Goal: Transaction & Acquisition: Purchase product/service

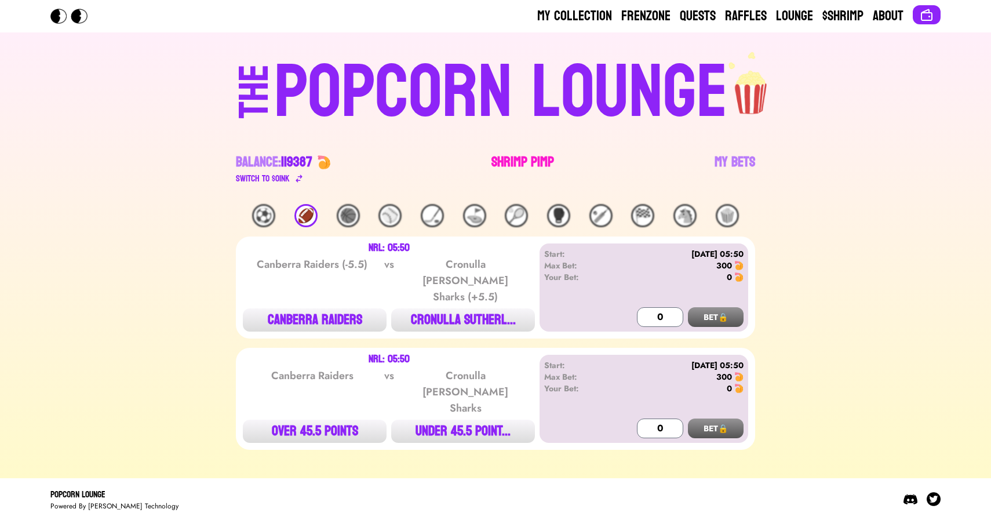
click at [501, 161] on link "Shrimp Pimp" at bounding box center [523, 169] width 63 height 32
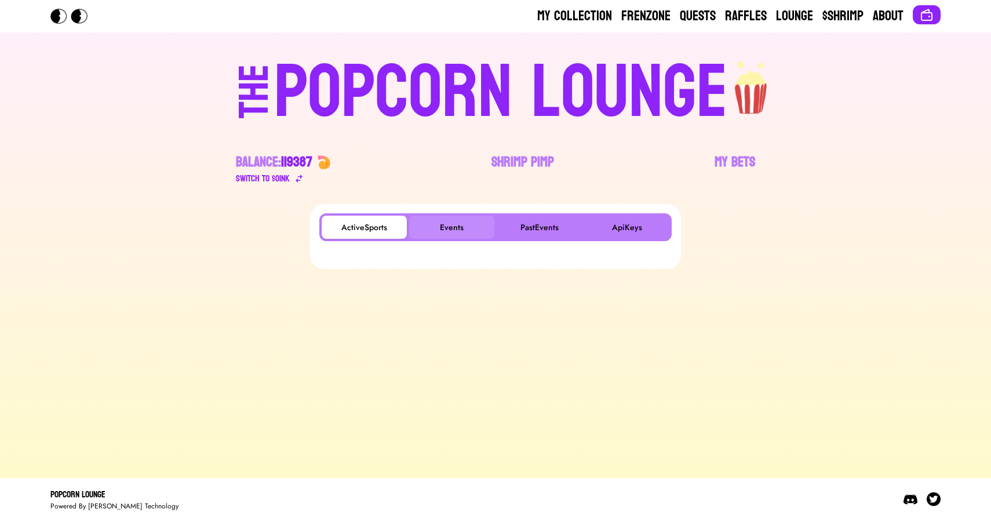
click at [444, 226] on button "Events" at bounding box center [451, 227] width 85 height 23
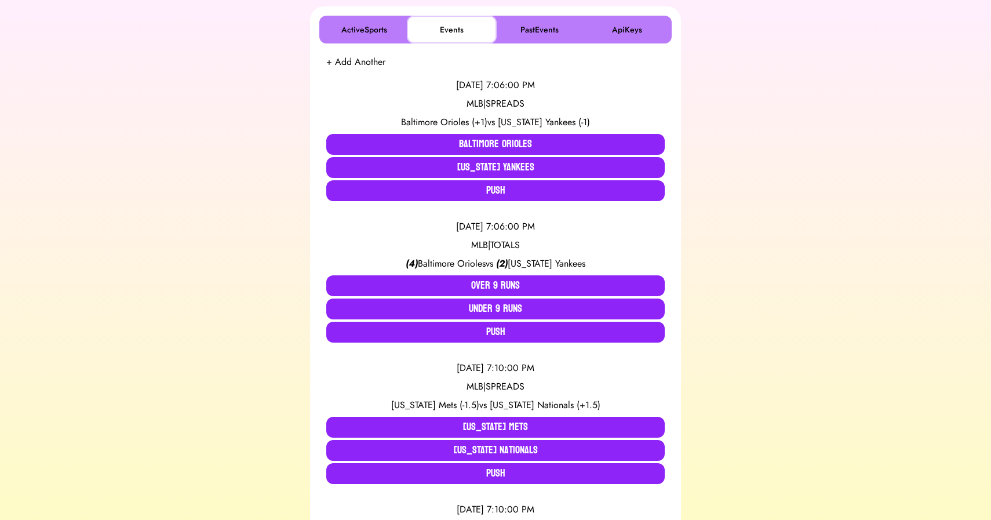
scroll to position [197, 0]
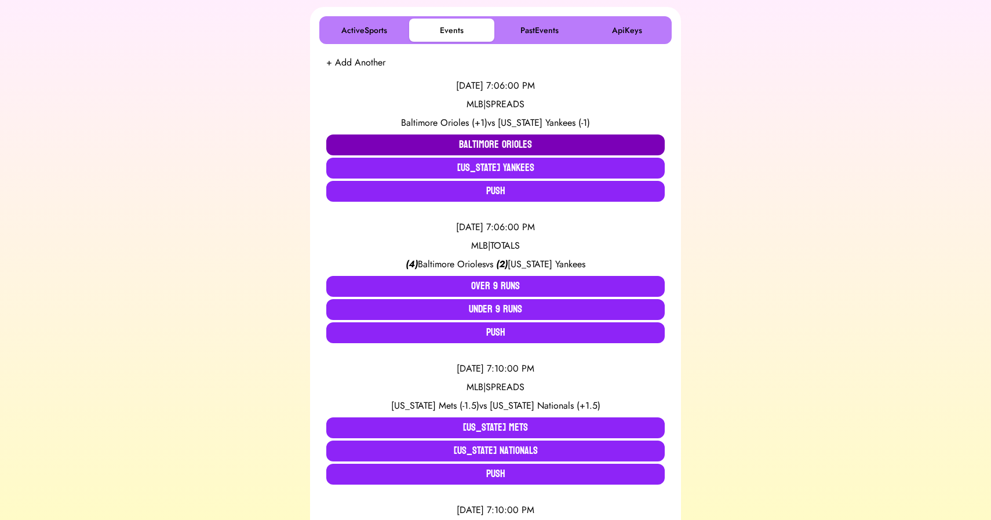
click at [453, 141] on button "Baltimore Orioles" at bounding box center [495, 145] width 339 height 21
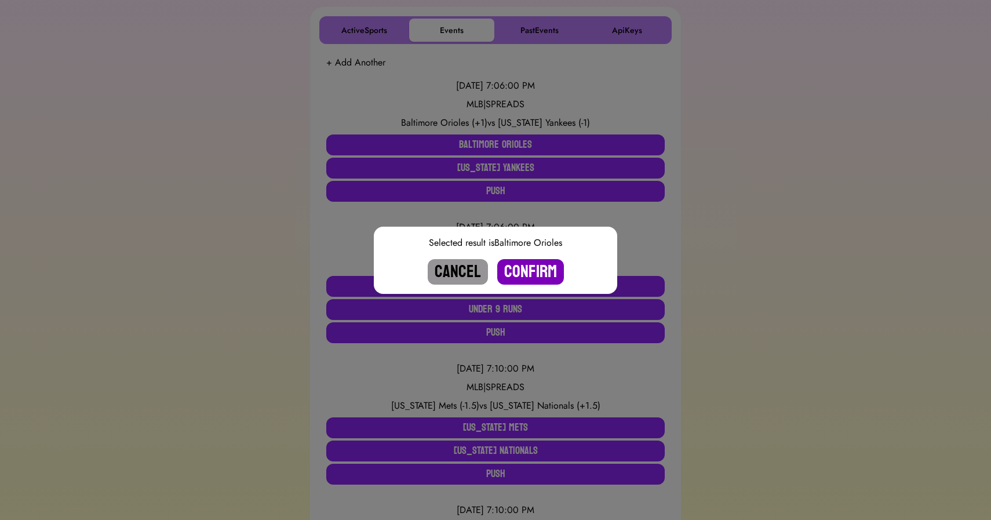
click at [531, 269] on button "Confirm" at bounding box center [530, 272] width 67 height 26
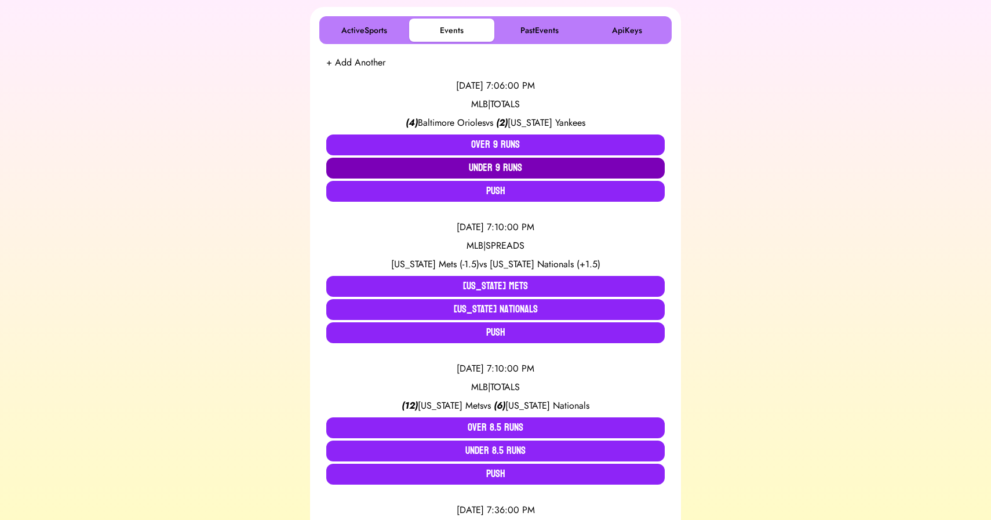
click at [485, 169] on button "Under 9 Runs" at bounding box center [495, 168] width 339 height 21
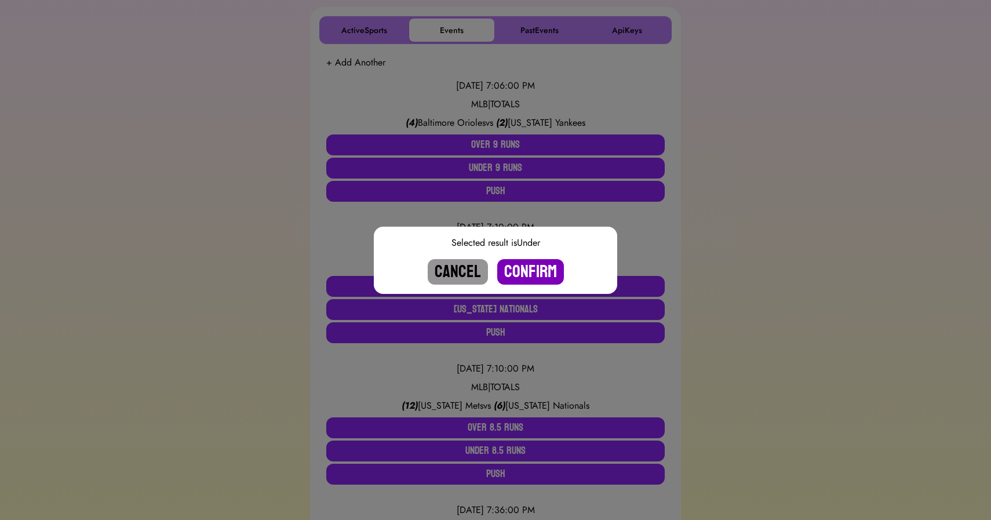
click at [518, 273] on button "Confirm" at bounding box center [530, 272] width 67 height 26
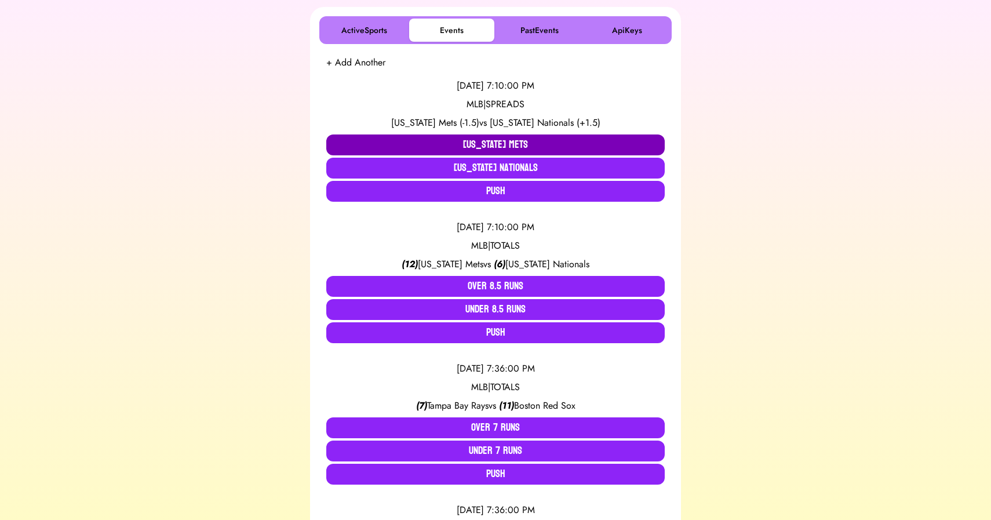
click at [447, 144] on button "[US_STATE] Mets" at bounding box center [495, 145] width 339 height 21
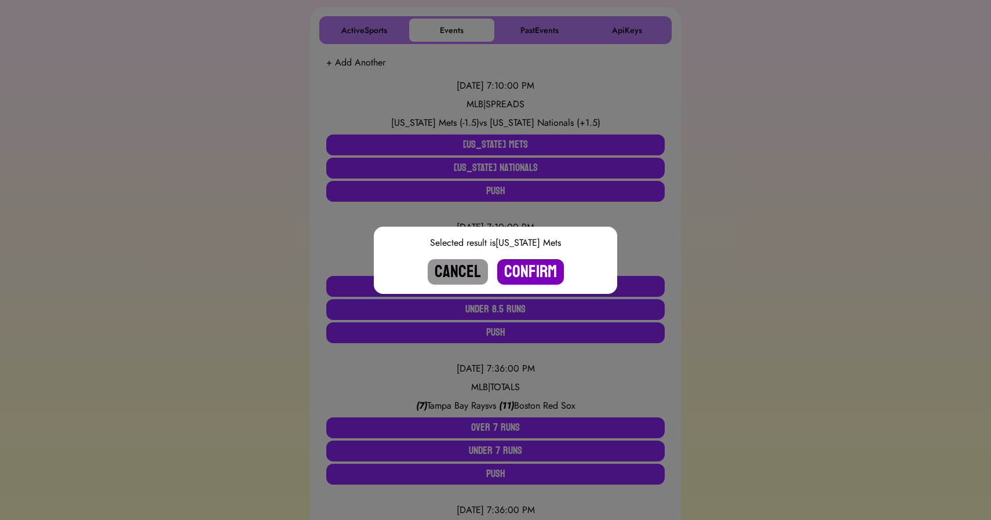
click at [533, 273] on button "Confirm" at bounding box center [530, 272] width 67 height 26
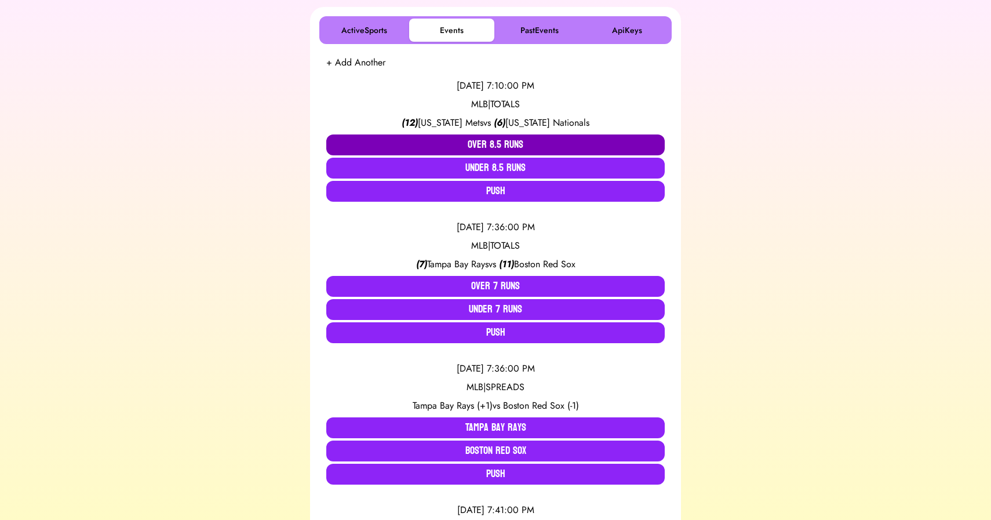
click at [470, 154] on button "Over 8.5 Runs" at bounding box center [495, 145] width 339 height 21
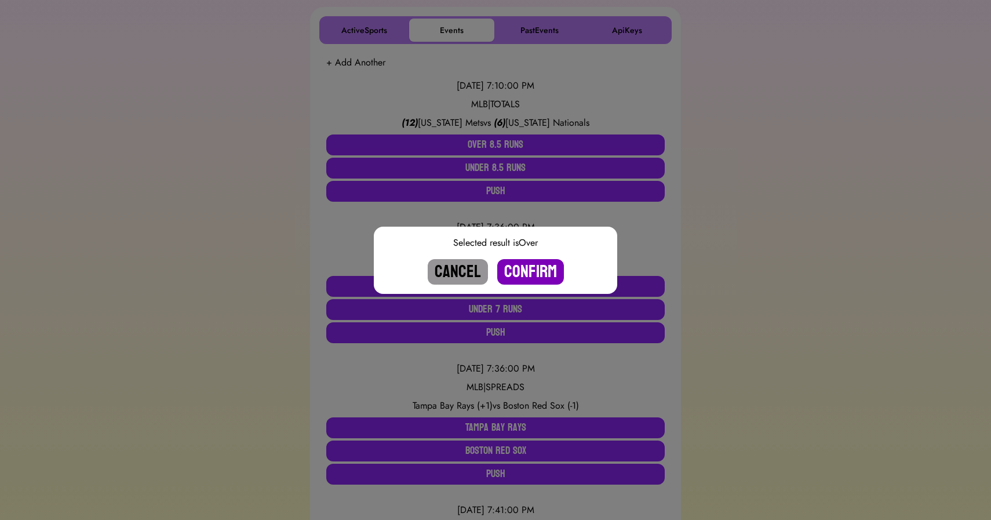
click at [531, 267] on button "Confirm" at bounding box center [530, 272] width 67 height 26
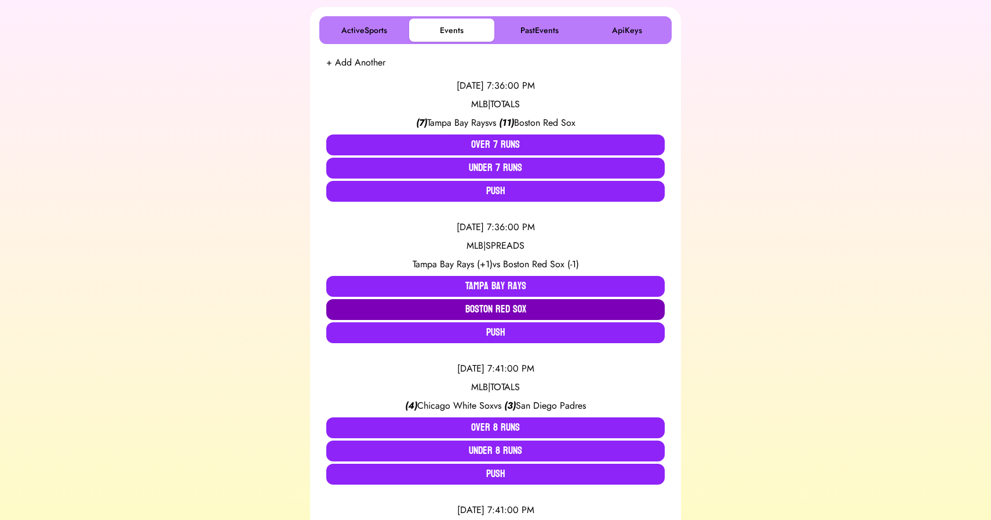
click at [504, 305] on button "Boston Red Sox" at bounding box center [495, 309] width 339 height 21
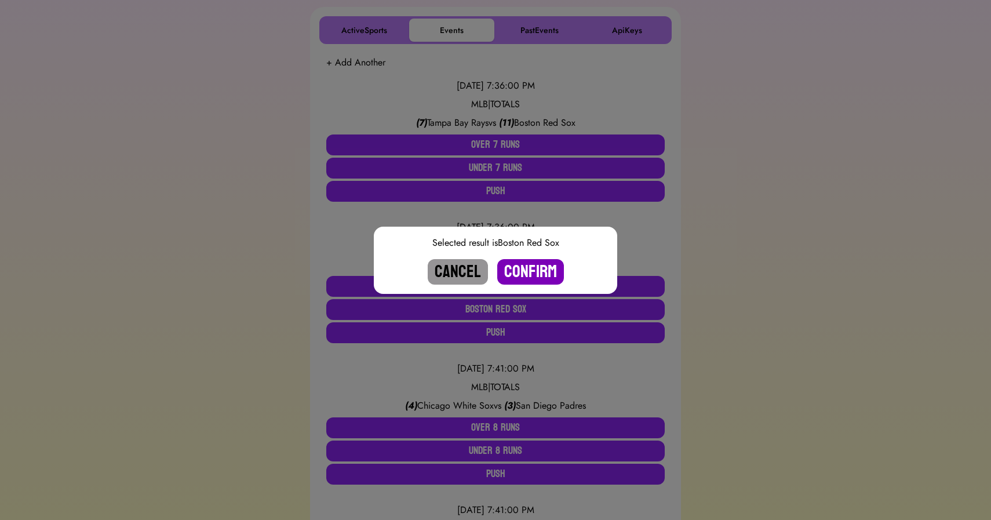
click at [529, 267] on button "Confirm" at bounding box center [530, 272] width 67 height 26
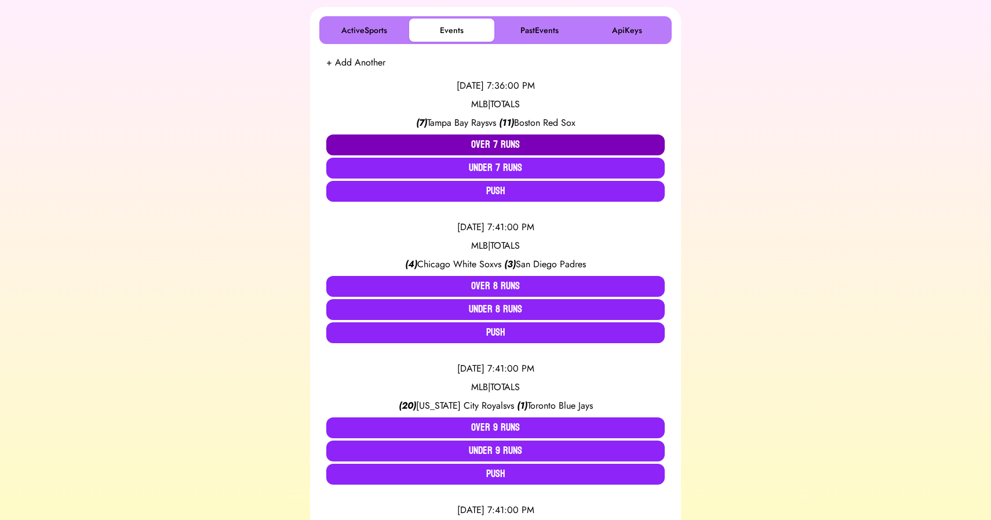
click at [474, 146] on button "Over 7 Runs" at bounding box center [495, 145] width 339 height 21
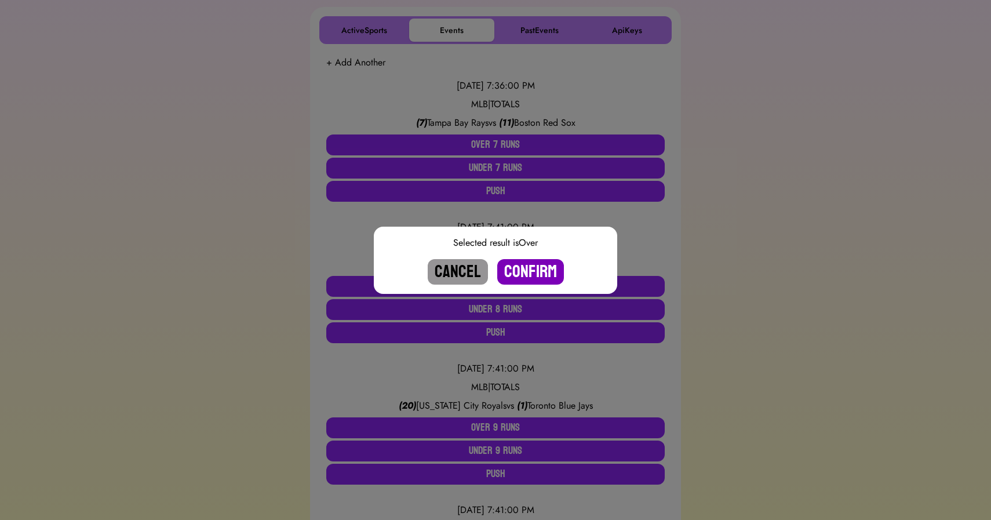
click at [522, 267] on button "Confirm" at bounding box center [530, 272] width 67 height 26
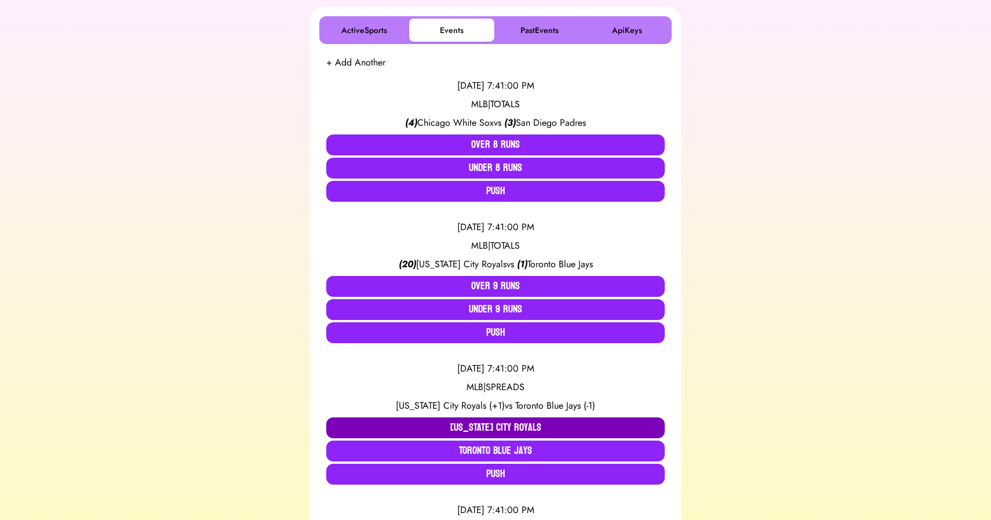
click at [480, 422] on button "[US_STATE] City Royals" at bounding box center [495, 427] width 339 height 21
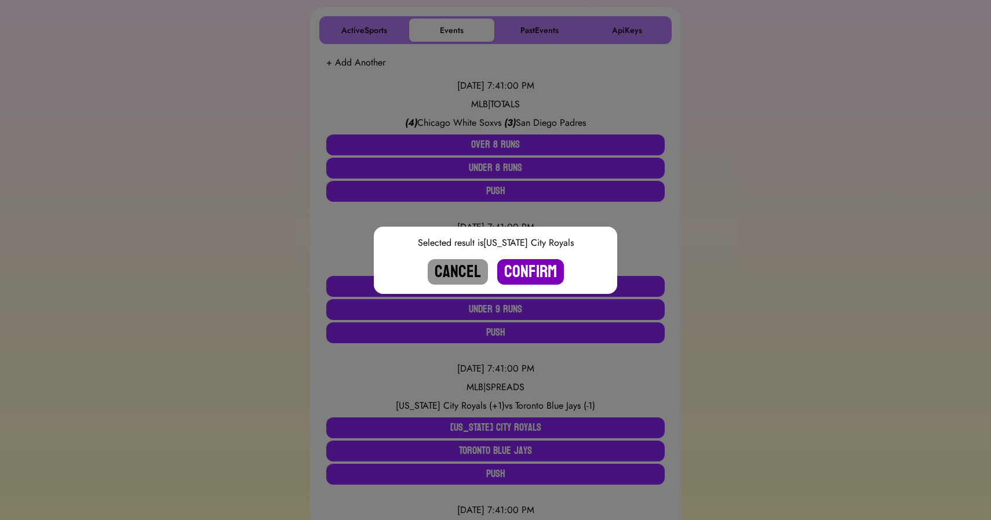
click at [510, 272] on button "Confirm" at bounding box center [530, 272] width 67 height 26
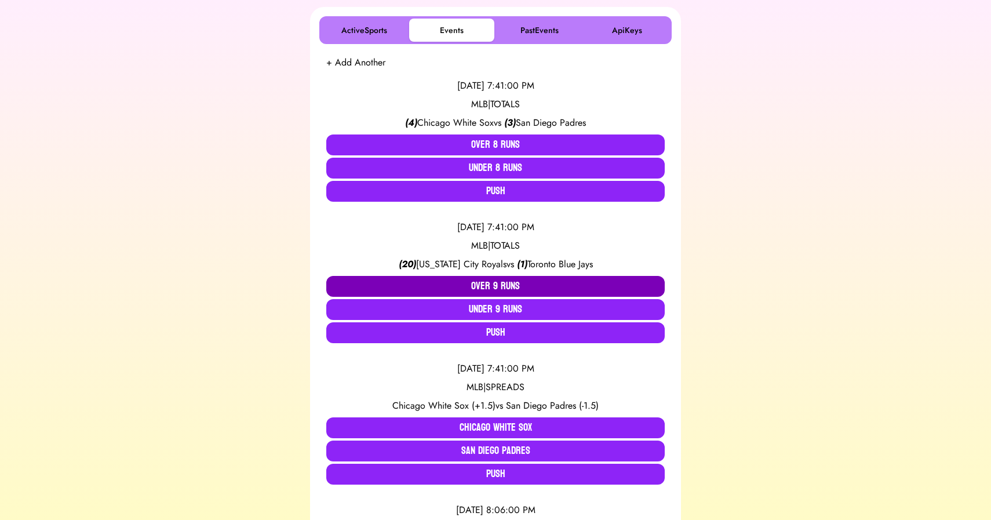
click at [504, 284] on button "Over 9 Runs" at bounding box center [495, 286] width 339 height 21
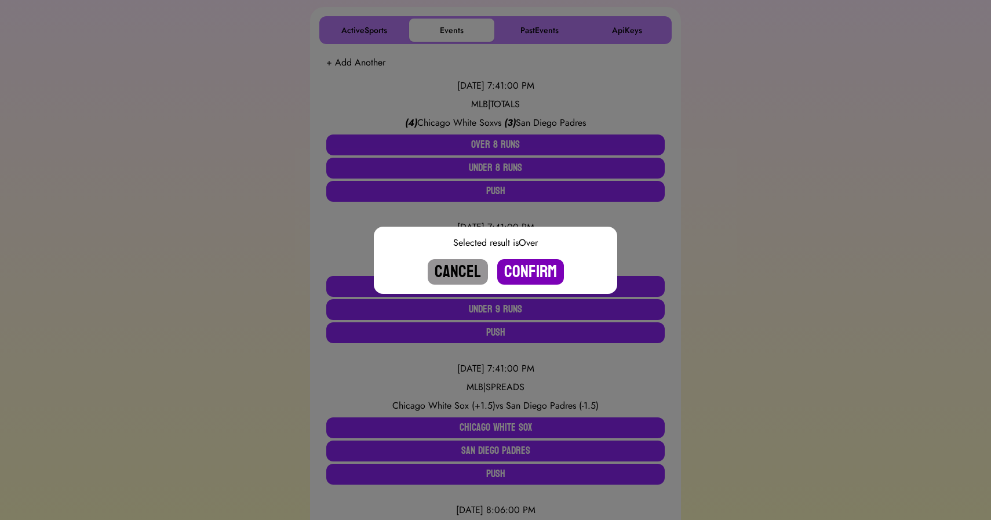
click at [536, 271] on button "Confirm" at bounding box center [530, 272] width 67 height 26
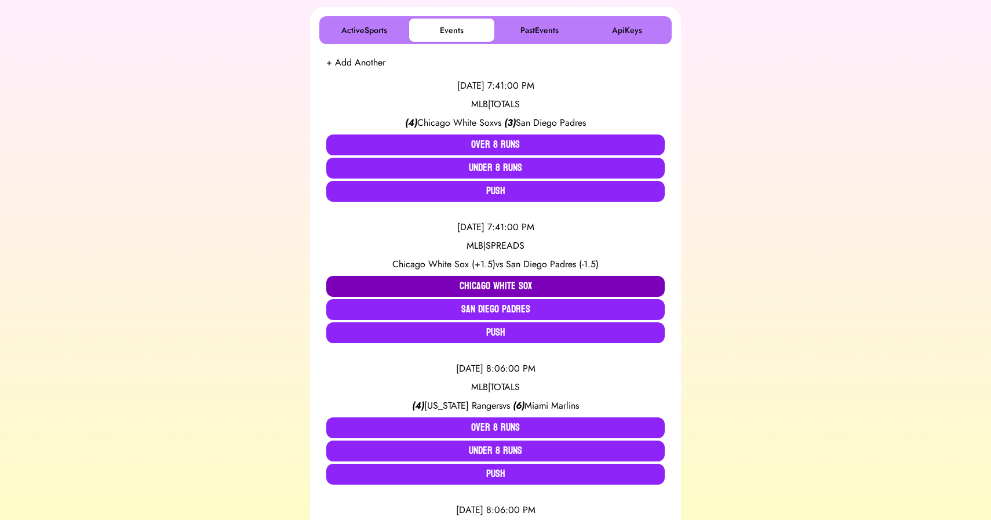
click at [506, 283] on button "Chicago White Sox" at bounding box center [495, 286] width 339 height 21
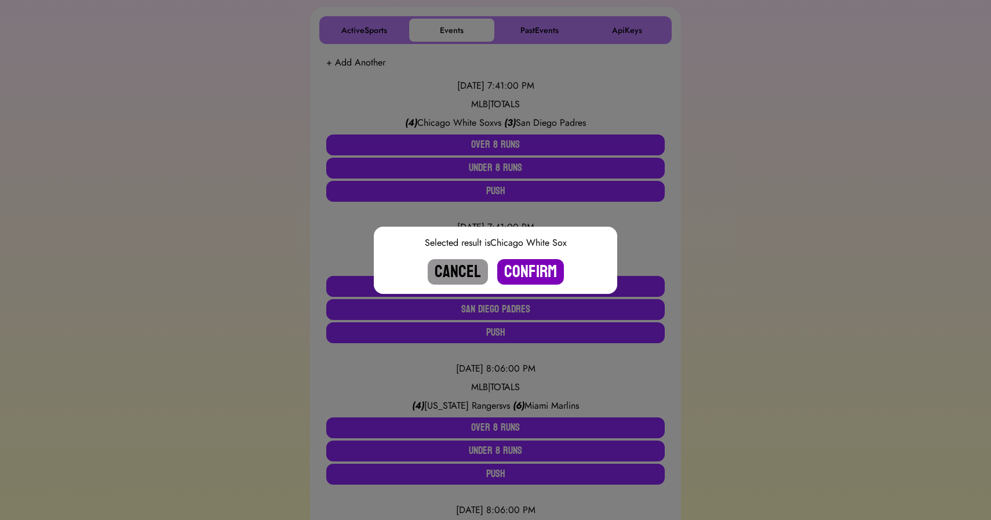
click at [528, 269] on button "Confirm" at bounding box center [530, 272] width 67 height 26
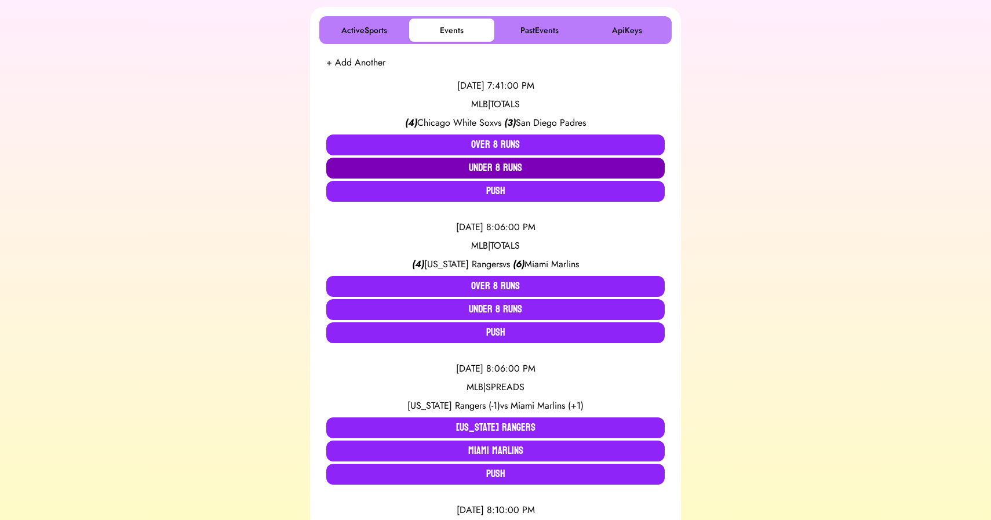
click at [488, 165] on button "Under 8 Runs" at bounding box center [495, 168] width 339 height 21
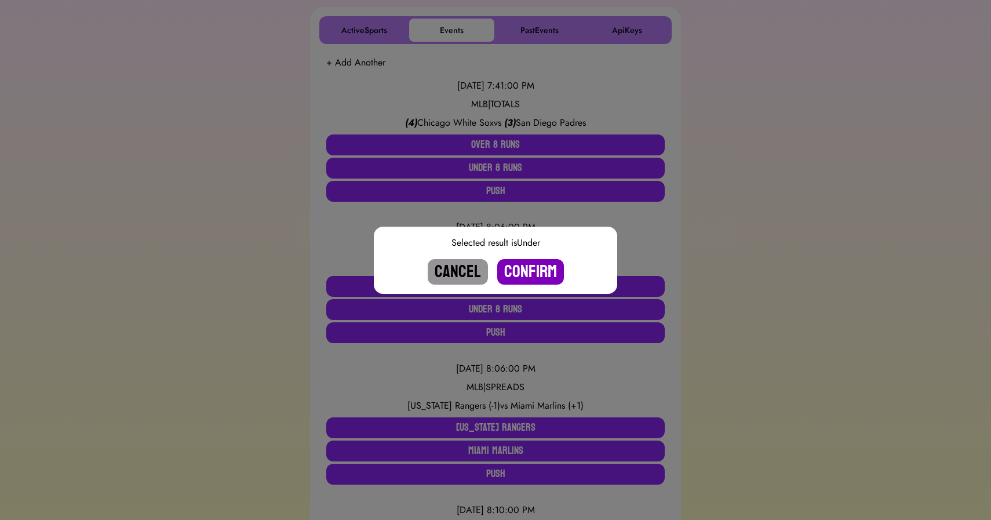
click at [537, 270] on button "Confirm" at bounding box center [530, 272] width 67 height 26
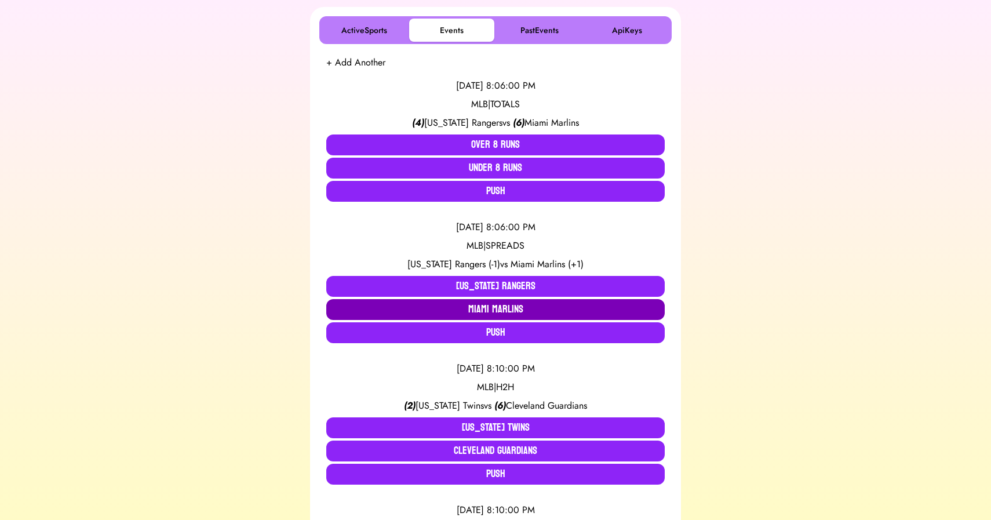
click at [518, 307] on button "Miami Marlins" at bounding box center [495, 309] width 339 height 21
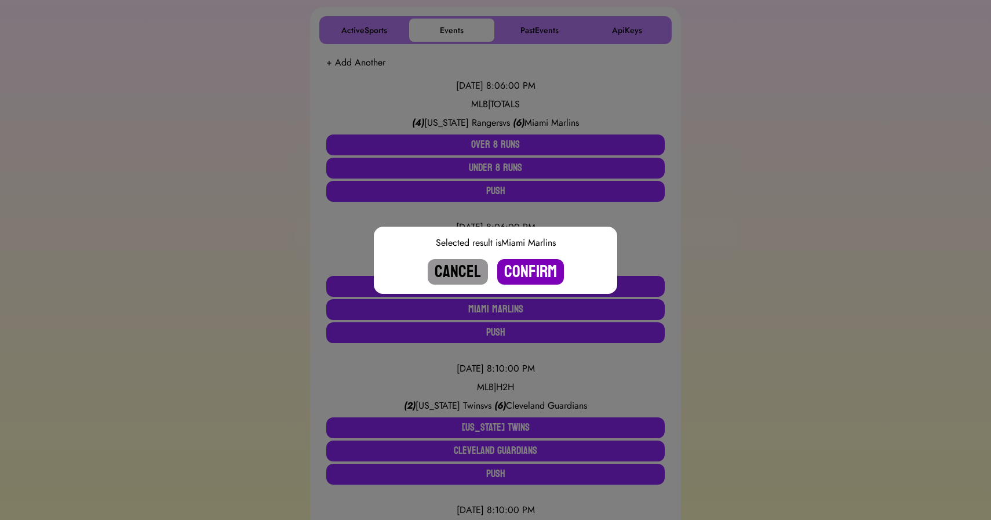
click at [534, 274] on button "Confirm" at bounding box center [530, 272] width 67 height 26
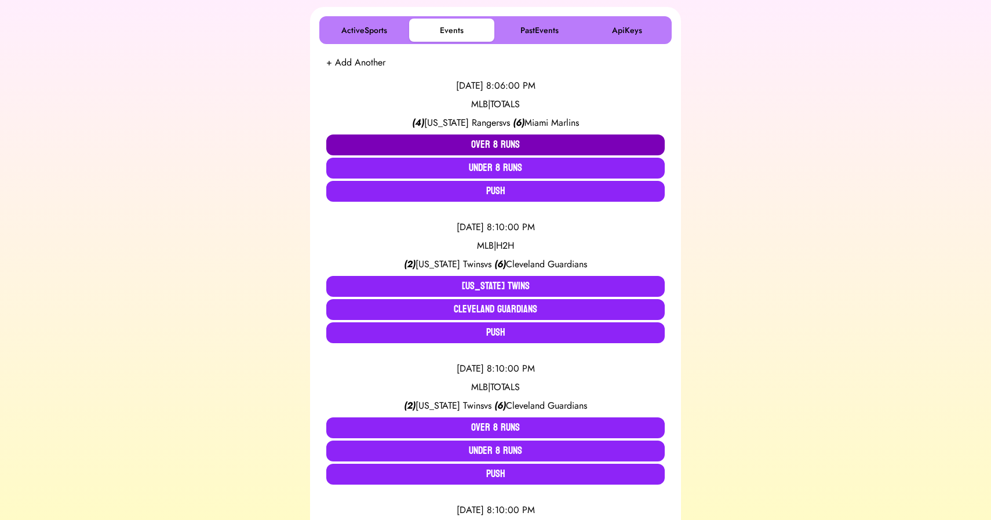
click at [504, 141] on button "Over 8 Runs" at bounding box center [495, 145] width 339 height 21
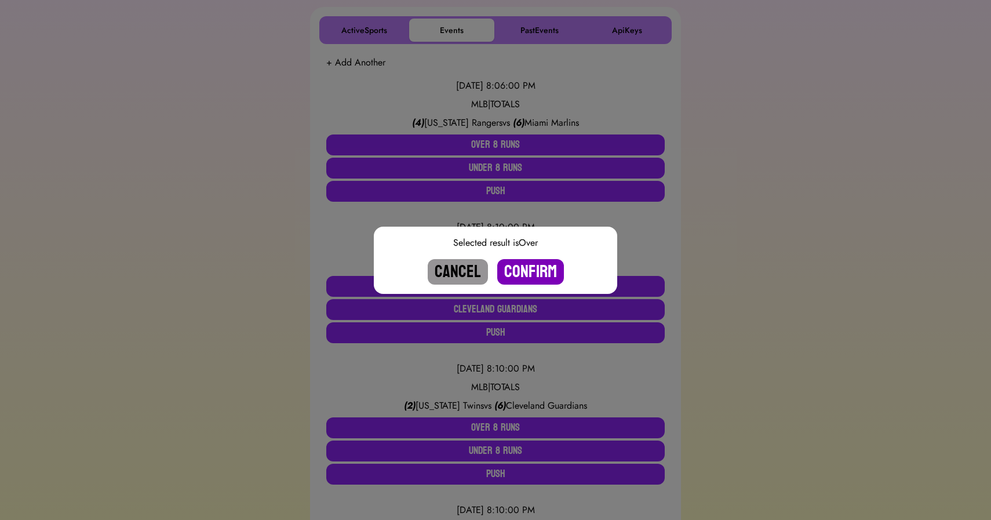
click at [529, 270] on button "Confirm" at bounding box center [530, 272] width 67 height 26
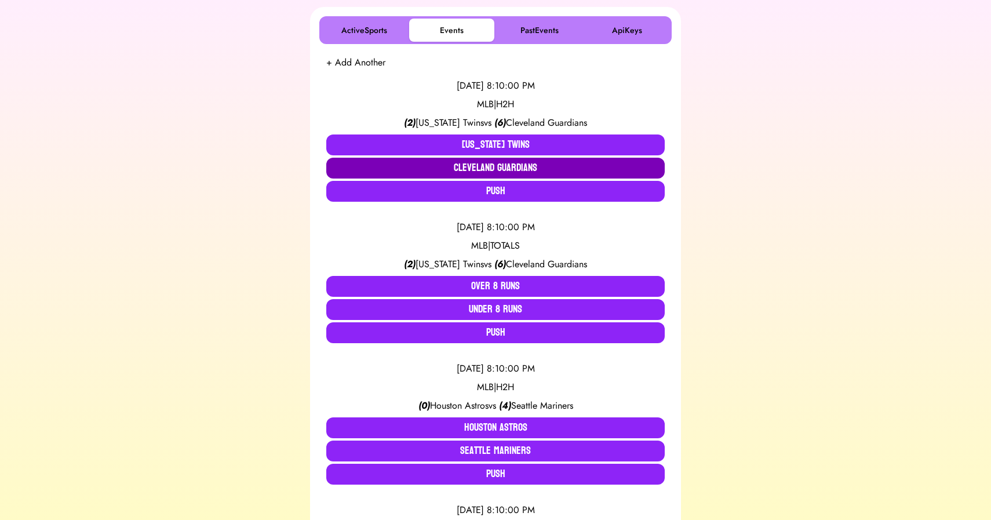
click at [497, 165] on button "Cleveland Guardians" at bounding box center [495, 168] width 339 height 21
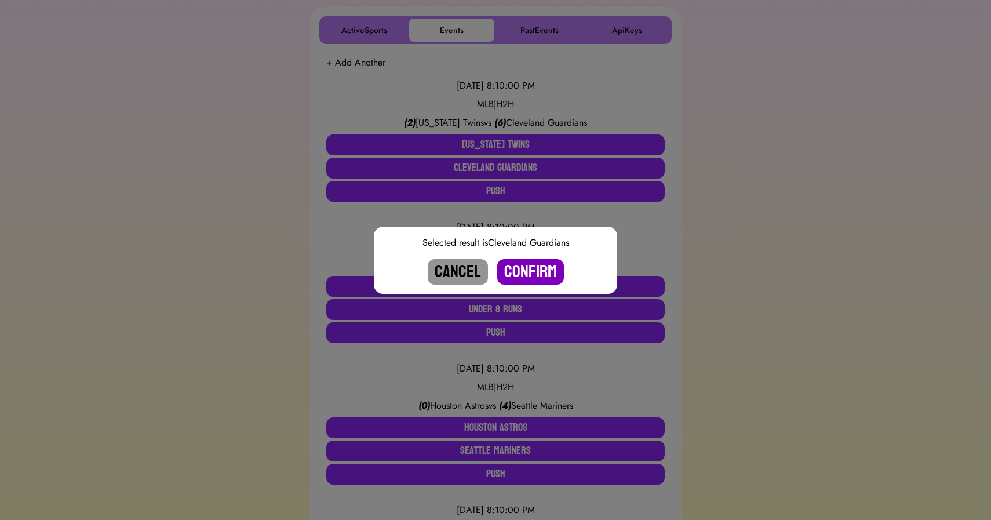
click at [533, 270] on button "Confirm" at bounding box center [530, 272] width 67 height 26
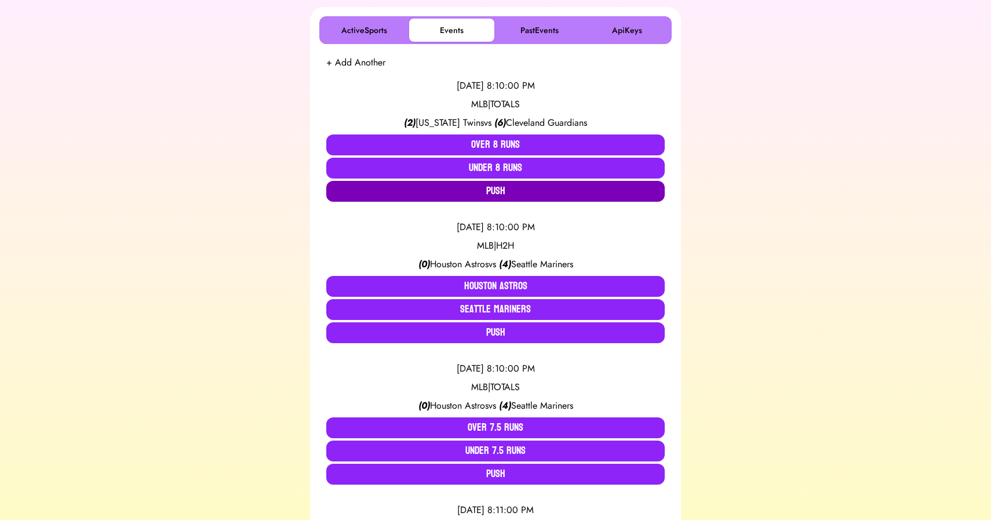
click at [503, 197] on button "Push" at bounding box center [495, 191] width 339 height 21
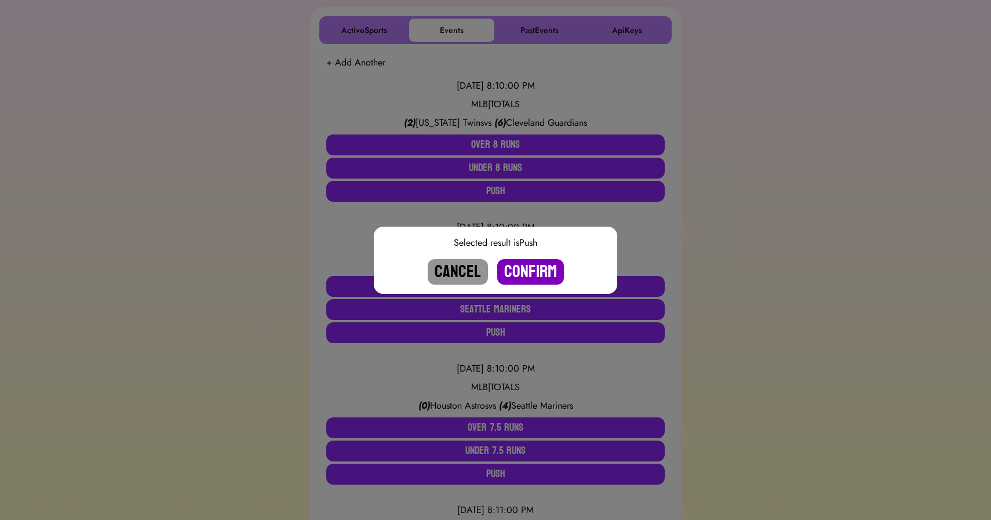
click at [526, 271] on button "Confirm" at bounding box center [530, 272] width 67 height 26
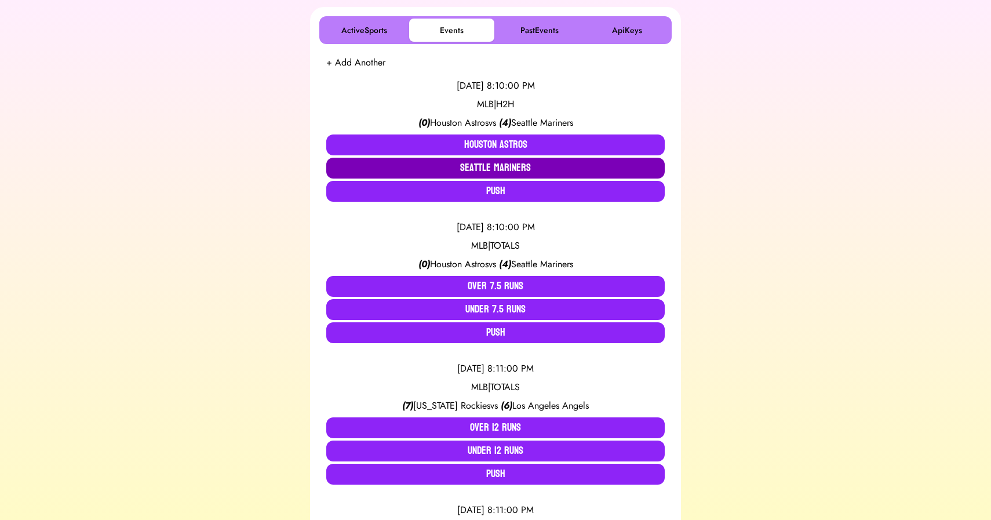
click at [495, 168] on button "Seattle Mariners" at bounding box center [495, 168] width 339 height 21
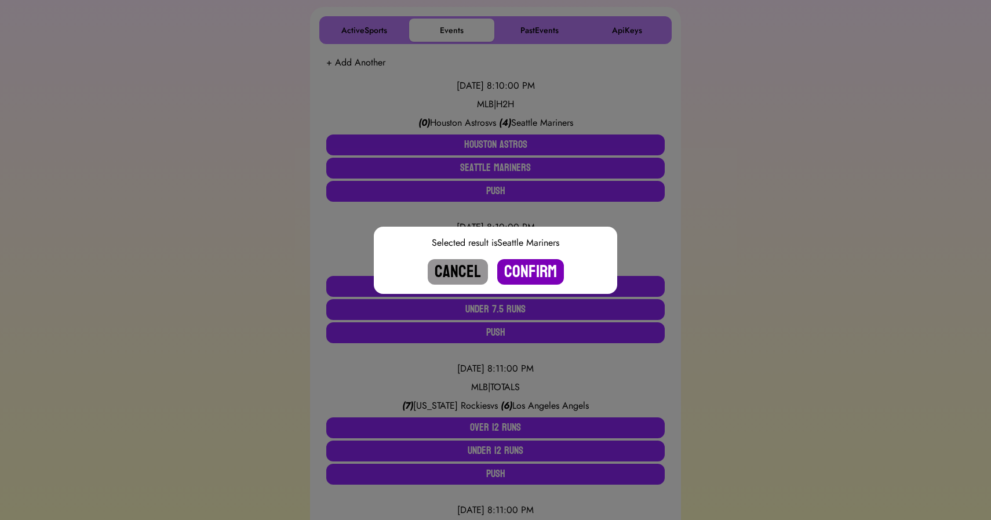
click at [536, 270] on button "Confirm" at bounding box center [530, 272] width 67 height 26
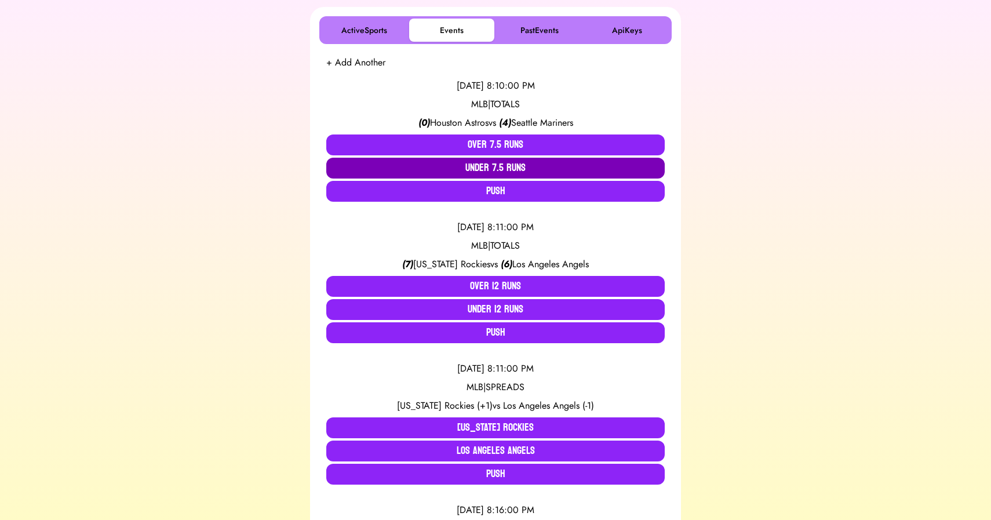
click at [500, 162] on button "Under 7.5 Runs" at bounding box center [495, 168] width 339 height 21
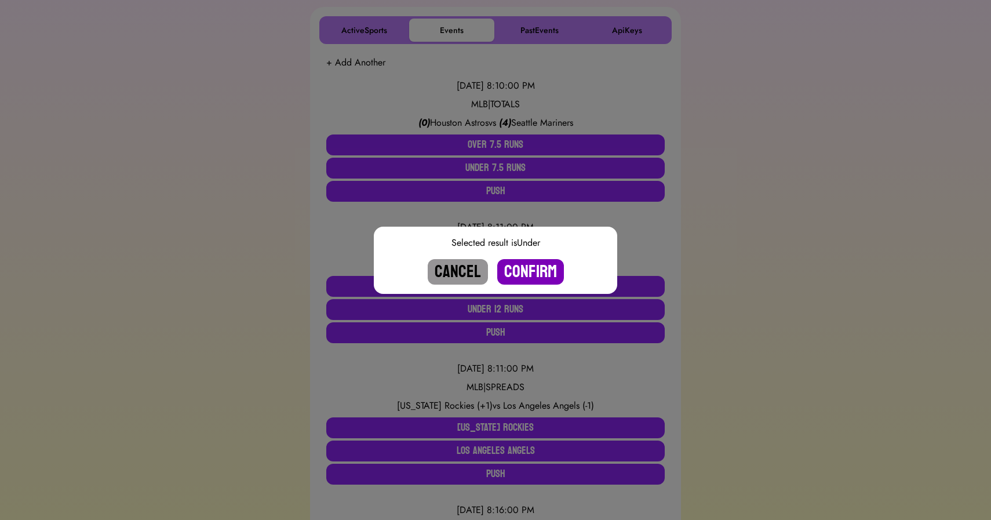
click at [527, 269] on button "Confirm" at bounding box center [530, 272] width 67 height 26
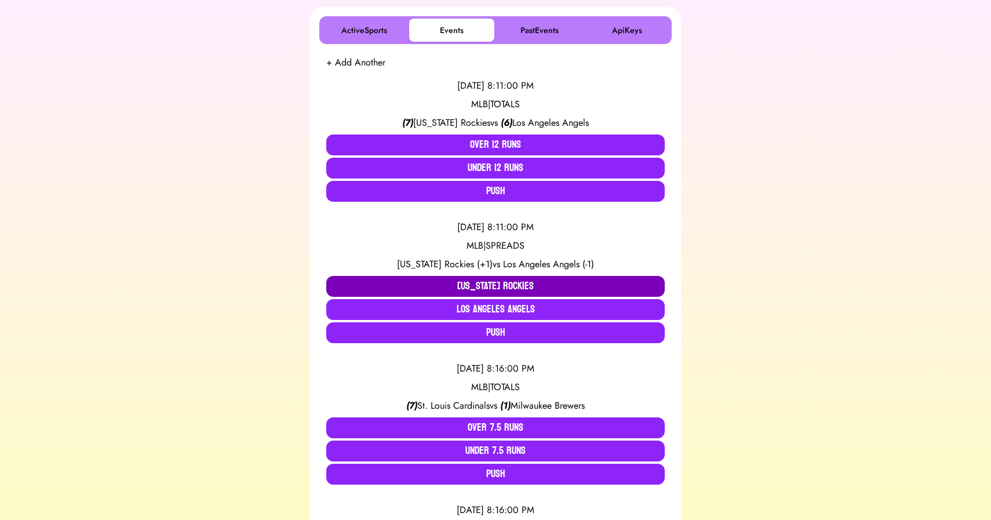
click at [467, 282] on button "[US_STATE] Rockies" at bounding box center [495, 286] width 339 height 21
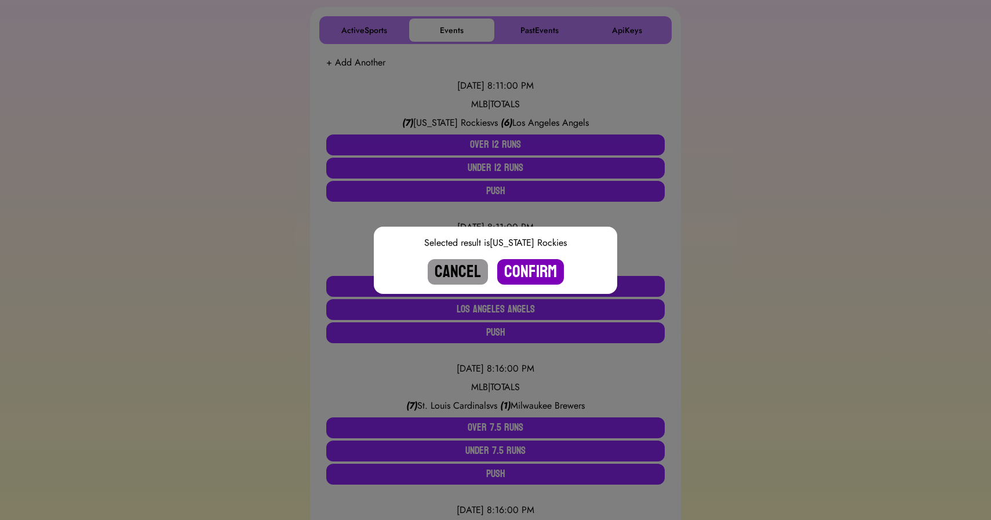
click at [516, 269] on button "Confirm" at bounding box center [530, 272] width 67 height 26
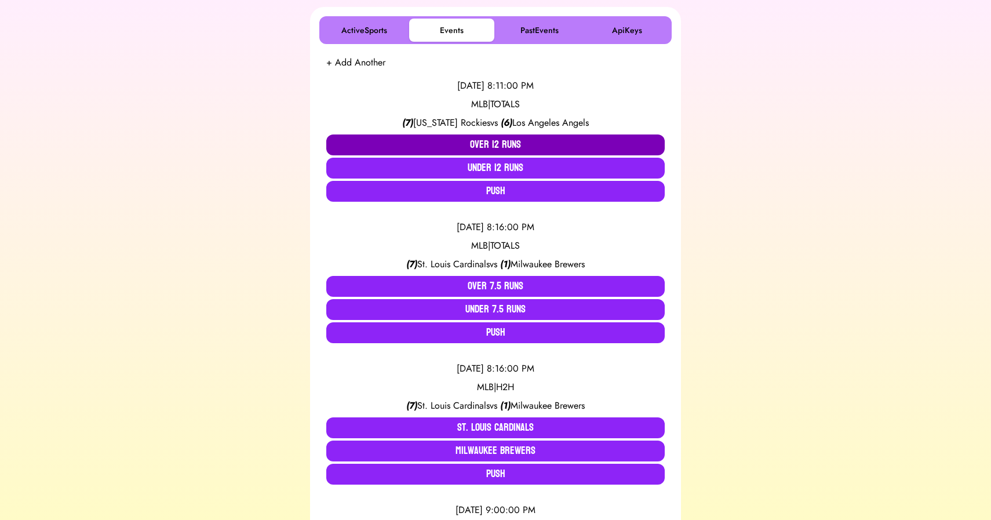
click at [488, 143] on button "Over 12 Runs" at bounding box center [495, 145] width 339 height 21
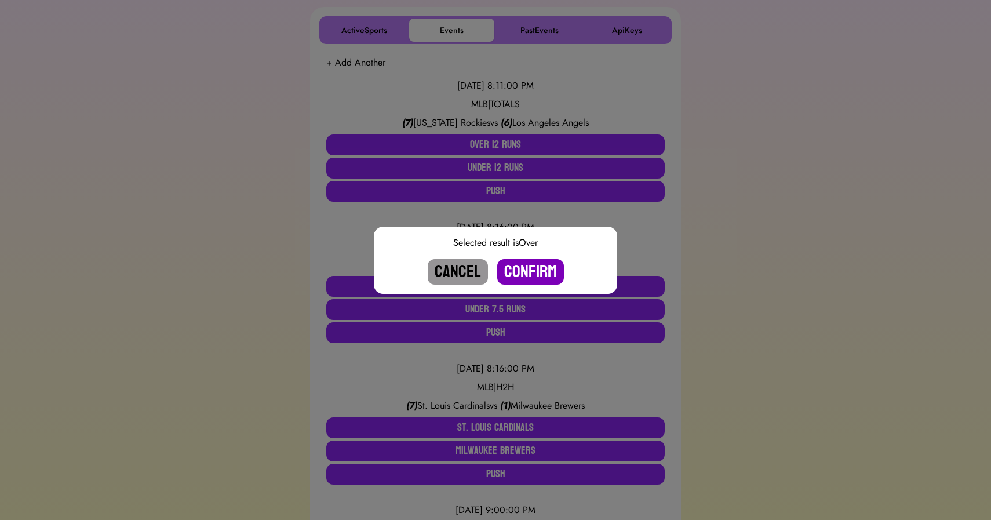
click at [539, 268] on button "Confirm" at bounding box center [530, 272] width 67 height 26
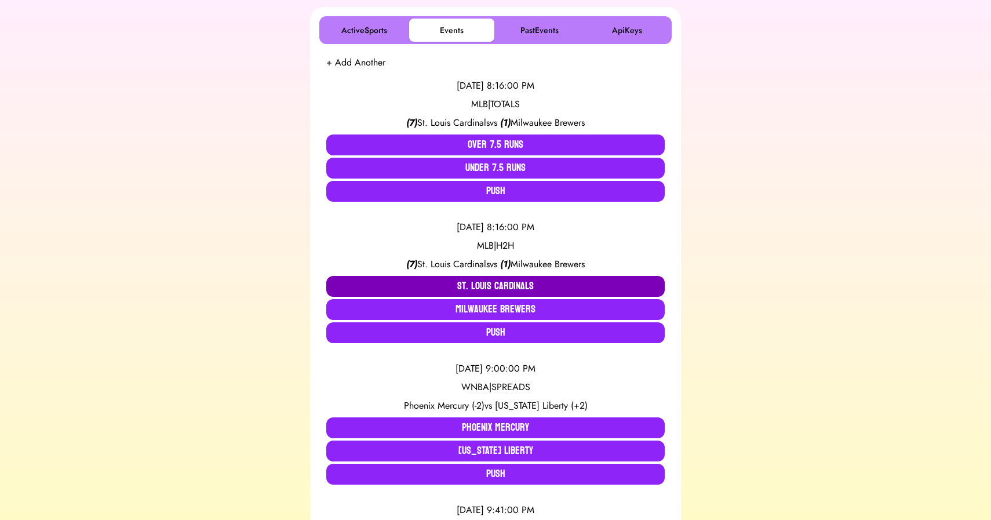
click at [466, 288] on button "St. Louis Cardinals" at bounding box center [495, 286] width 339 height 21
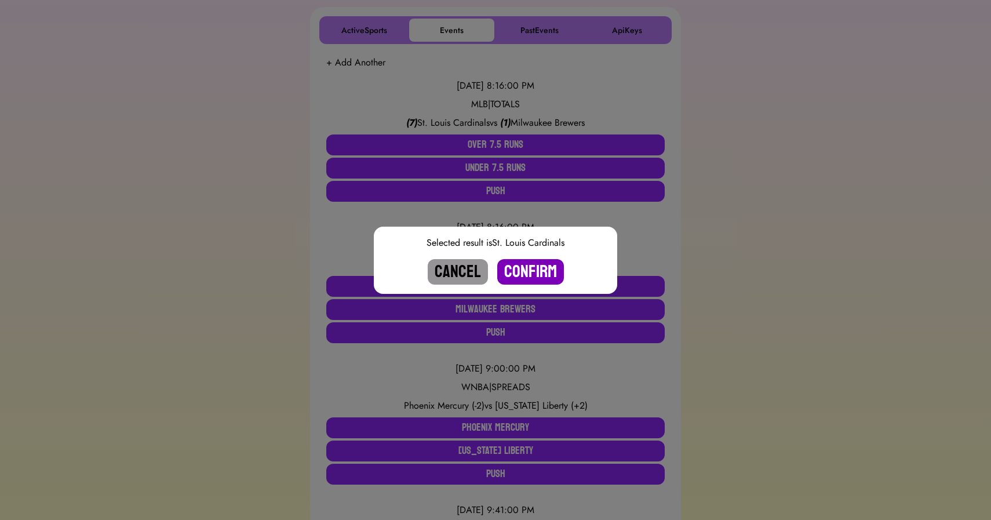
click at [516, 274] on button "Confirm" at bounding box center [530, 272] width 67 height 26
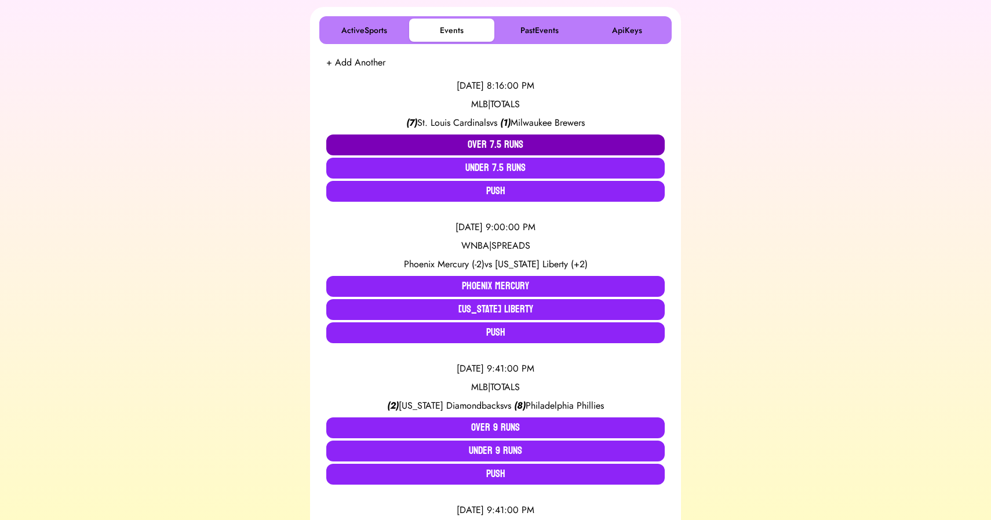
click at [479, 145] on button "Over 7.5 Runs" at bounding box center [495, 145] width 339 height 21
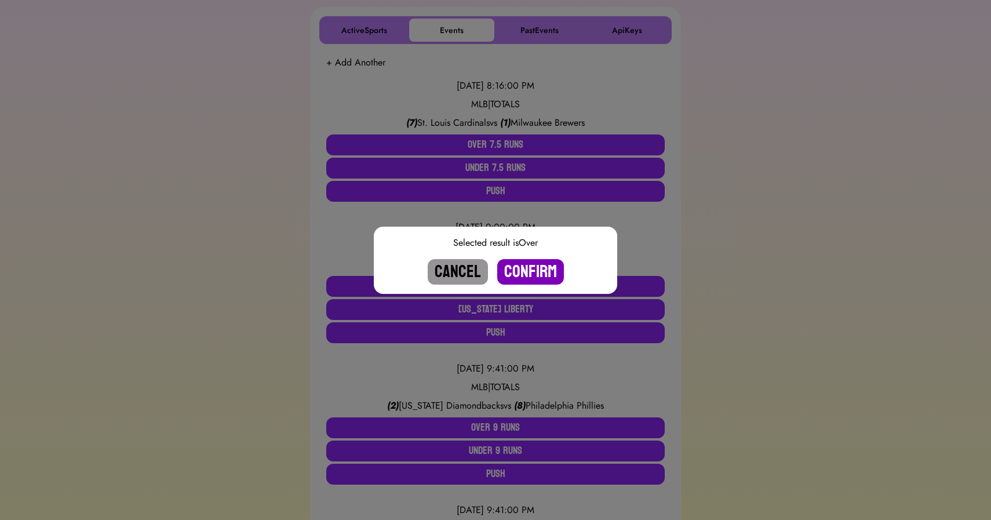
click at [521, 270] on button "Confirm" at bounding box center [530, 272] width 67 height 26
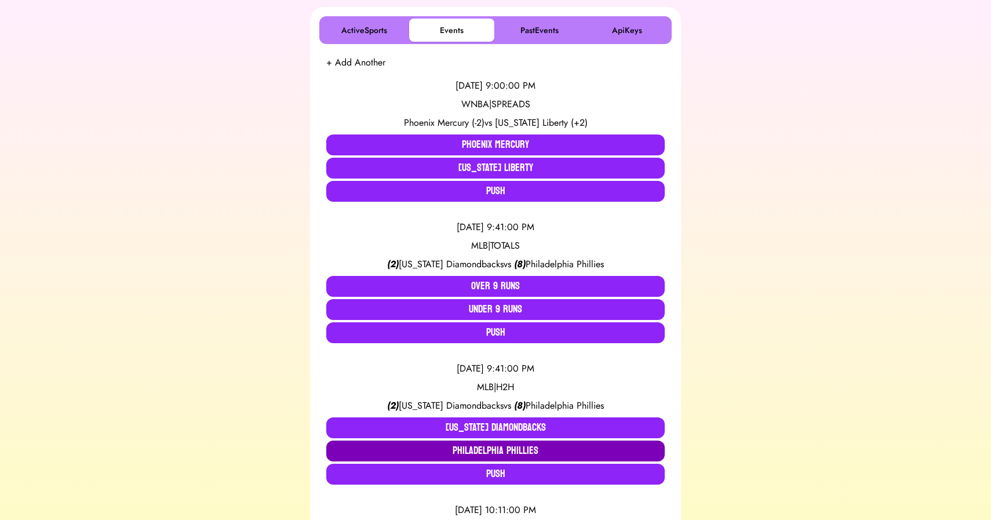
click at [522, 448] on button "Philadelphia Phillies" at bounding box center [495, 451] width 339 height 21
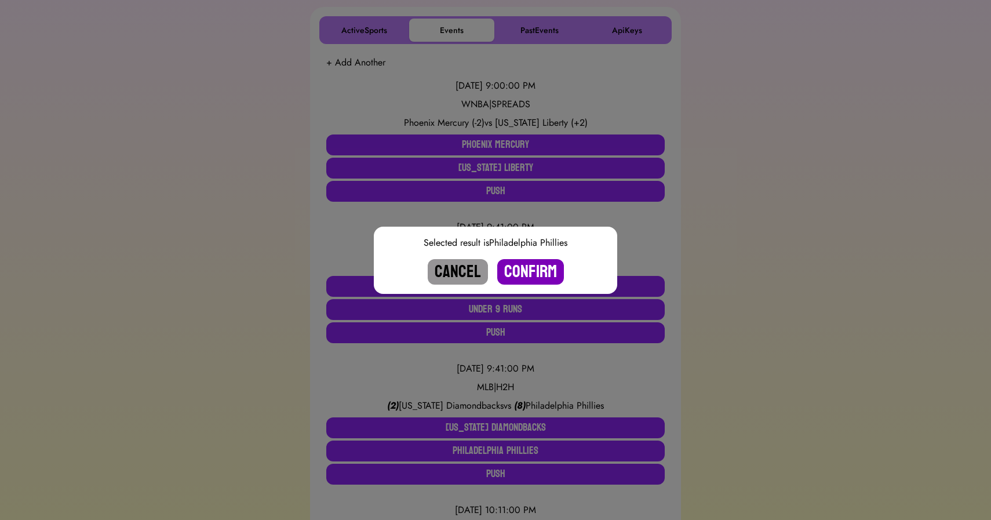
click at [528, 274] on button "Confirm" at bounding box center [530, 272] width 67 height 26
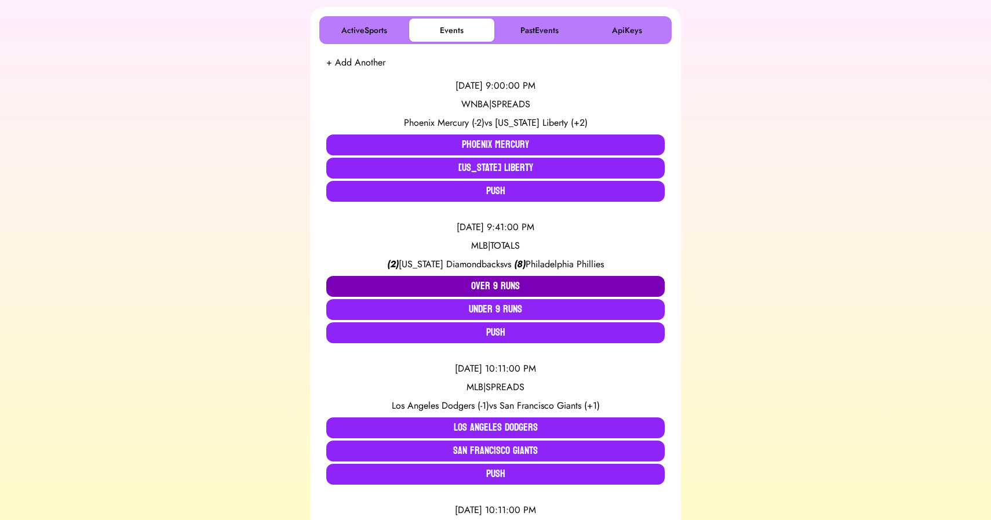
click at [438, 289] on button "Over 9 Runs" at bounding box center [495, 286] width 339 height 21
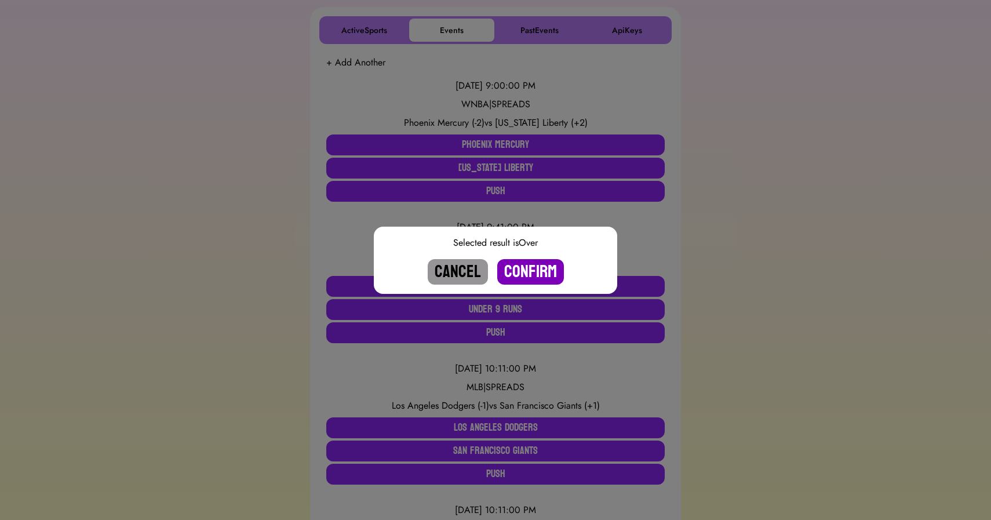
click at [529, 267] on button "Confirm" at bounding box center [530, 272] width 67 height 26
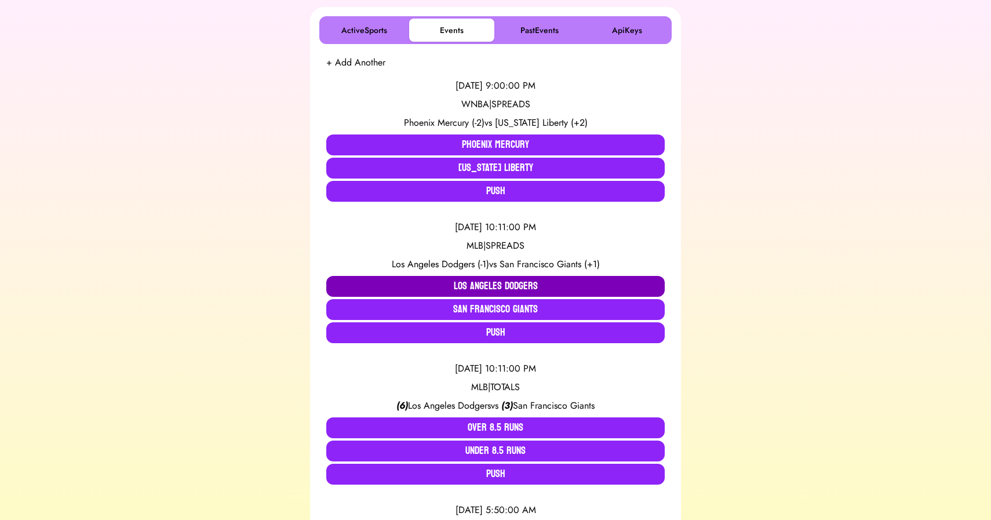
click at [486, 286] on button "Los Angeles Dodgers" at bounding box center [495, 286] width 339 height 21
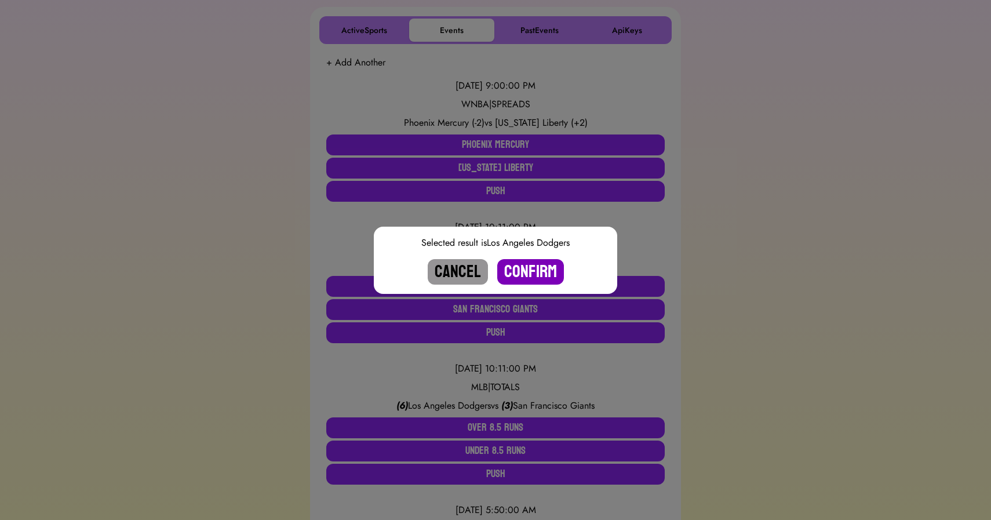
click at [526, 268] on button "Confirm" at bounding box center [530, 272] width 67 height 26
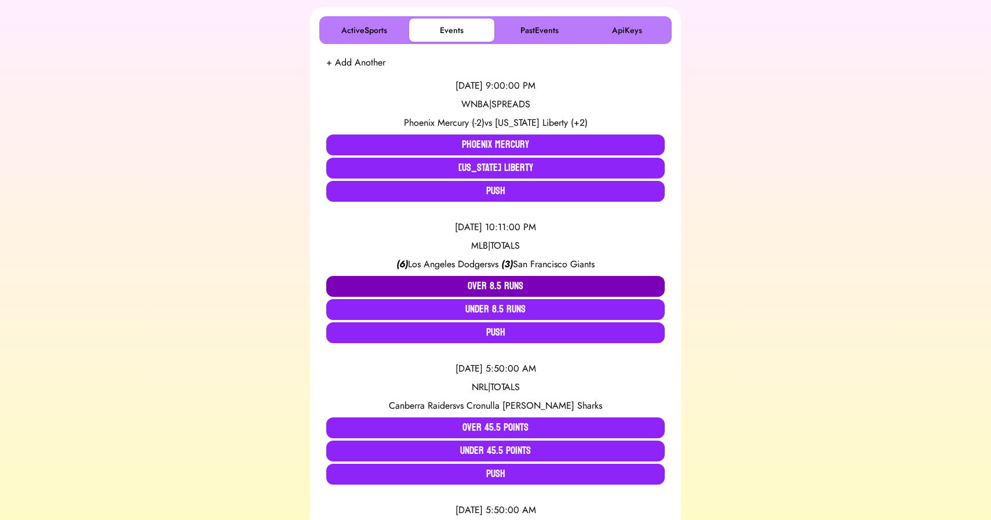
click at [485, 280] on button "Over 8.5 Runs" at bounding box center [495, 286] width 339 height 21
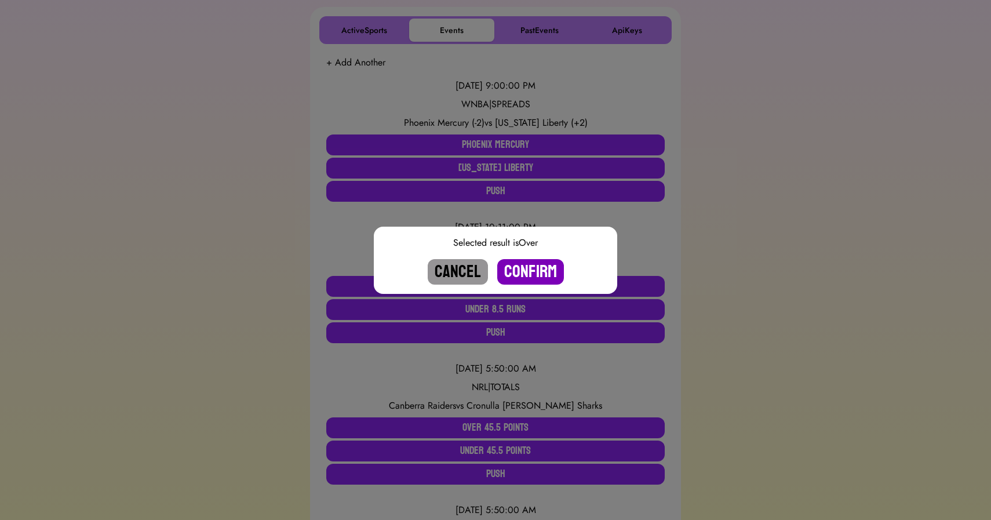
click at [528, 273] on button "Confirm" at bounding box center [530, 272] width 67 height 26
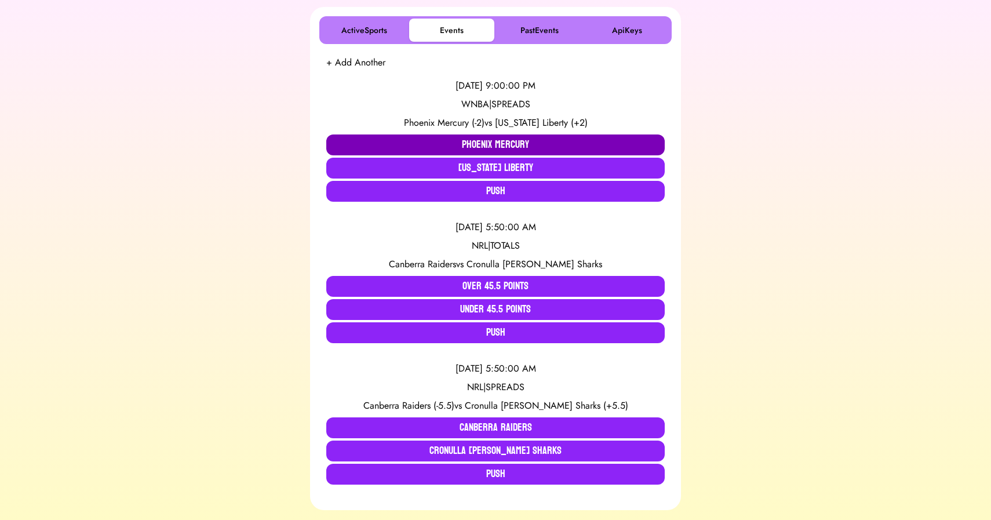
click at [489, 147] on button "Phoenix Mercury" at bounding box center [495, 145] width 339 height 21
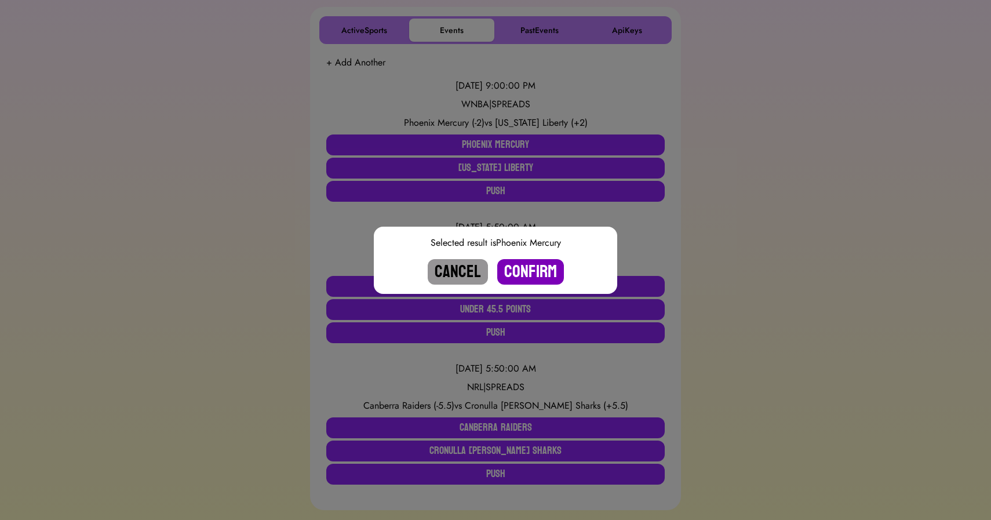
click at [529, 271] on button "Confirm" at bounding box center [530, 272] width 67 height 26
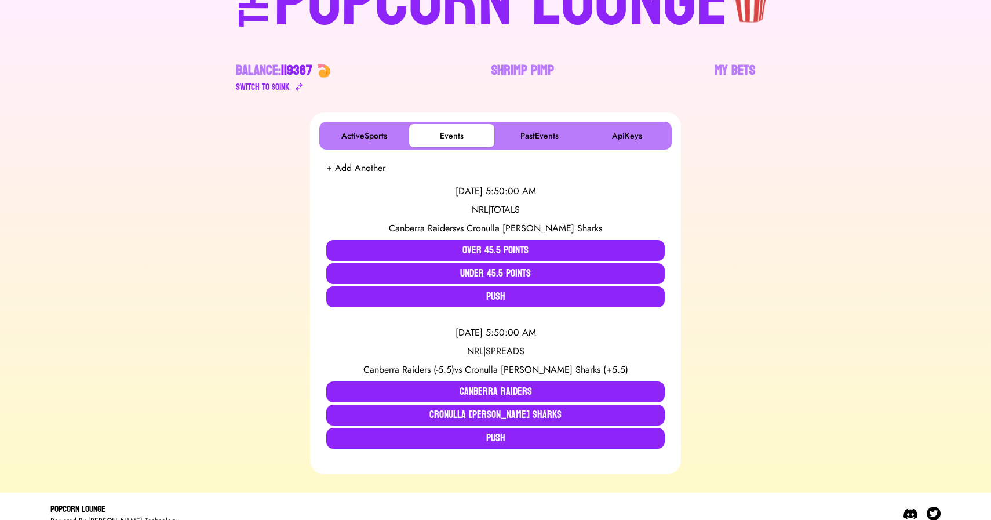
scroll to position [0, 0]
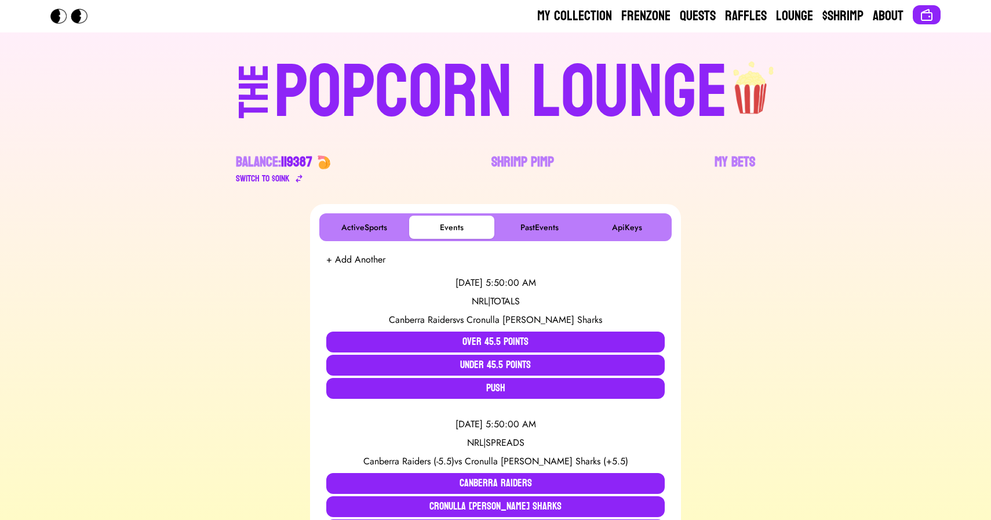
click at [509, 56] on div "POPCORN LOUNGE" at bounding box center [501, 93] width 454 height 74
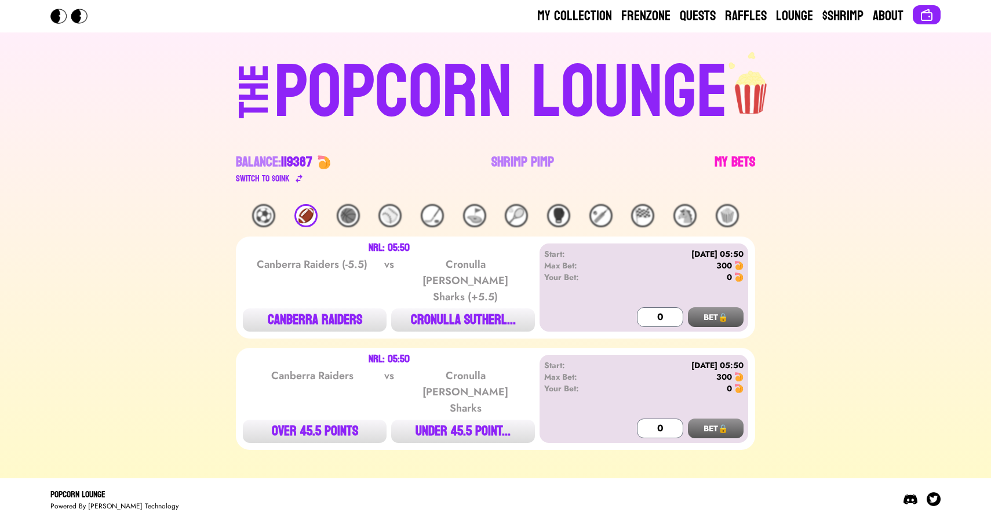
click at [729, 164] on link "My Bets" at bounding box center [735, 169] width 41 height 32
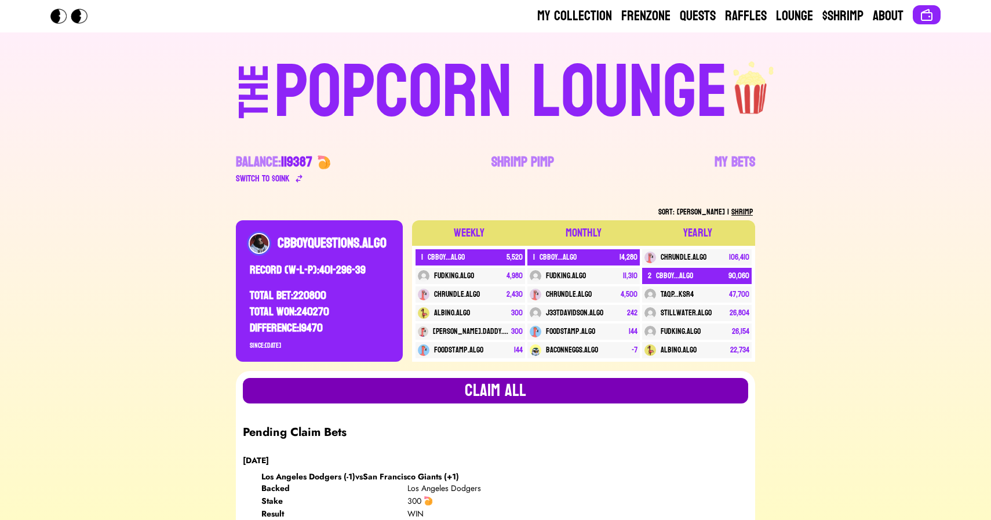
click at [434, 398] on button "Claim all" at bounding box center [496, 391] width 506 height 26
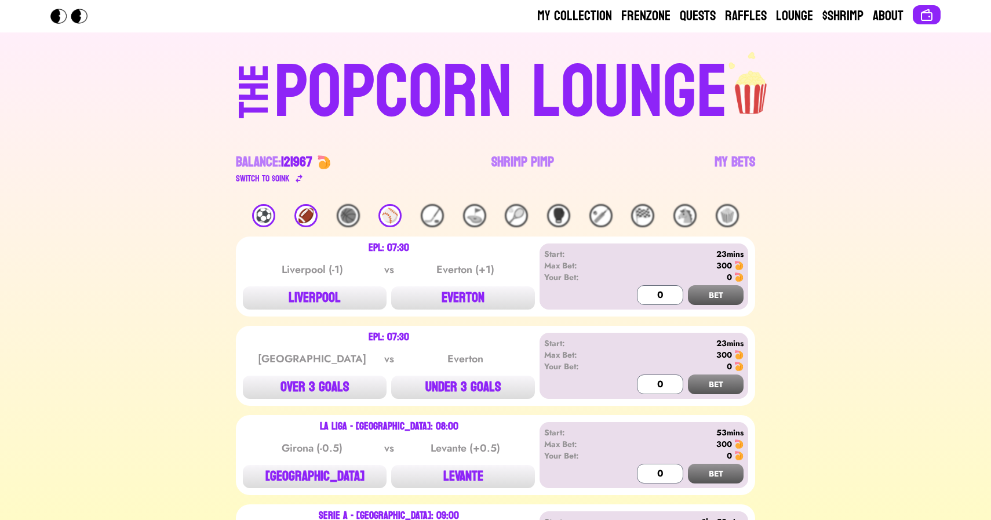
click at [259, 212] on div "⚽️" at bounding box center [263, 215] width 23 height 23
click at [463, 390] on button "UNDER 3 GOALS" at bounding box center [463, 387] width 144 height 23
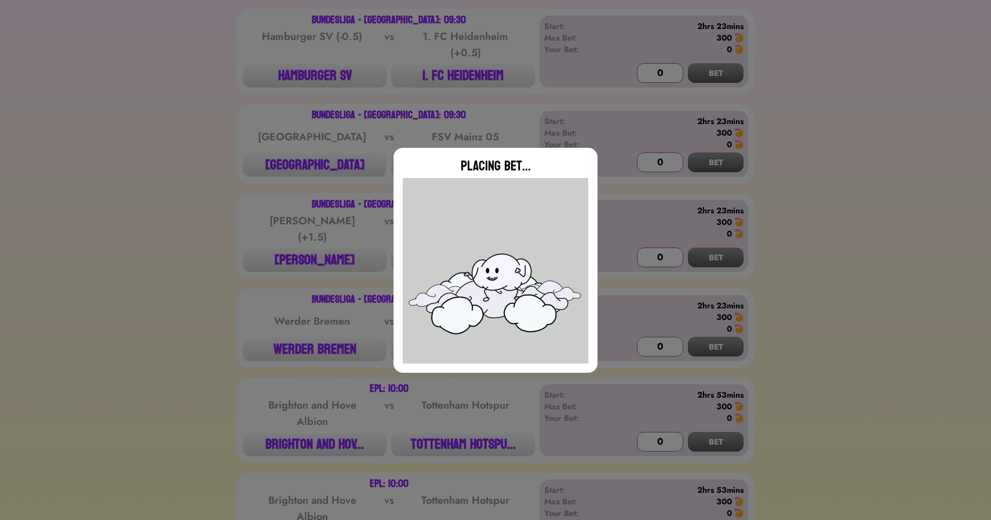
scroll to position [682, 0]
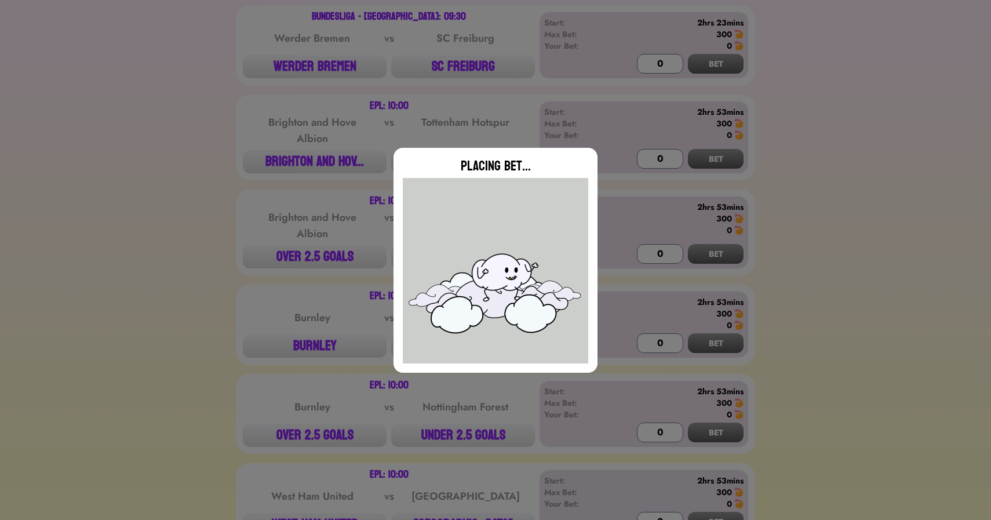
type input "0"
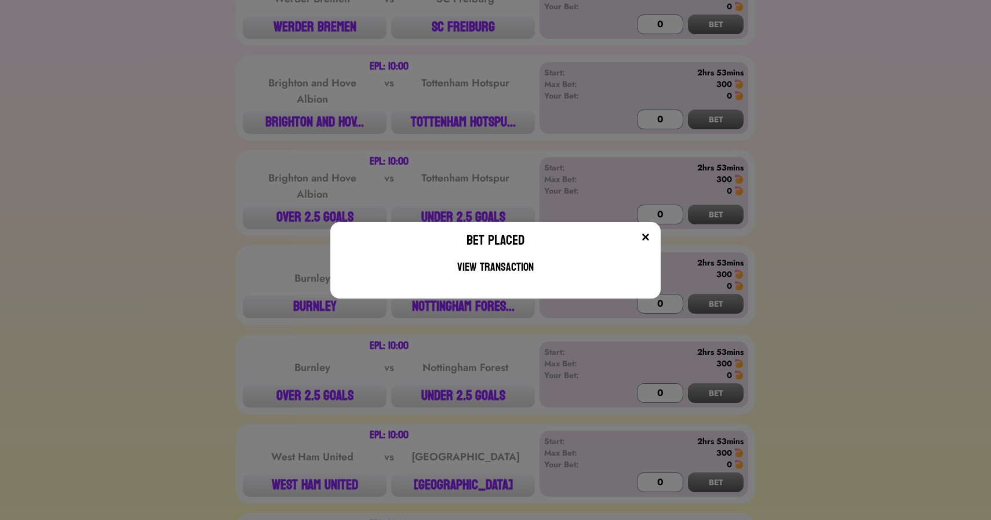
scroll to position [939, 0]
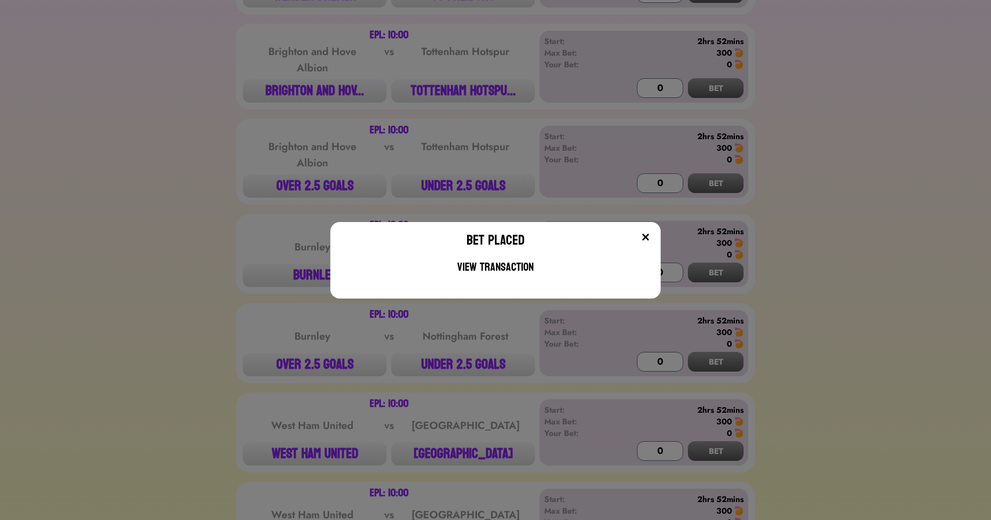
click at [231, 137] on div "Bet Placed View Transaction" at bounding box center [495, 260] width 991 height 520
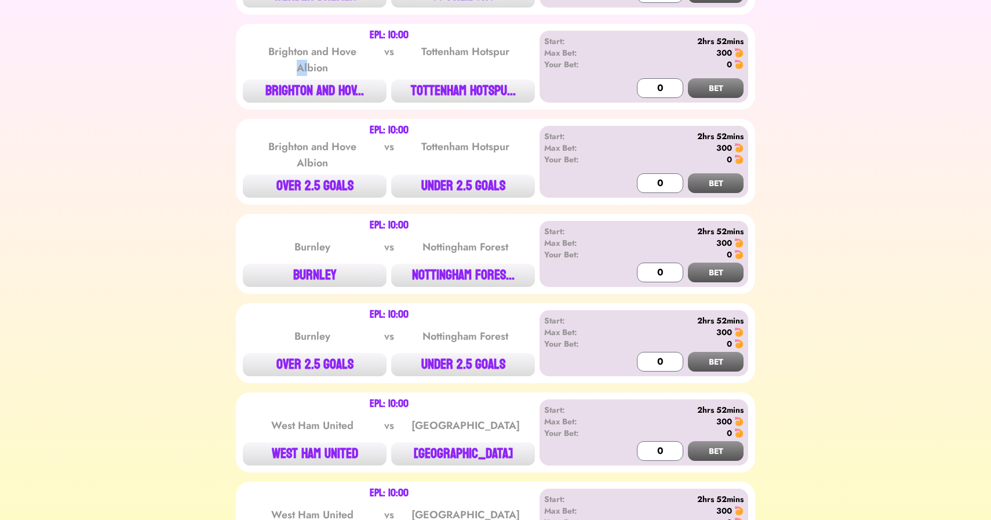
drag, startPoint x: 276, startPoint y: 56, endPoint x: 311, endPoint y: 68, distance: 37.2
click at [311, 68] on div "Brighton and Hove Albion" at bounding box center [312, 59] width 117 height 32
click at [332, 95] on button "BRIGHTON AND HOV..." at bounding box center [315, 90] width 144 height 23
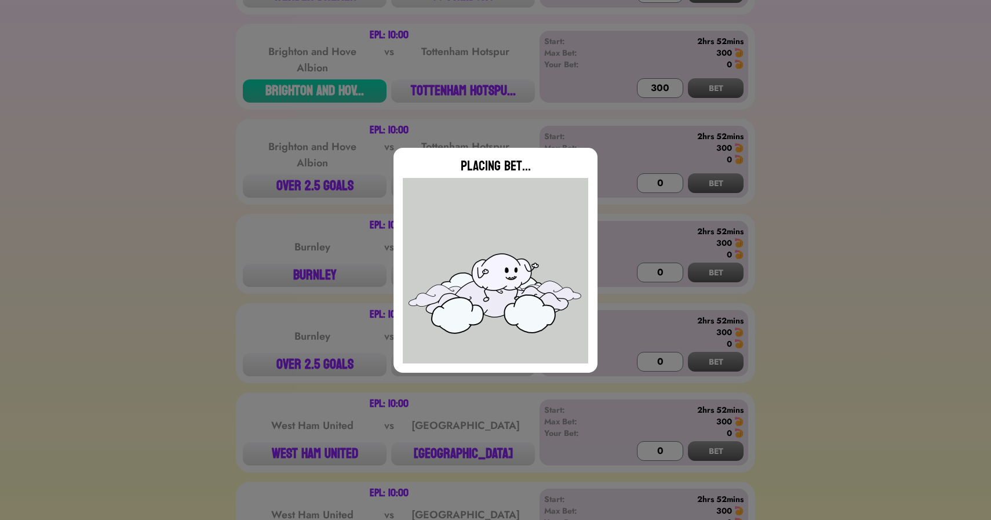
type input "0"
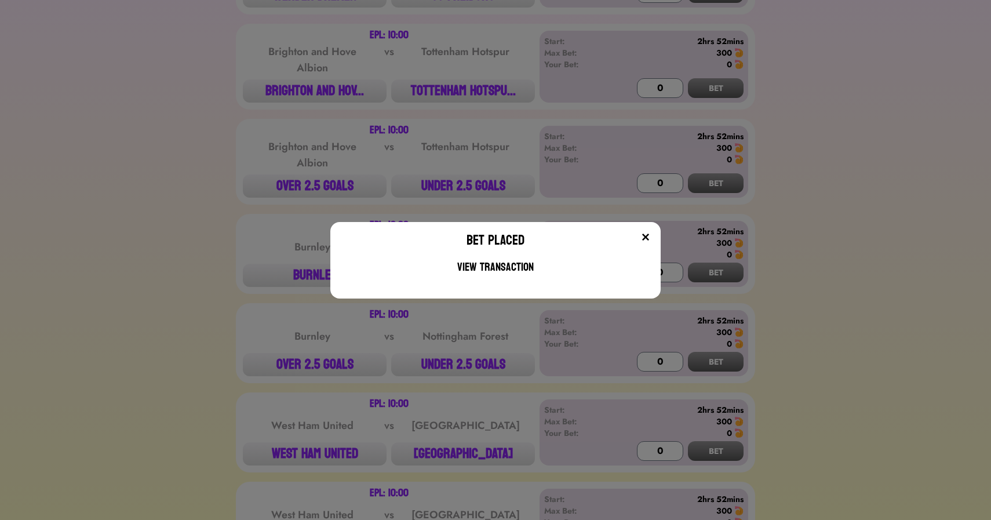
click at [300, 182] on div "Bet Placed View Transaction" at bounding box center [495, 260] width 991 height 520
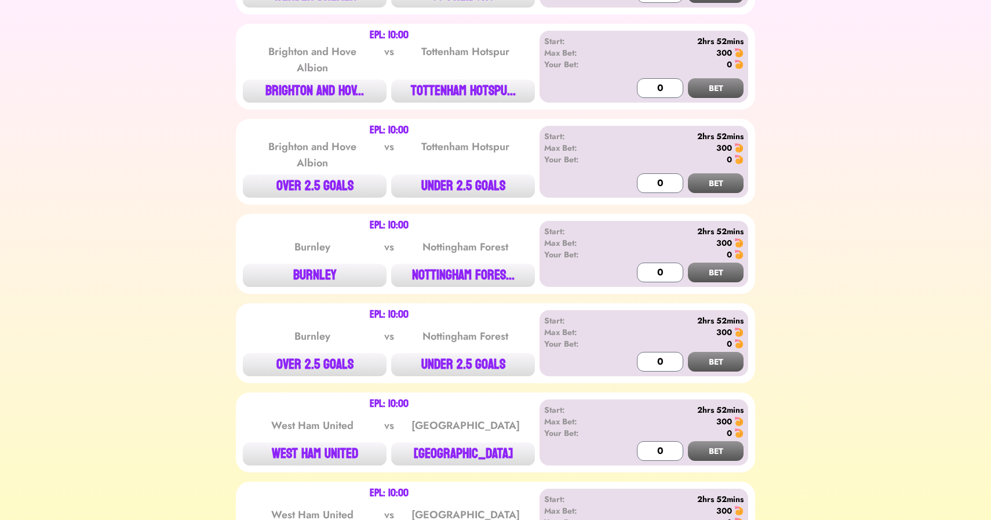
click at [300, 182] on button "OVER 2.5 GOALS" at bounding box center [315, 186] width 144 height 23
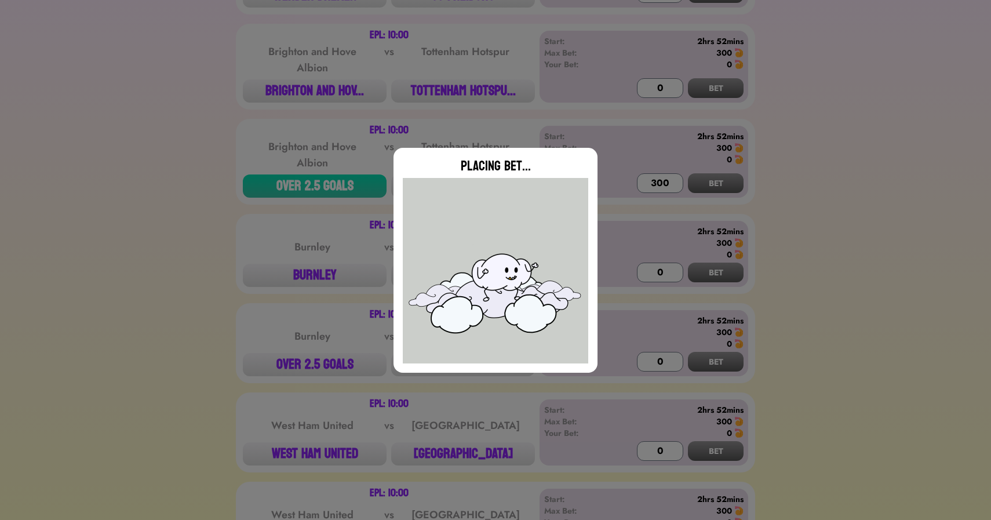
type input "0"
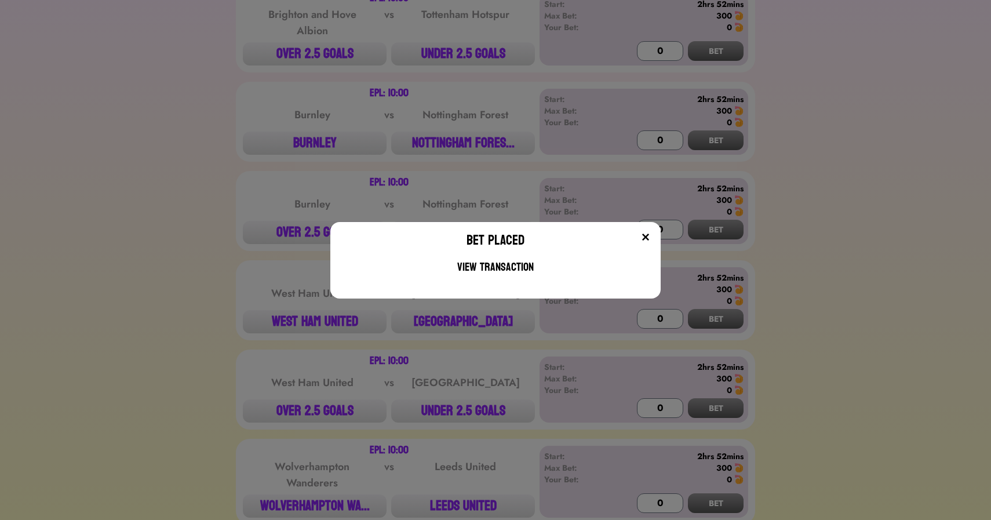
scroll to position [1085, 0]
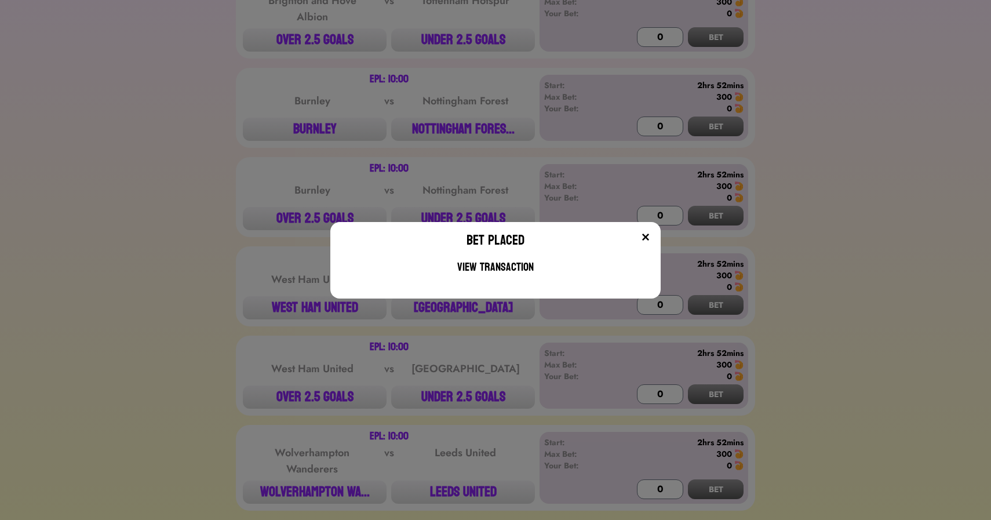
click at [461, 118] on div "Bet Placed View Transaction" at bounding box center [495, 260] width 991 height 520
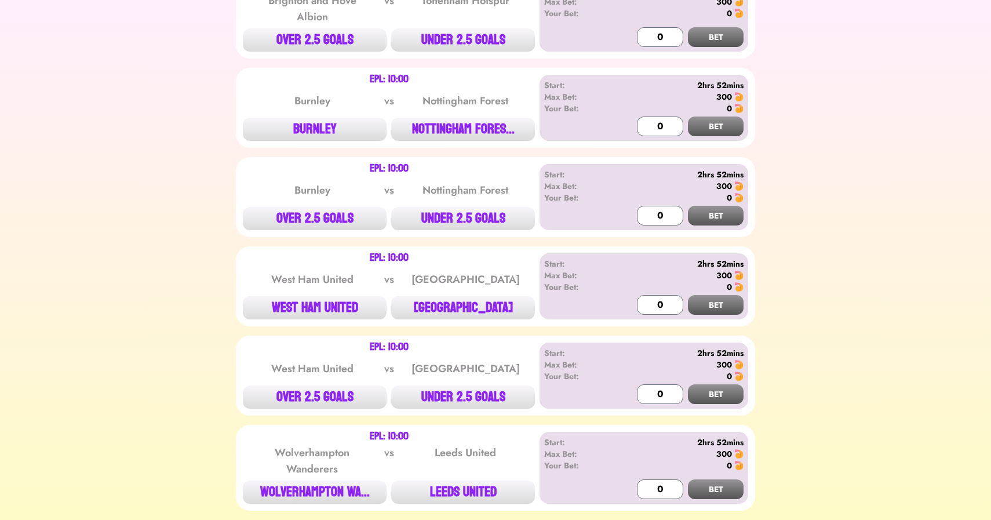
click at [461, 118] on button "NOTTINGHAM FORES..." at bounding box center [463, 129] width 144 height 23
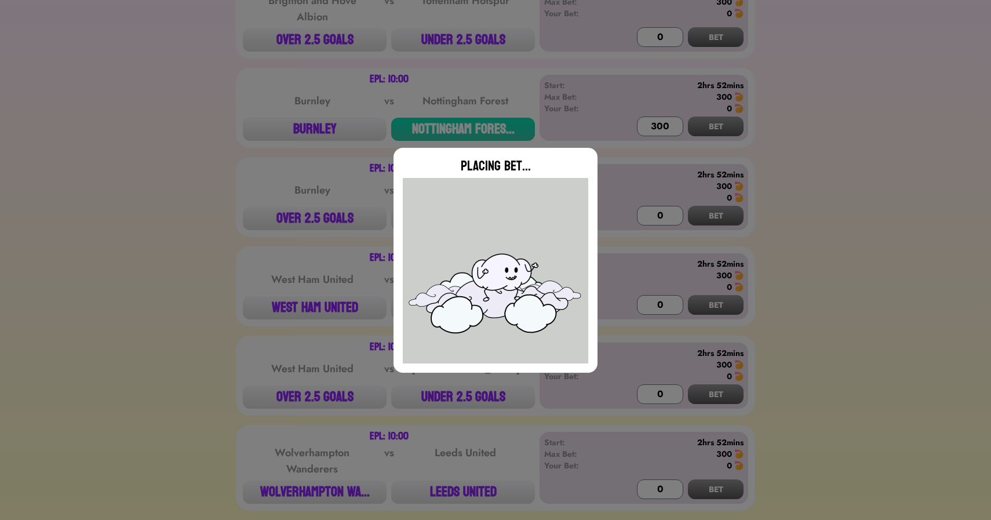
type input "0"
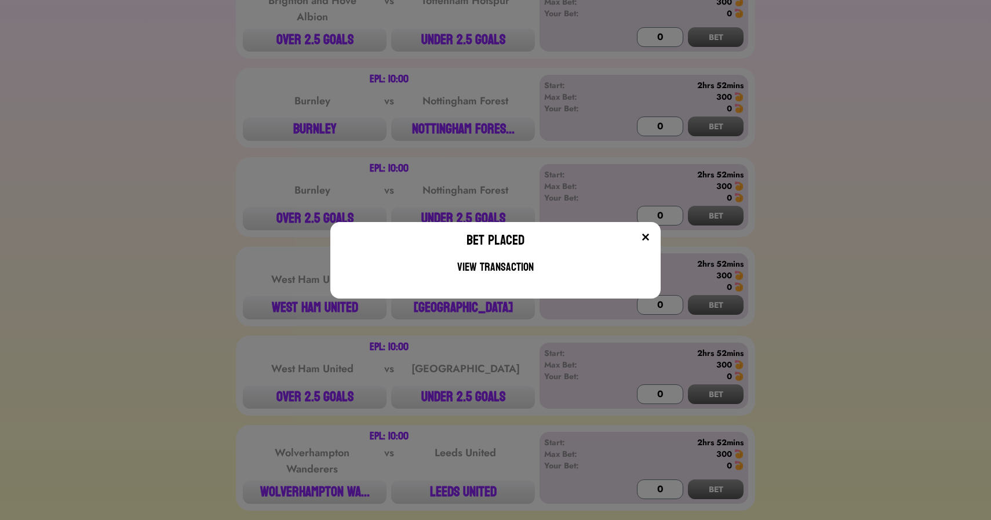
click at [202, 262] on div "Bet Placed View Transaction" at bounding box center [495, 260] width 991 height 520
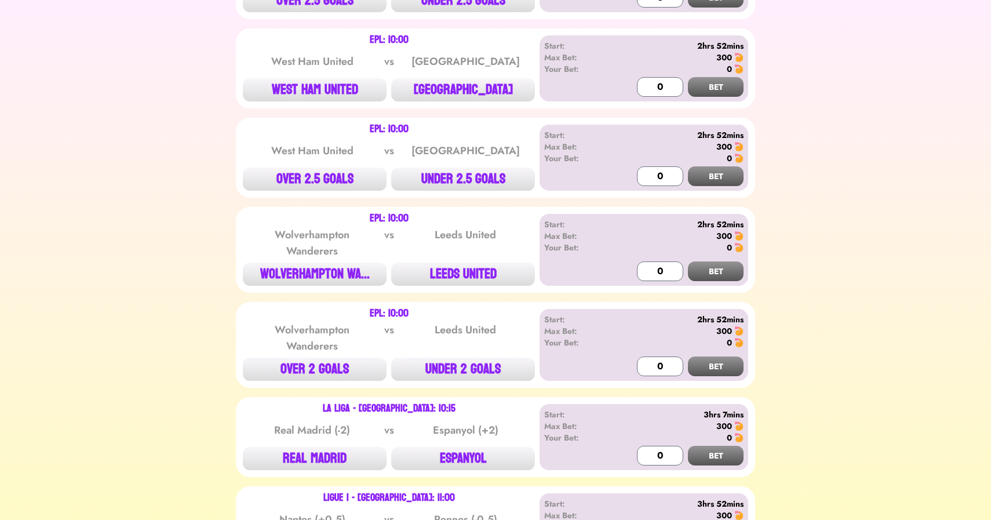
scroll to position [1307, 0]
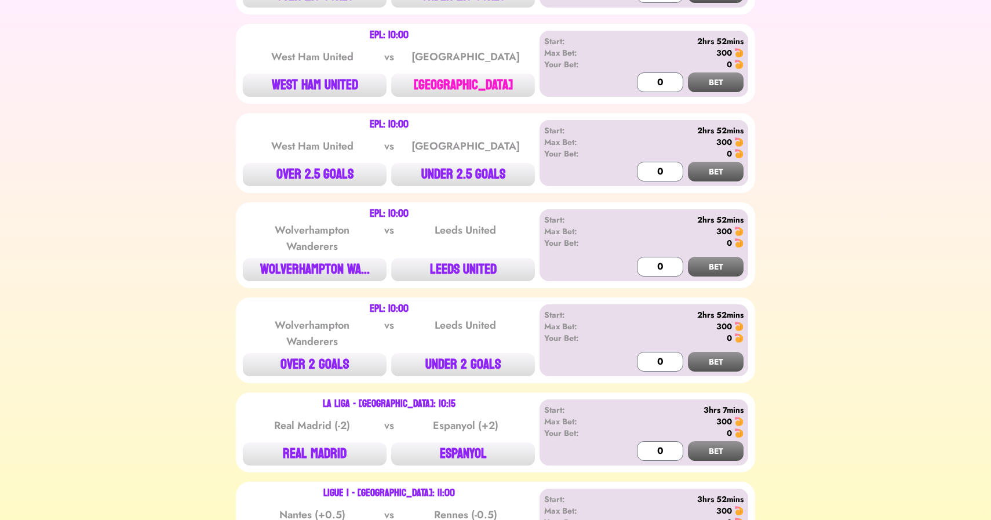
click at [456, 89] on button "[GEOGRAPHIC_DATA]" at bounding box center [463, 85] width 144 height 23
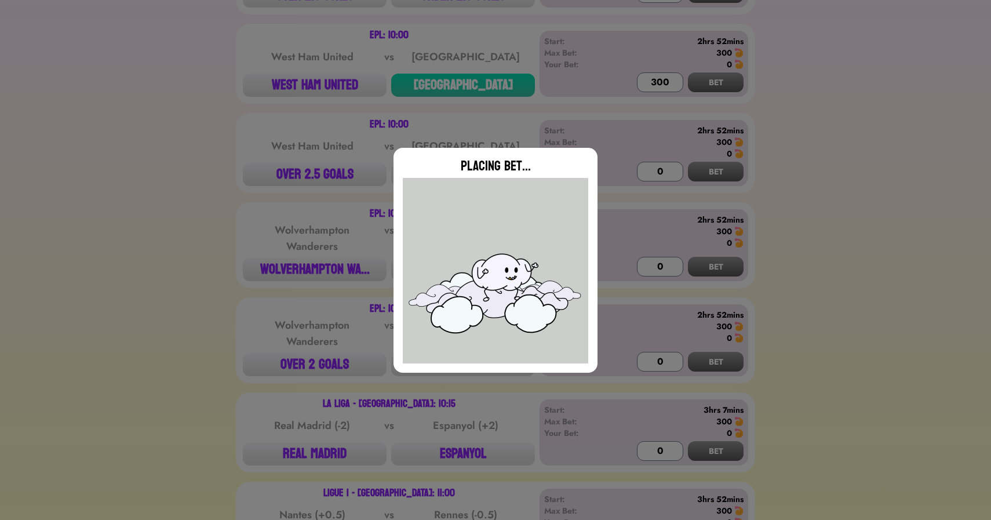
type input "0"
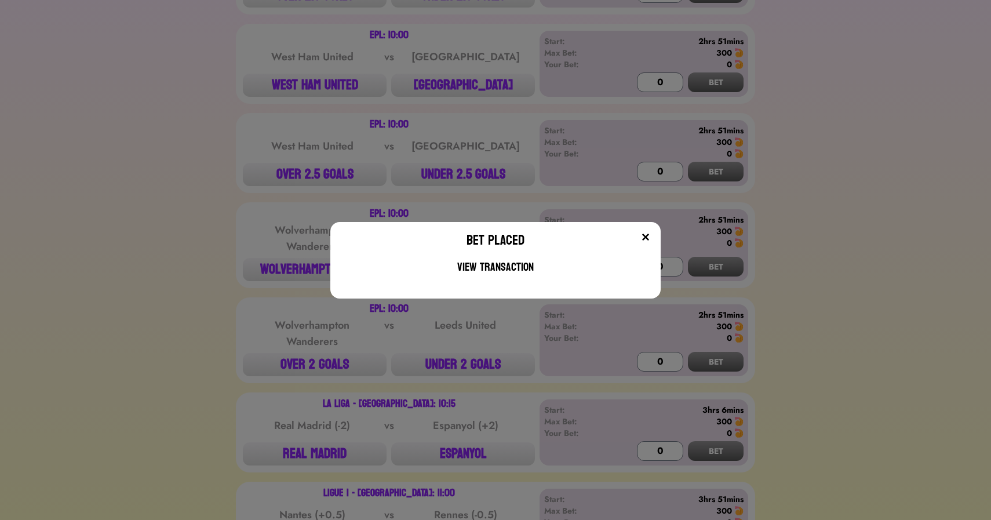
click at [158, 192] on div "Bet Placed View Transaction" at bounding box center [495, 260] width 991 height 520
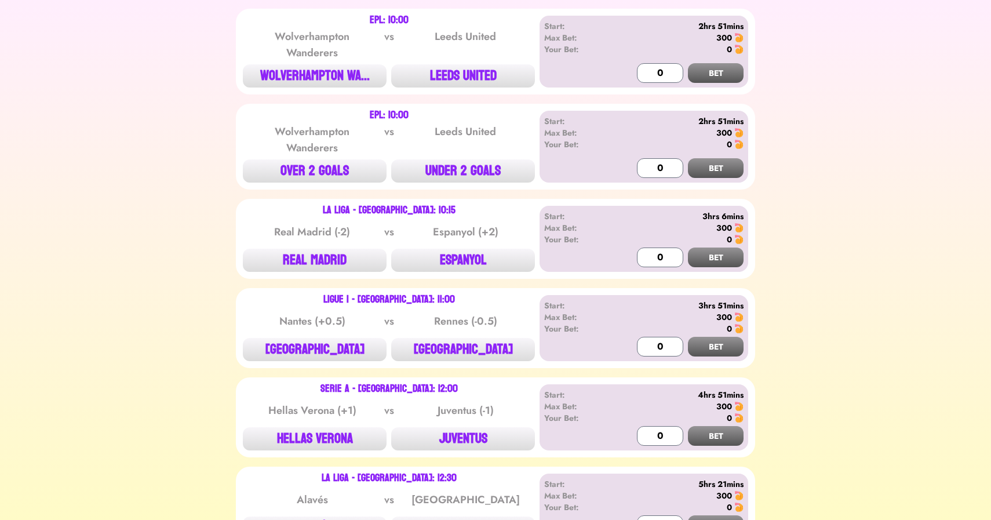
scroll to position [1503, 0]
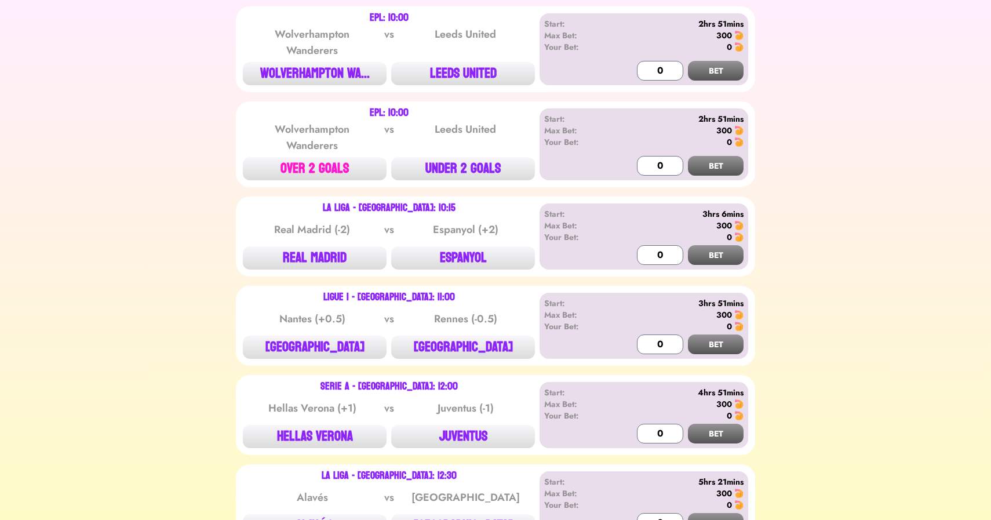
click at [307, 164] on button "OVER 2 GOALS" at bounding box center [315, 168] width 144 height 23
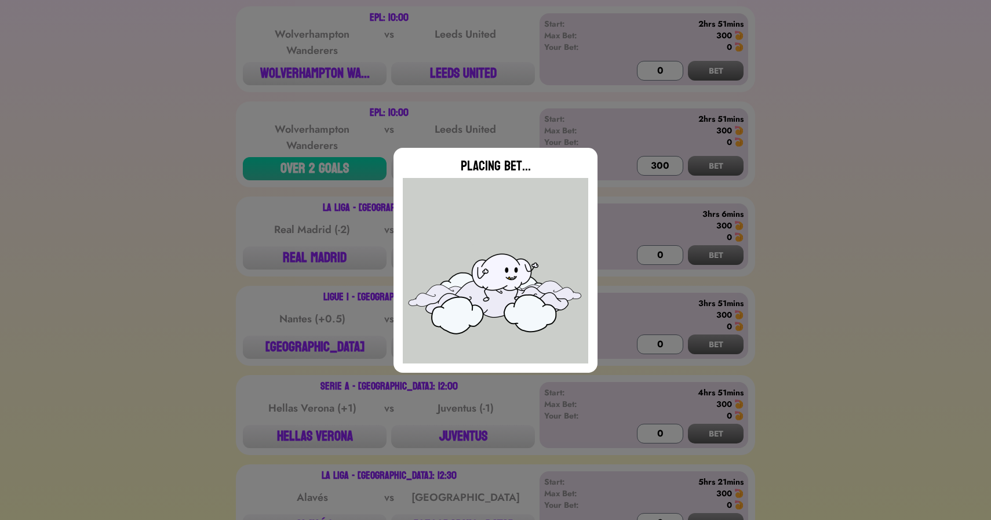
type input "0"
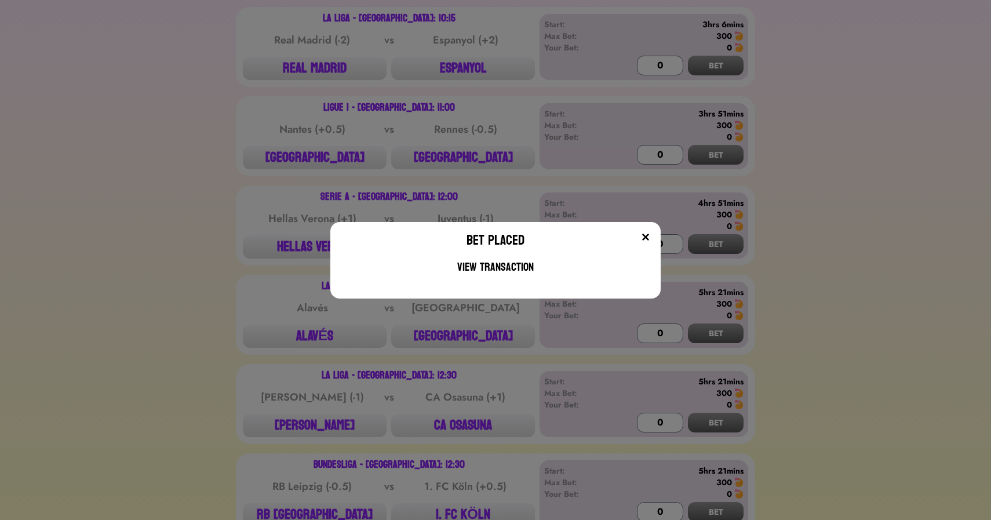
click at [117, 158] on div "Bet Placed View Transaction" at bounding box center [495, 260] width 991 height 520
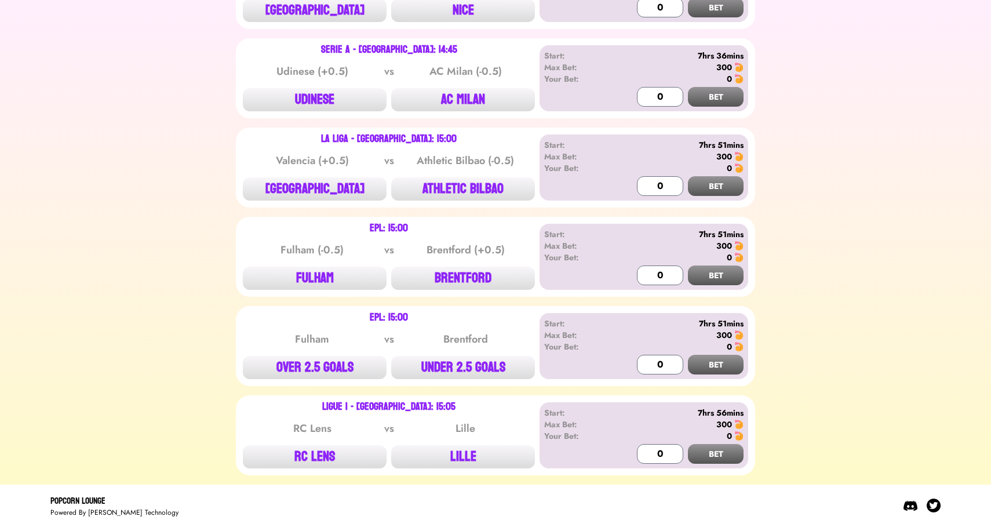
scroll to position [2465, 0]
drag, startPoint x: 277, startPoint y: 235, endPoint x: 321, endPoint y: 239, distance: 43.6
click at [321, 242] on div "Fulham (-0.5)" at bounding box center [312, 250] width 117 height 16
click at [451, 267] on button "BRENTFORD" at bounding box center [463, 278] width 144 height 23
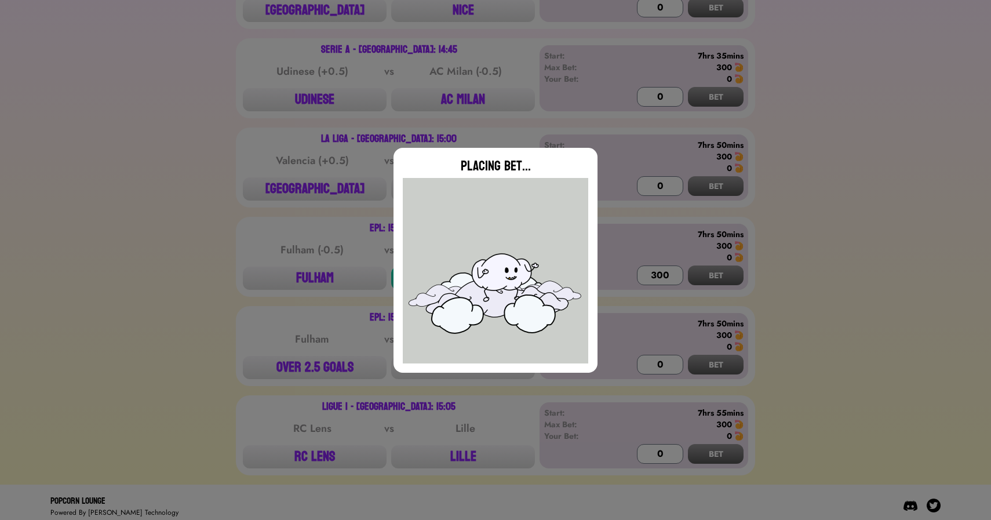
type input "0"
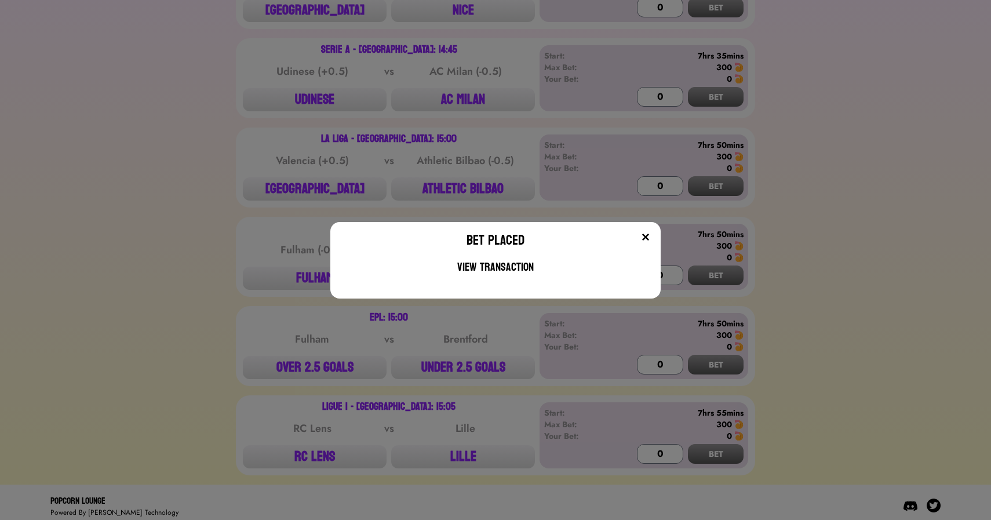
click at [208, 263] on div "Bet Placed View Transaction" at bounding box center [495, 260] width 991 height 520
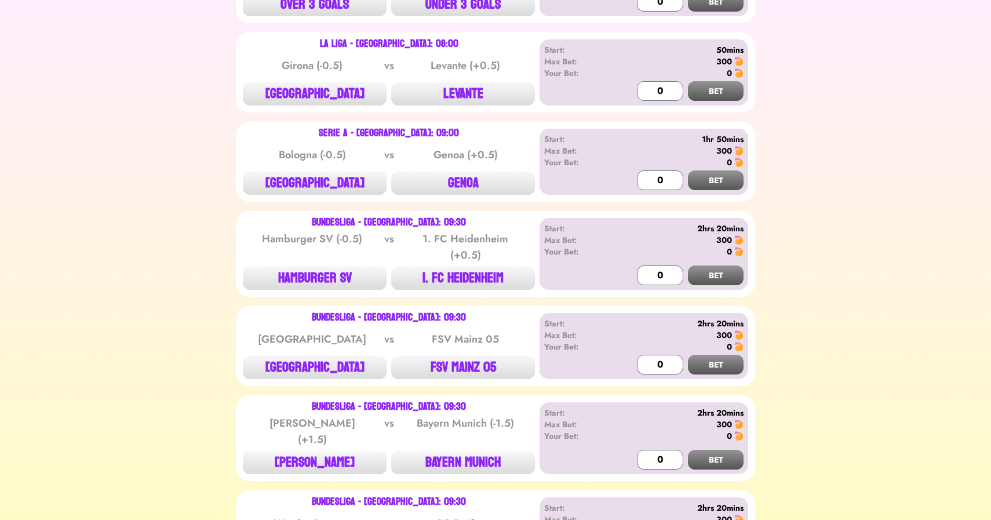
scroll to position [384, 0]
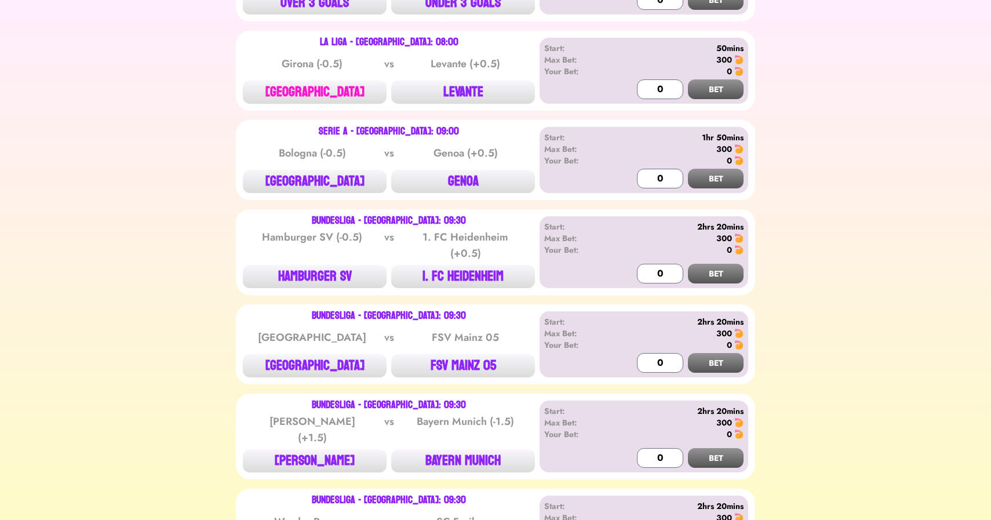
click at [294, 86] on button "[GEOGRAPHIC_DATA]" at bounding box center [315, 92] width 144 height 23
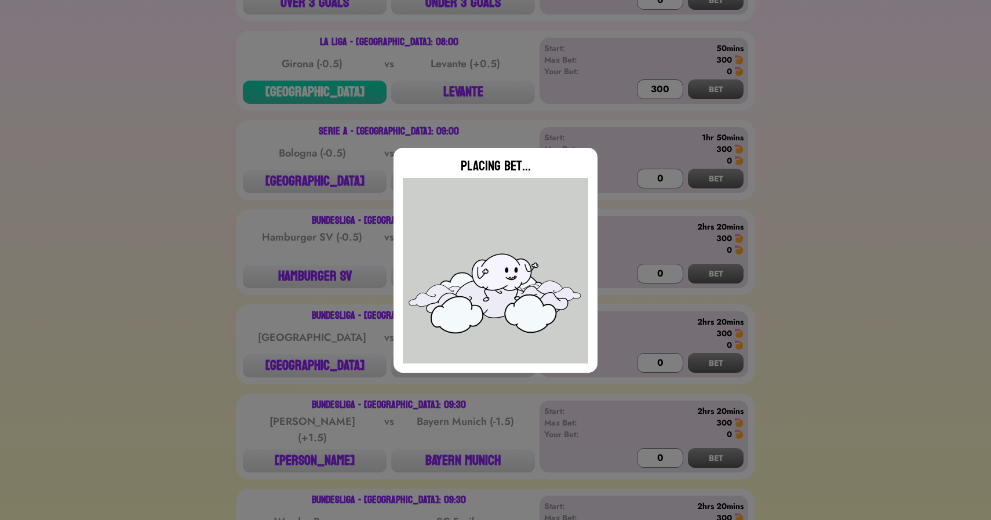
type input "0"
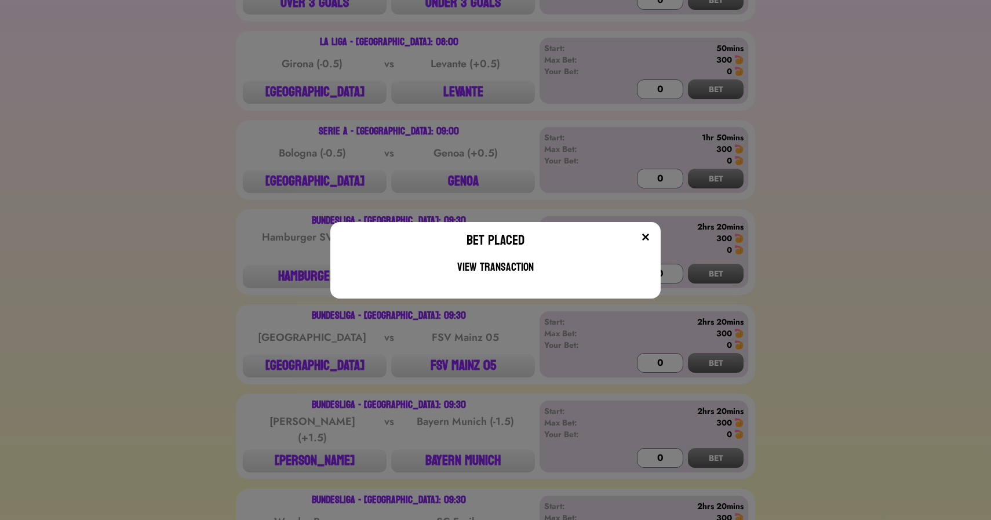
click at [128, 309] on div "Bet Placed View Transaction" at bounding box center [495, 260] width 991 height 520
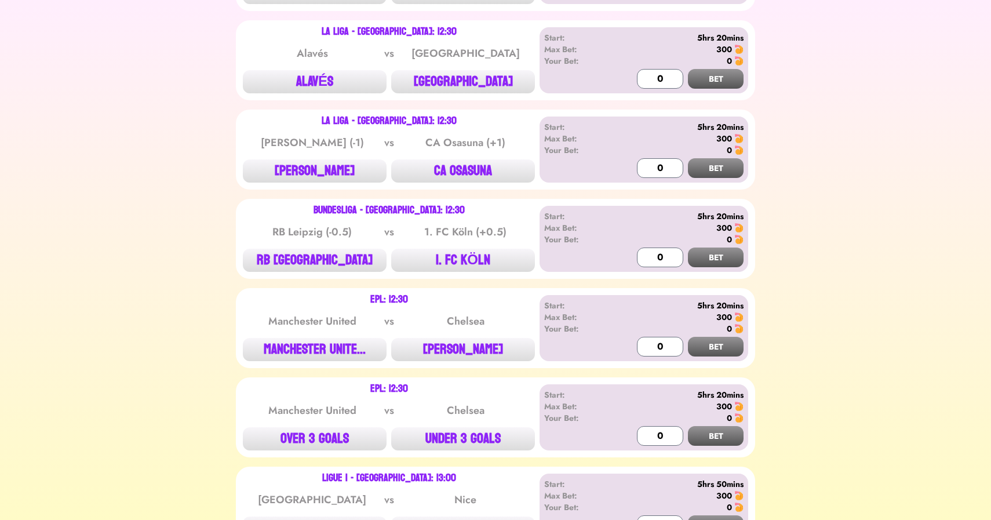
scroll to position [1949, 0]
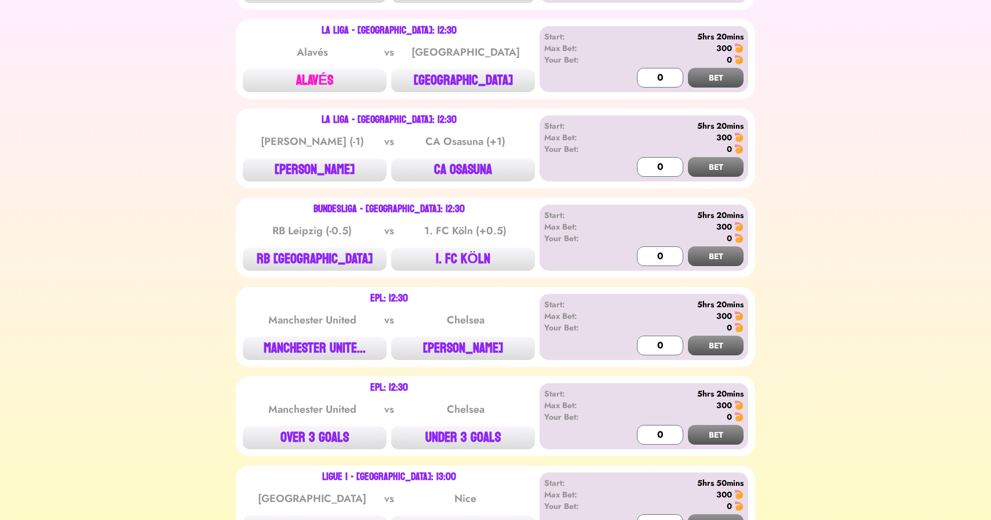
click at [324, 78] on button "ALAVÉS" at bounding box center [315, 80] width 144 height 23
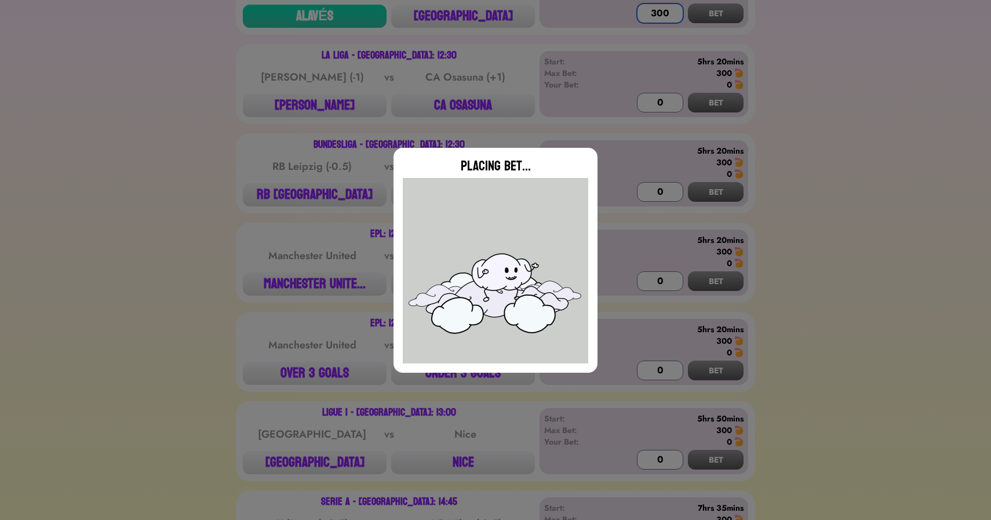
scroll to position [2015, 0]
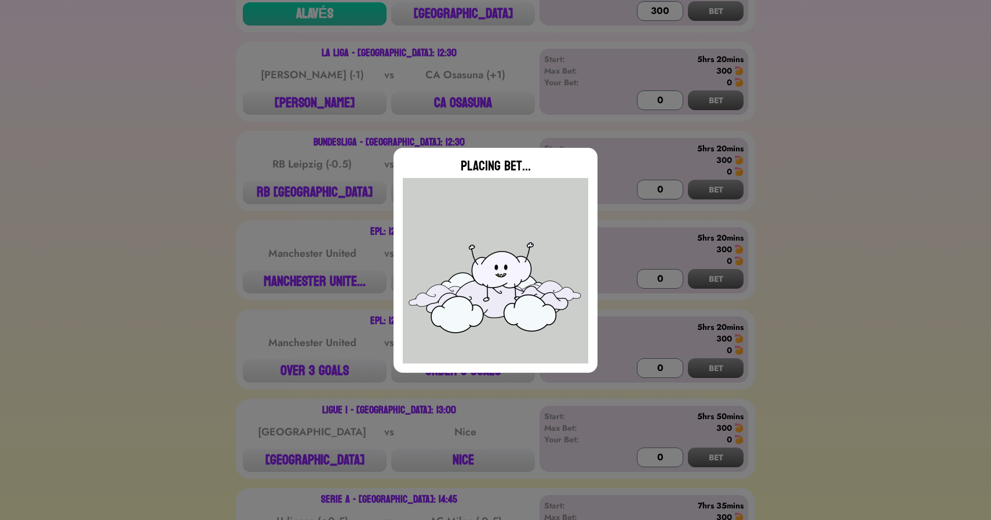
type input "0"
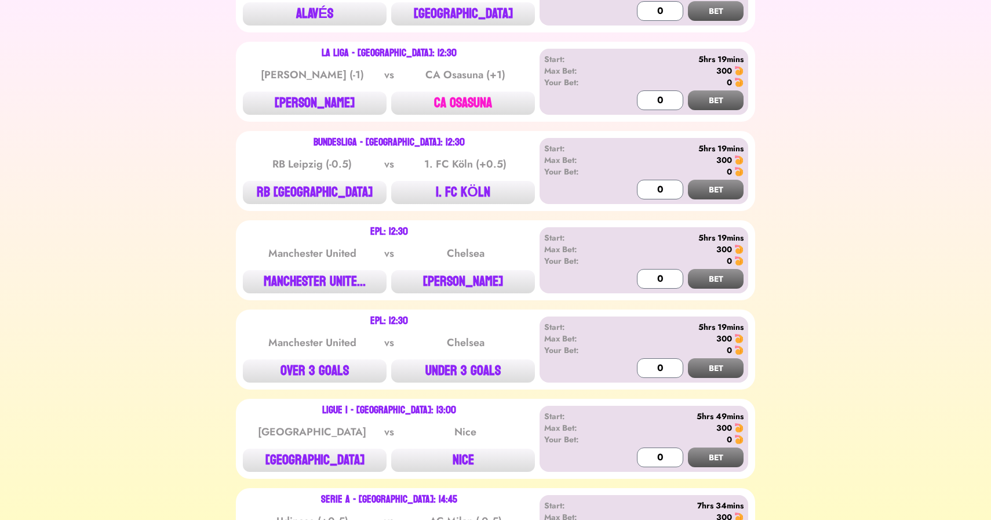
click at [465, 92] on button "CA OSASUNA" at bounding box center [463, 103] width 144 height 23
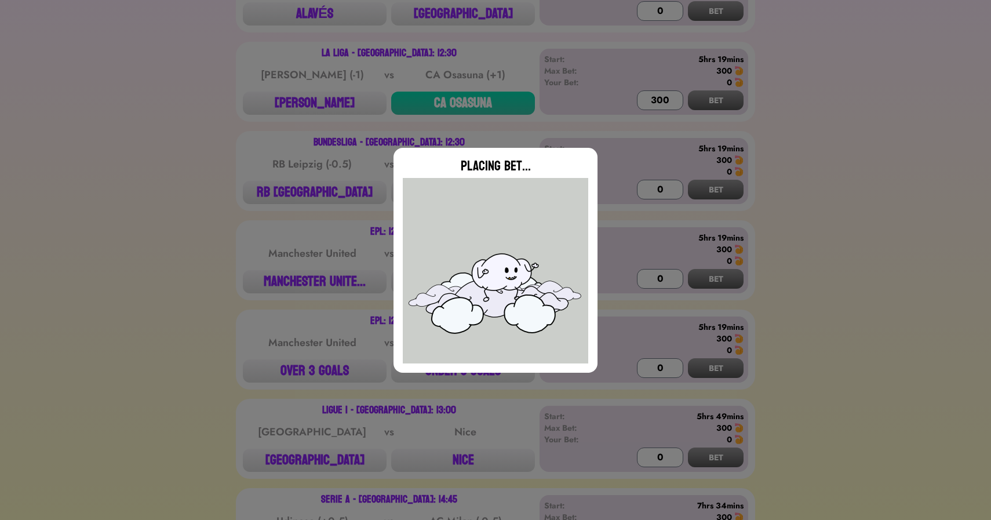
type input "0"
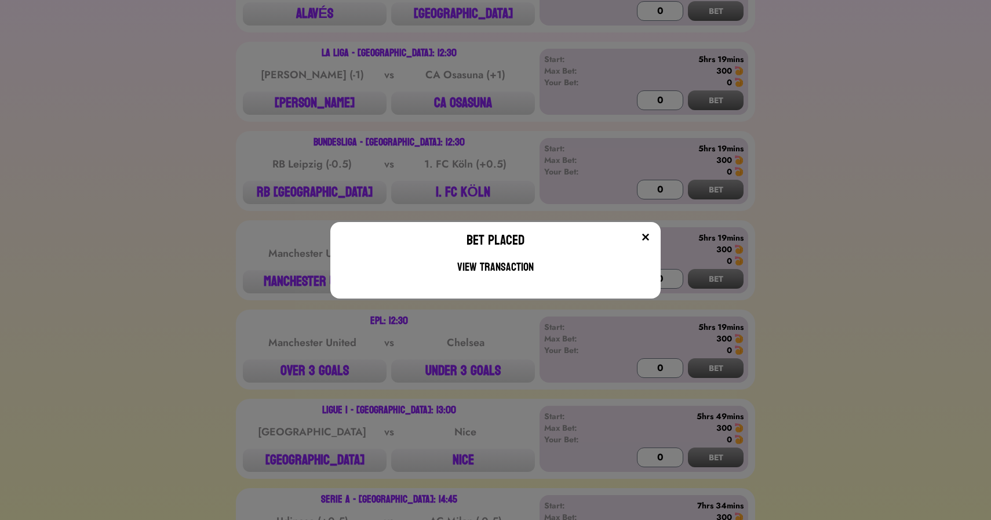
click at [135, 221] on div "Bet Placed View Transaction" at bounding box center [495, 260] width 991 height 520
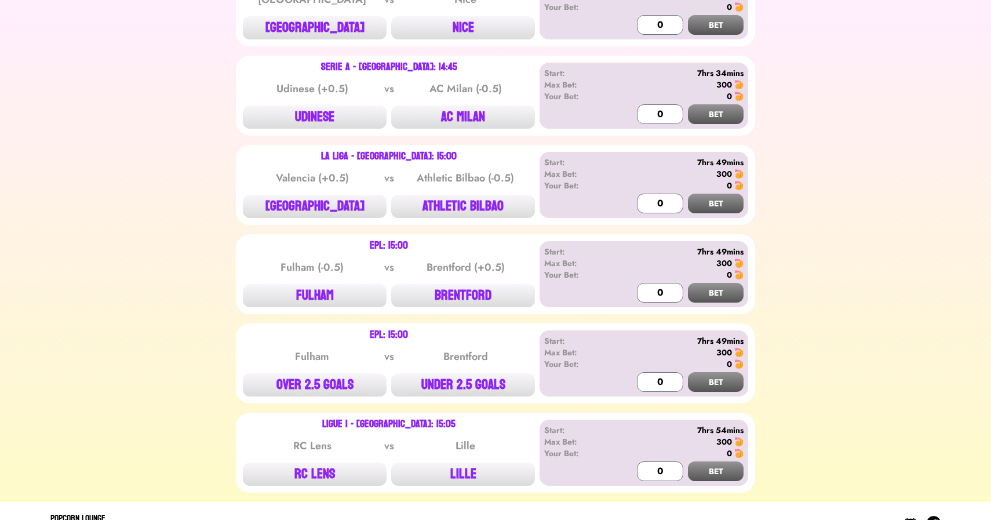
scroll to position [2465, 0]
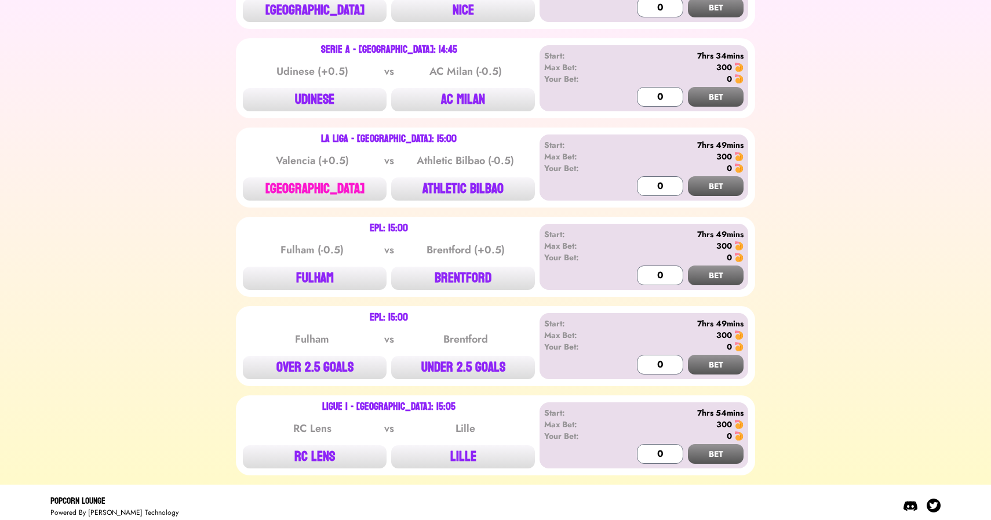
click at [303, 179] on button "[GEOGRAPHIC_DATA]" at bounding box center [315, 188] width 144 height 23
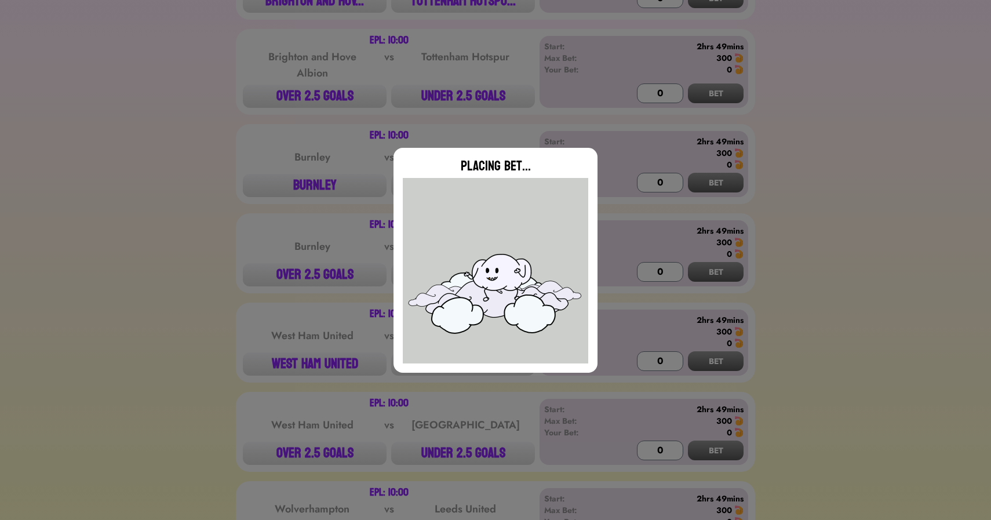
scroll to position [0, 0]
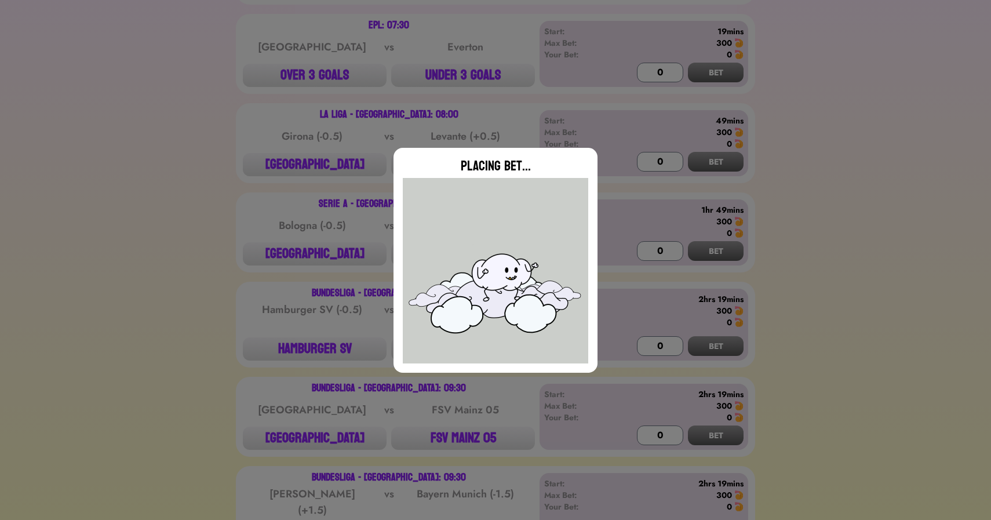
type input "0"
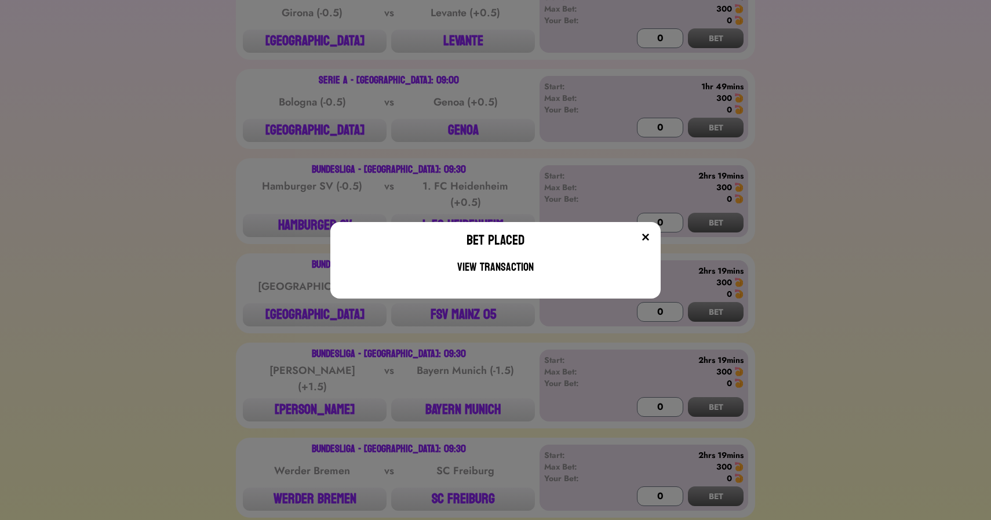
scroll to position [446, 0]
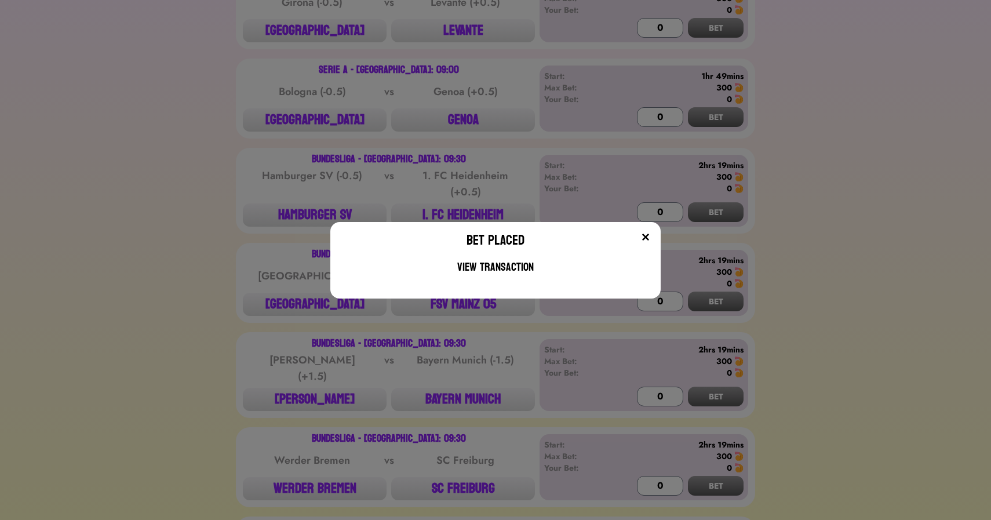
click at [266, 224] on div "Bet Placed View Transaction" at bounding box center [495, 260] width 991 height 520
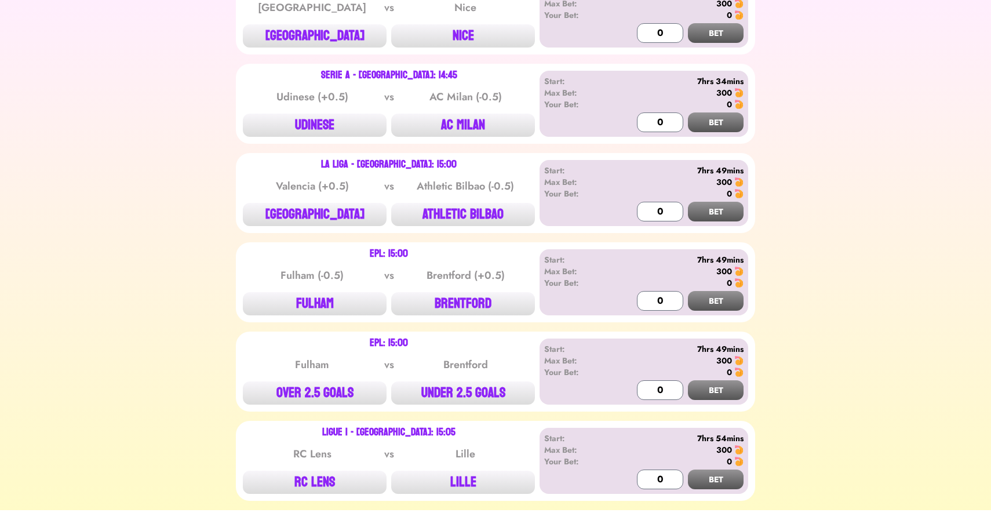
scroll to position [2465, 0]
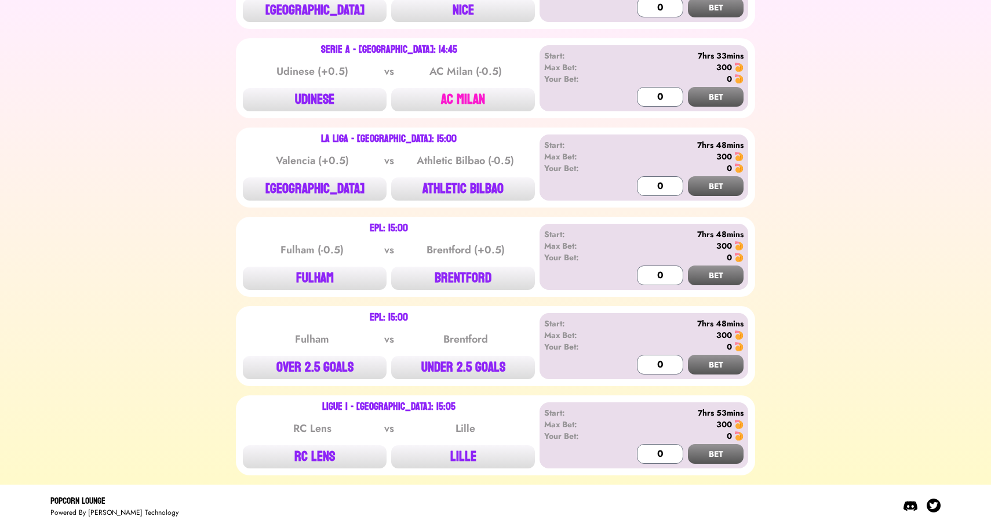
click at [470, 100] on button "AC MILAN" at bounding box center [463, 99] width 144 height 23
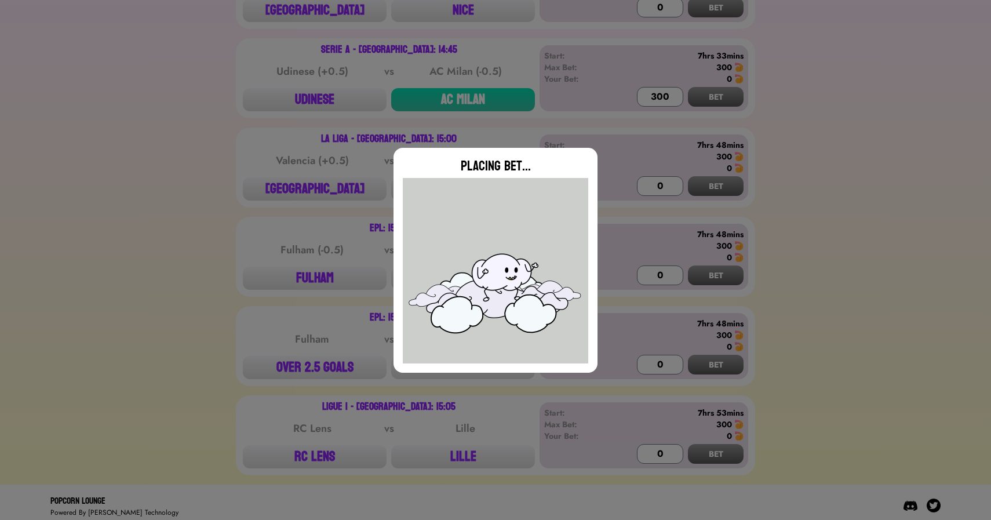
type input "0"
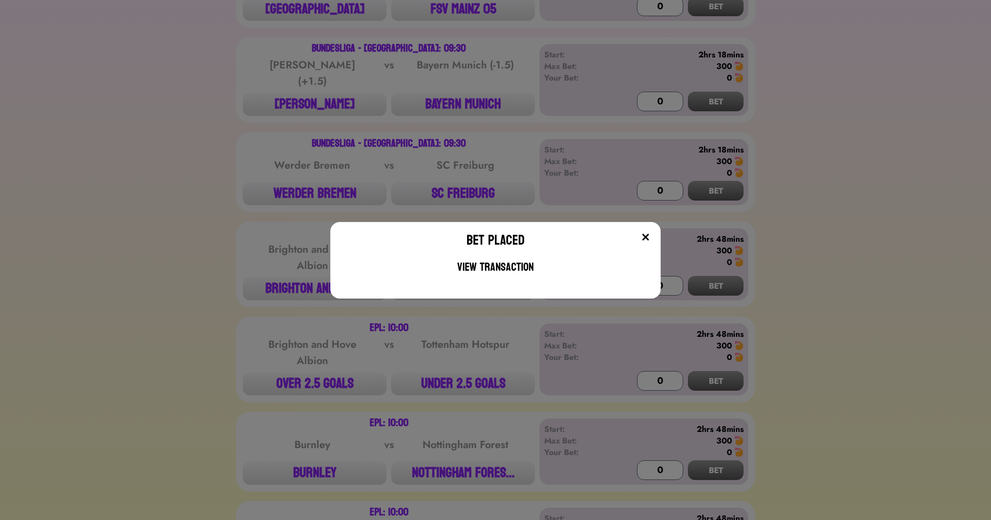
click at [139, 210] on div "Bet Placed View Transaction" at bounding box center [495, 260] width 991 height 520
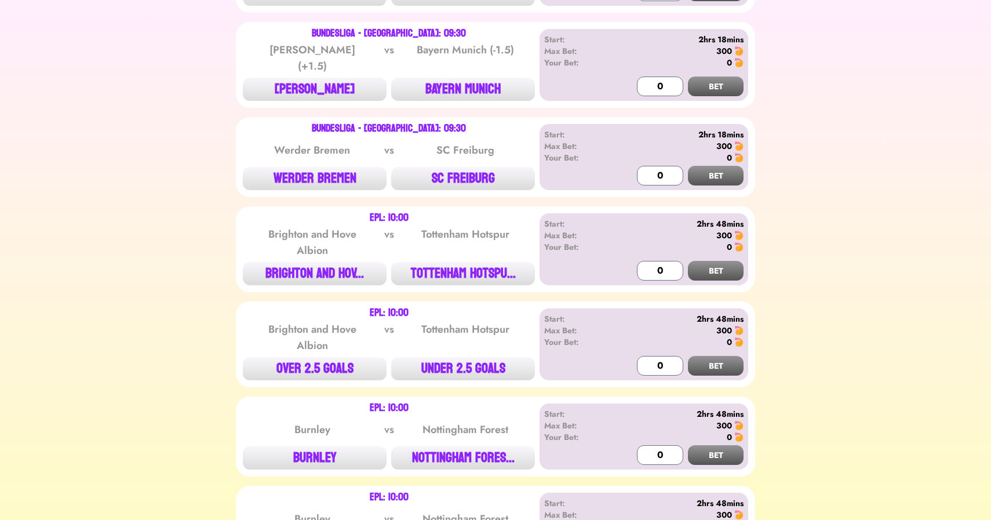
scroll to position [757, 0]
click at [436, 82] on button "BAYERN MUNICH" at bounding box center [463, 88] width 144 height 23
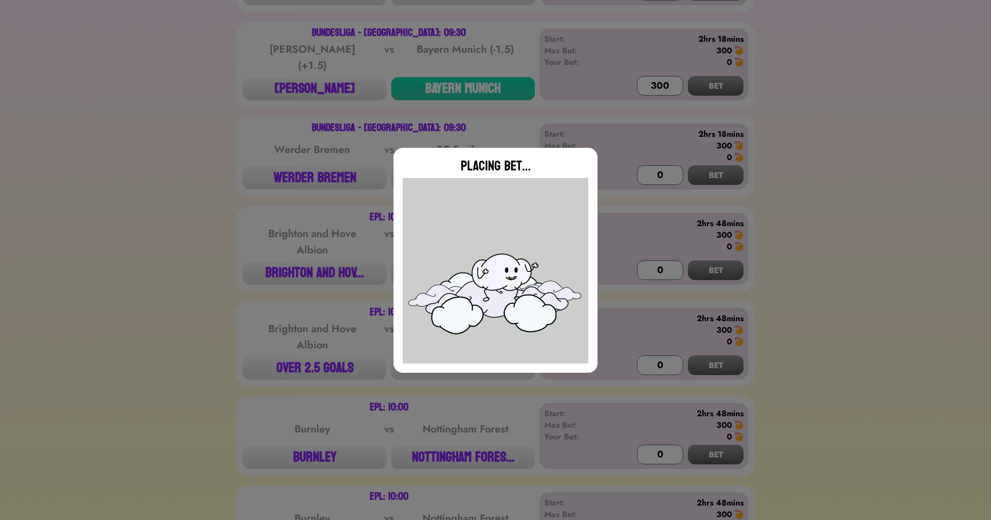
type input "0"
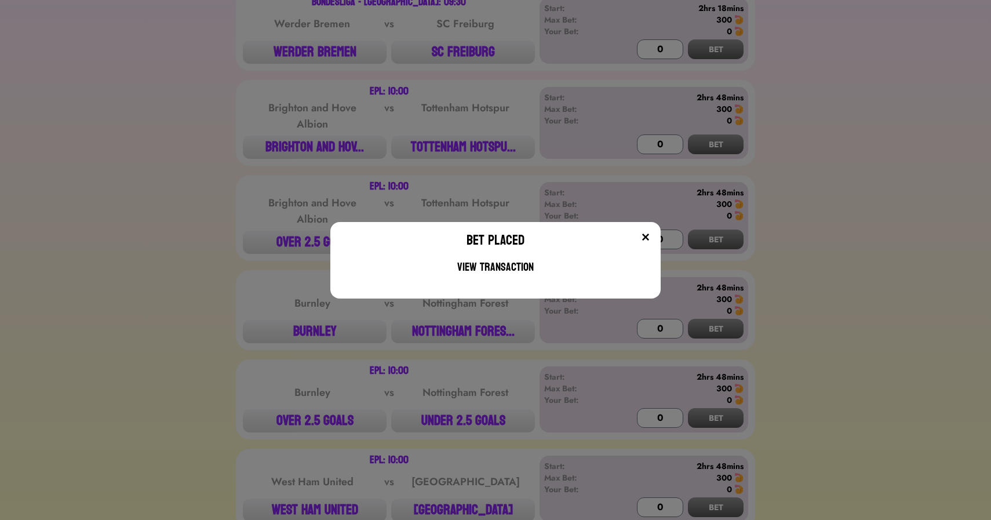
click at [225, 157] on div "Bet Placed View Transaction" at bounding box center [495, 260] width 991 height 520
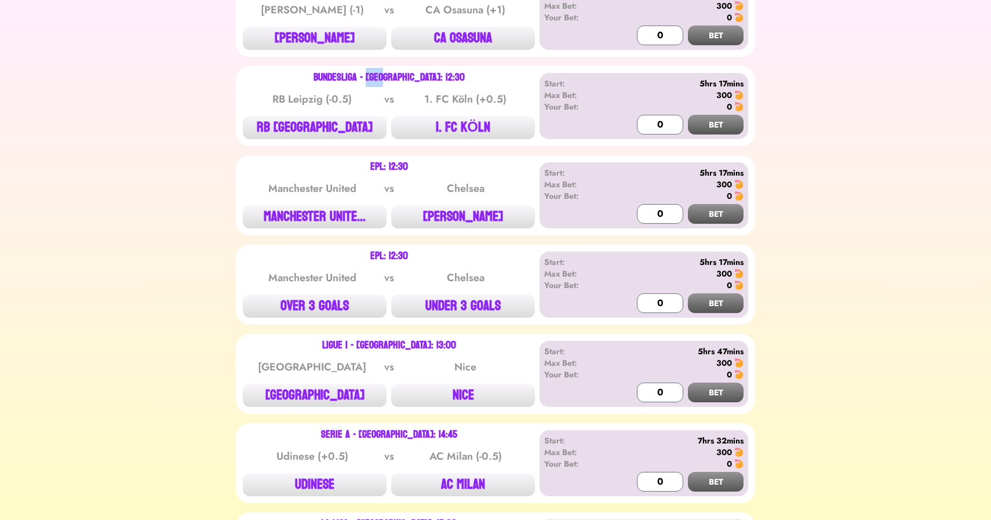
scroll to position [2081, 0]
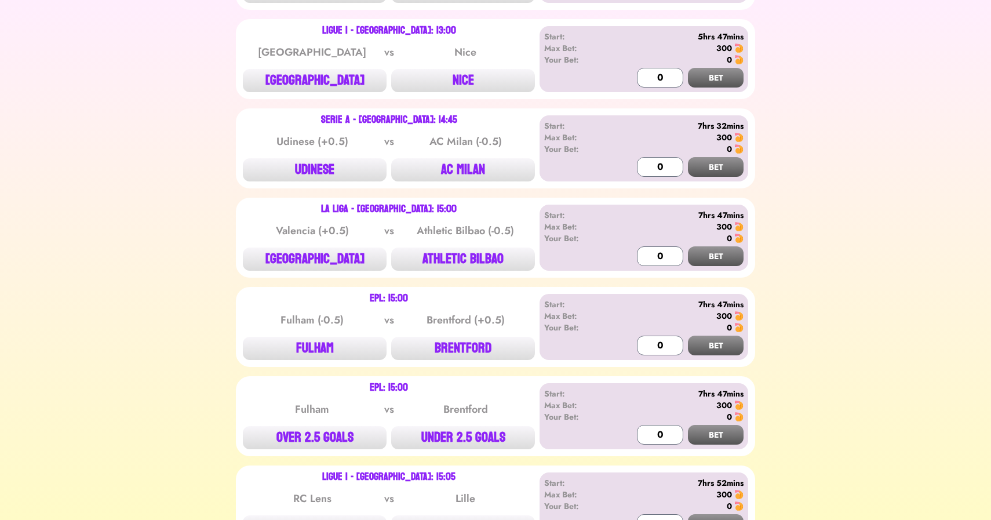
scroll to position [2397, 0]
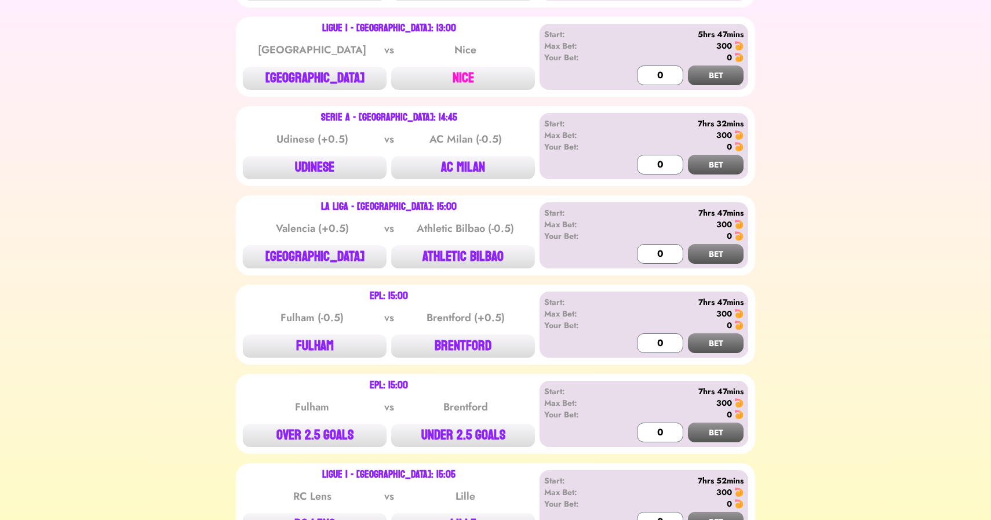
click at [479, 78] on button "NICE" at bounding box center [463, 78] width 144 height 23
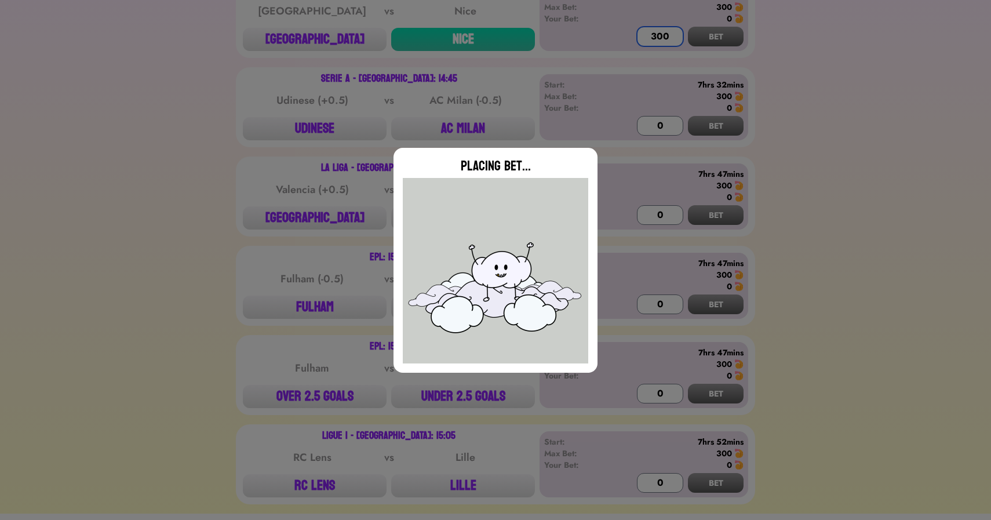
scroll to position [2465, 0]
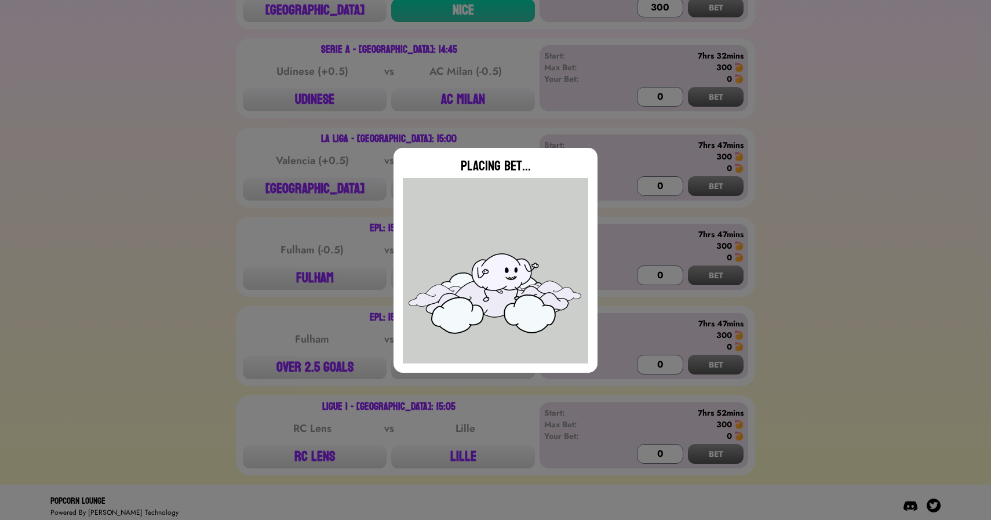
type input "0"
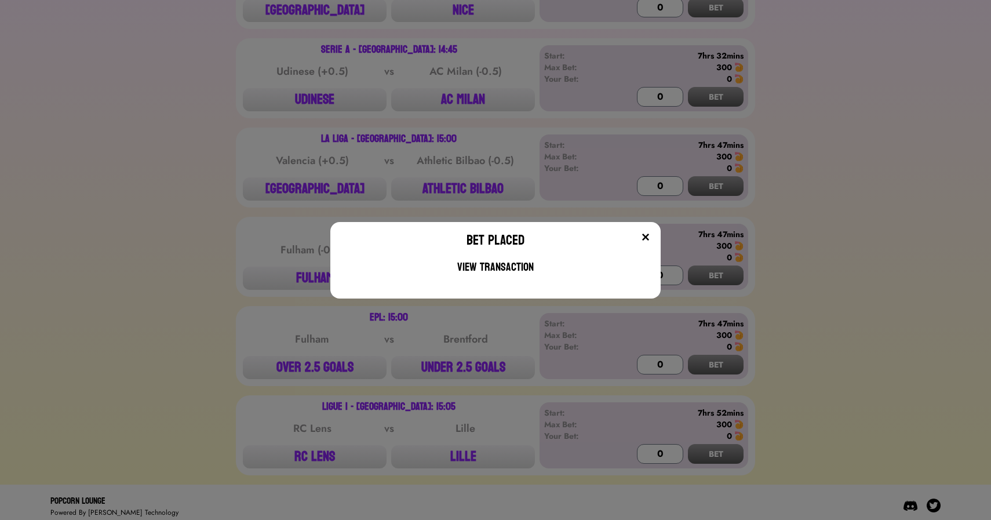
click at [160, 213] on div "Bet Placed View Transaction" at bounding box center [495, 260] width 991 height 520
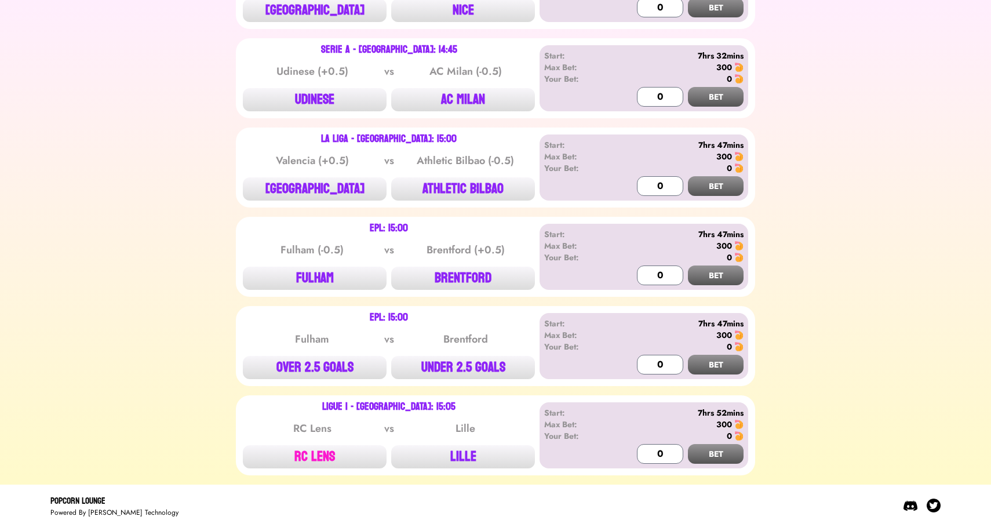
click at [296, 445] on button "RC LENS" at bounding box center [315, 456] width 144 height 23
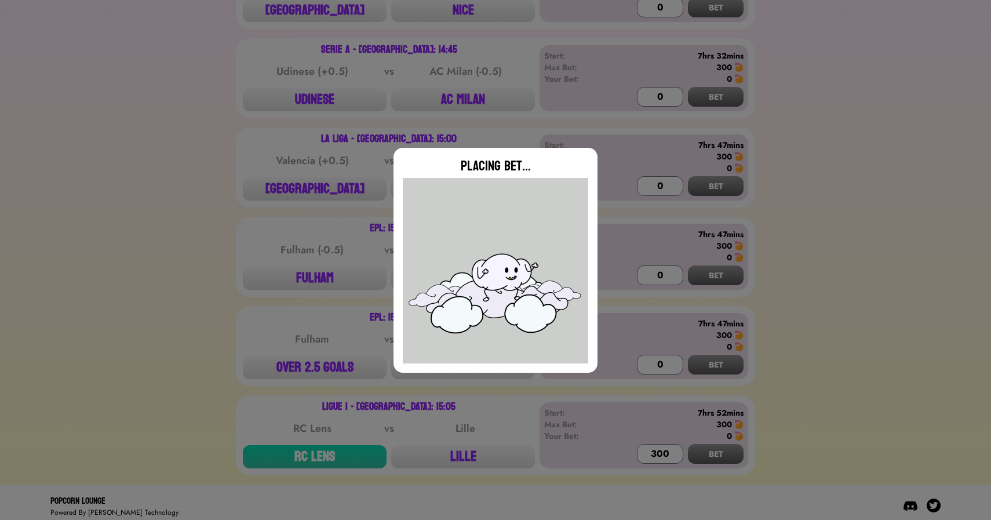
type input "0"
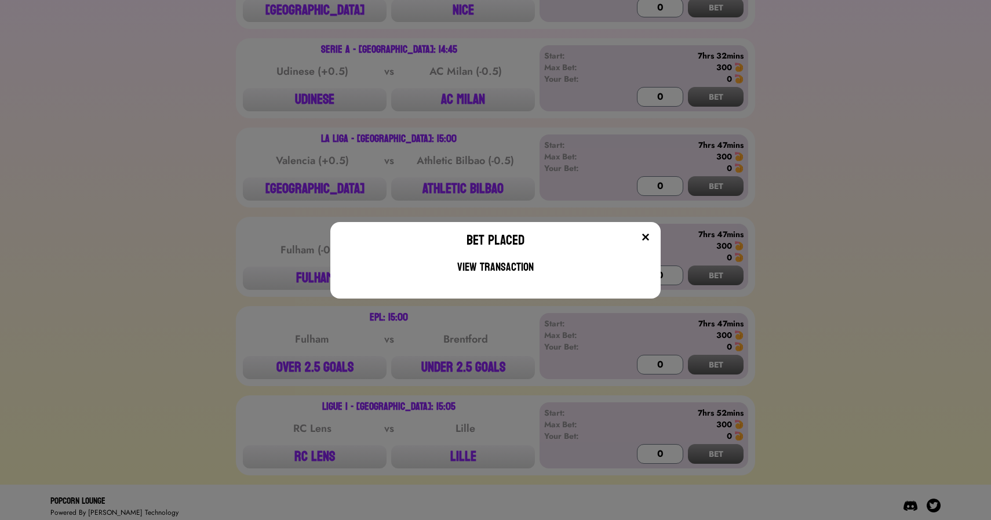
click at [228, 400] on div "Bet Placed View Transaction" at bounding box center [495, 260] width 991 height 520
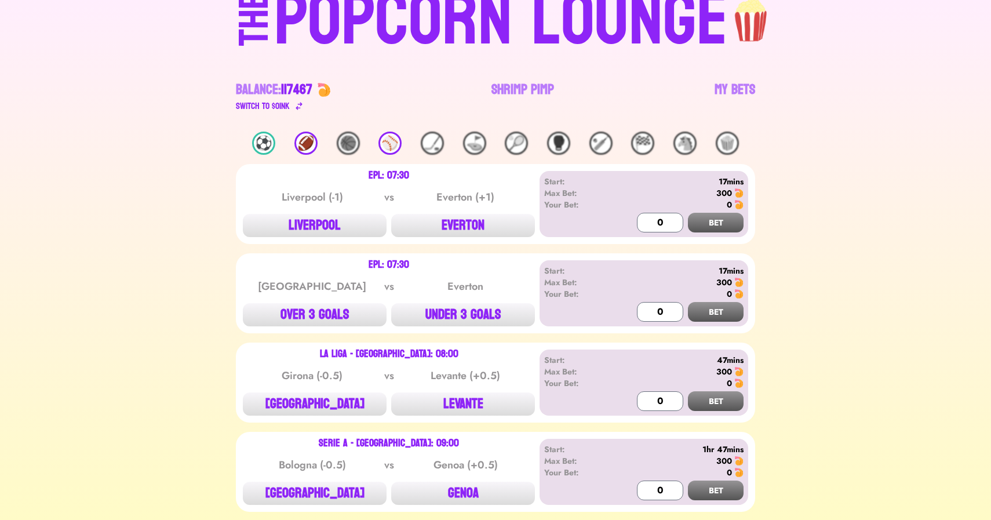
scroll to position [0, 0]
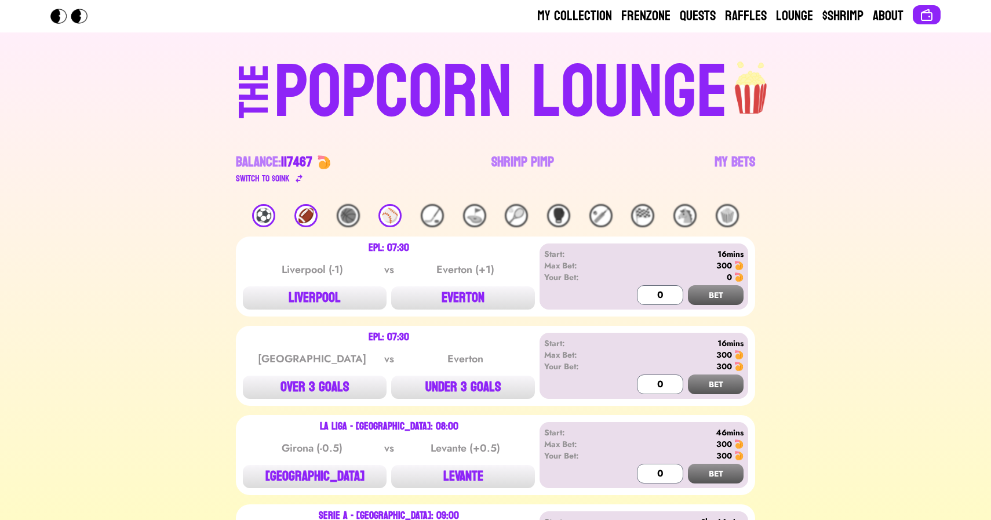
click at [383, 218] on div "⚾️" at bounding box center [390, 215] width 23 height 23
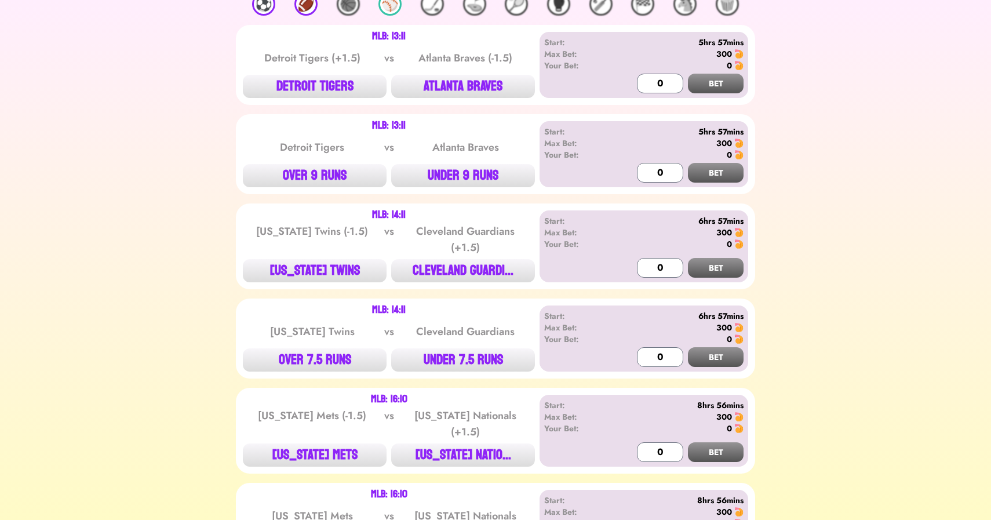
scroll to position [210, 0]
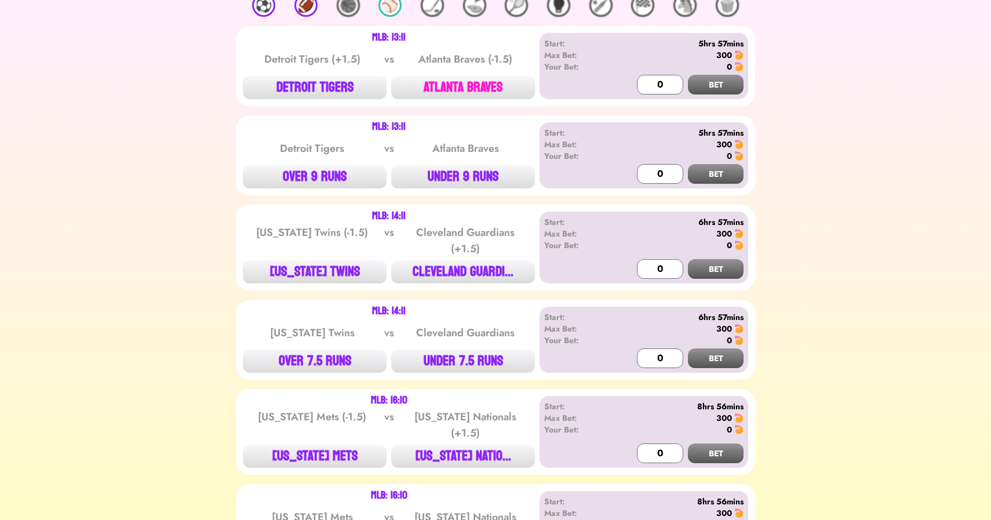
click at [459, 86] on button "ATLANTA BRAVES" at bounding box center [463, 87] width 144 height 23
click at [292, 101] on div "MLB: 13:11 Detroit Tigers (+1.5) vs Atlanta Braves (-1.5) DETROIT TIGERS ATLANT…" at bounding box center [496, 66] width 520 height 80
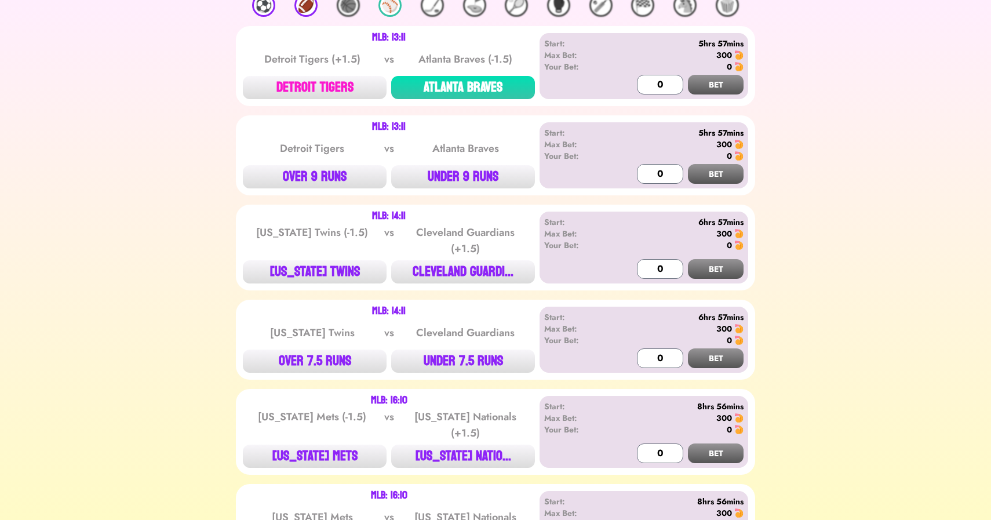
click at [310, 81] on button "DETROIT TIGERS" at bounding box center [315, 87] width 144 height 23
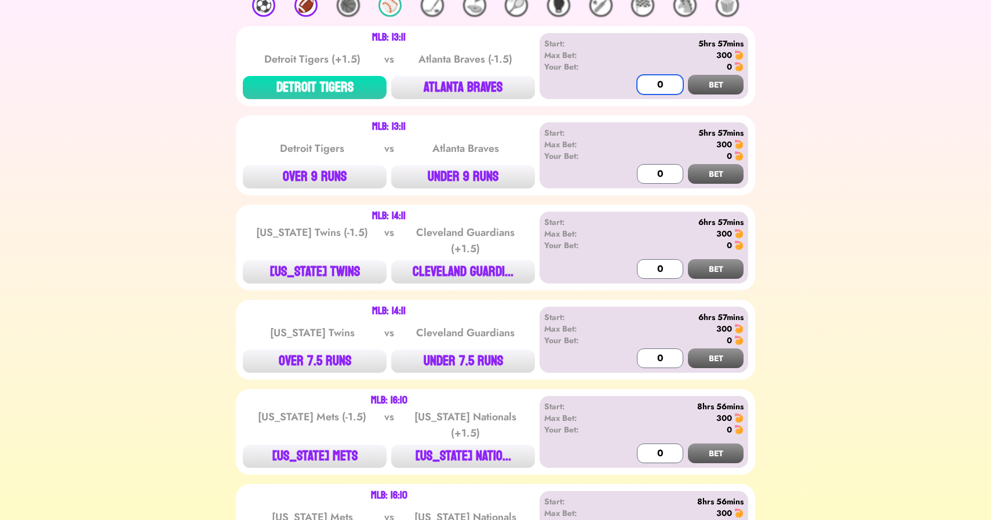
click at [641, 89] on input "0" at bounding box center [660, 85] width 46 height 20
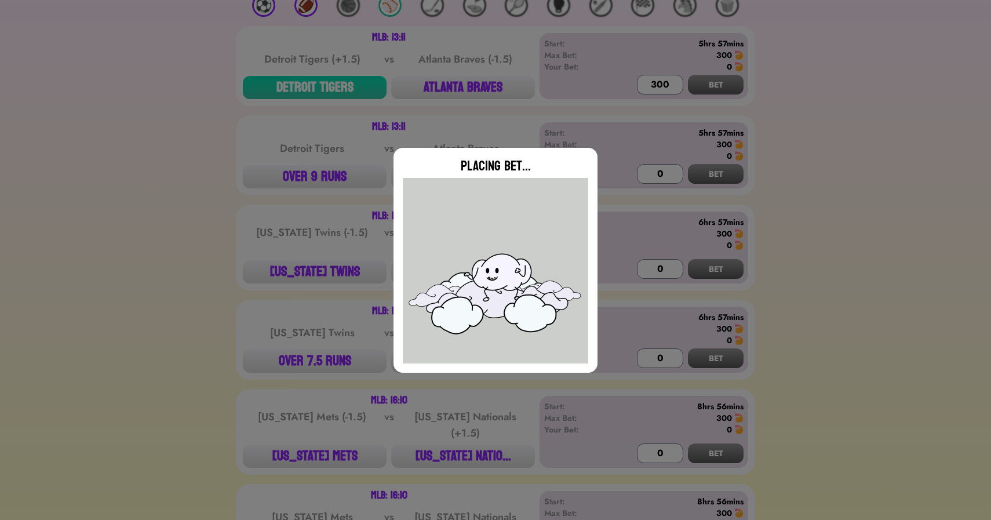
type input "0"
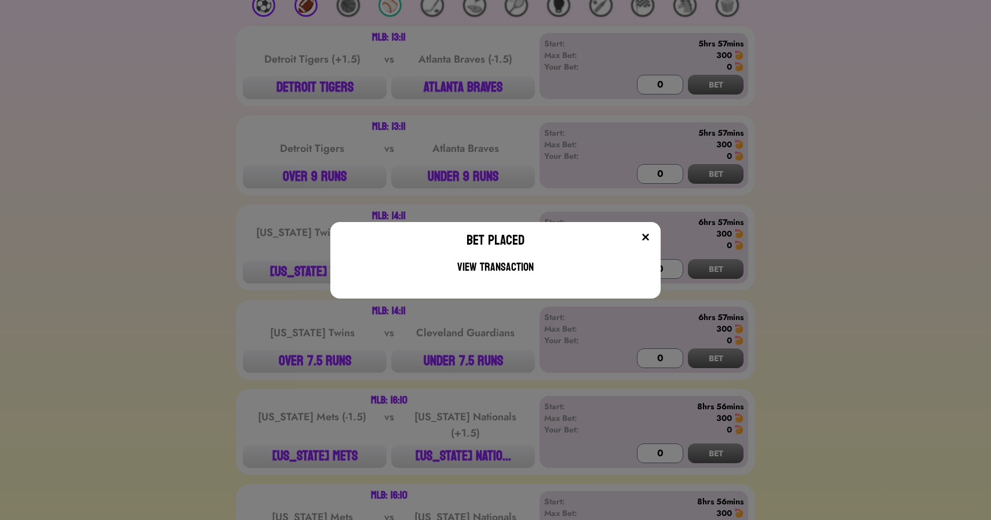
click at [635, 141] on div "Bet Placed View Transaction" at bounding box center [495, 260] width 991 height 520
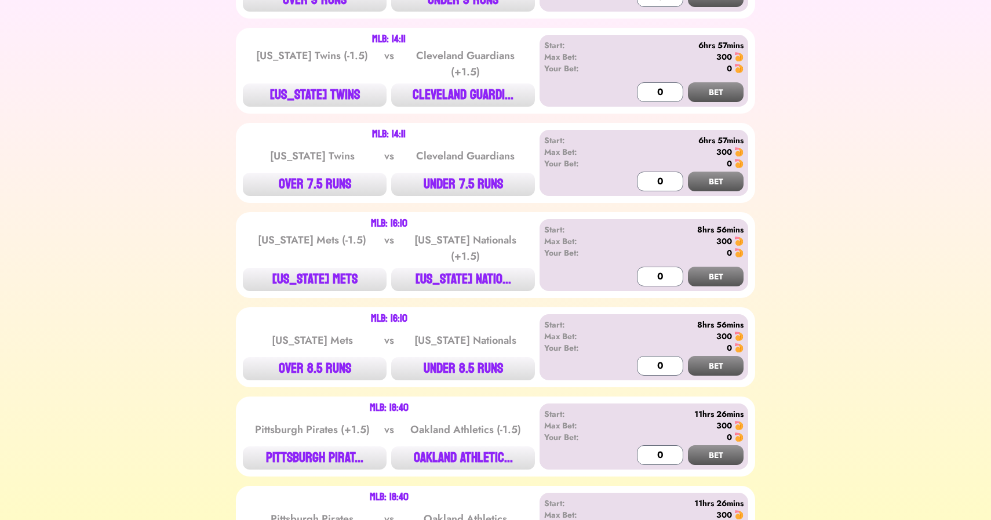
scroll to position [399, 0]
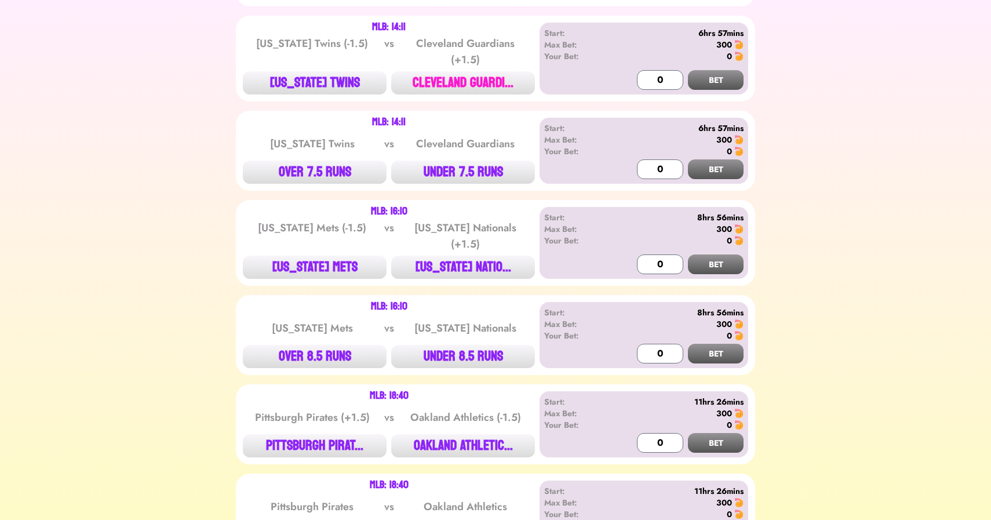
click at [470, 80] on button "CLEVELAND GUARDI..." at bounding box center [463, 82] width 144 height 23
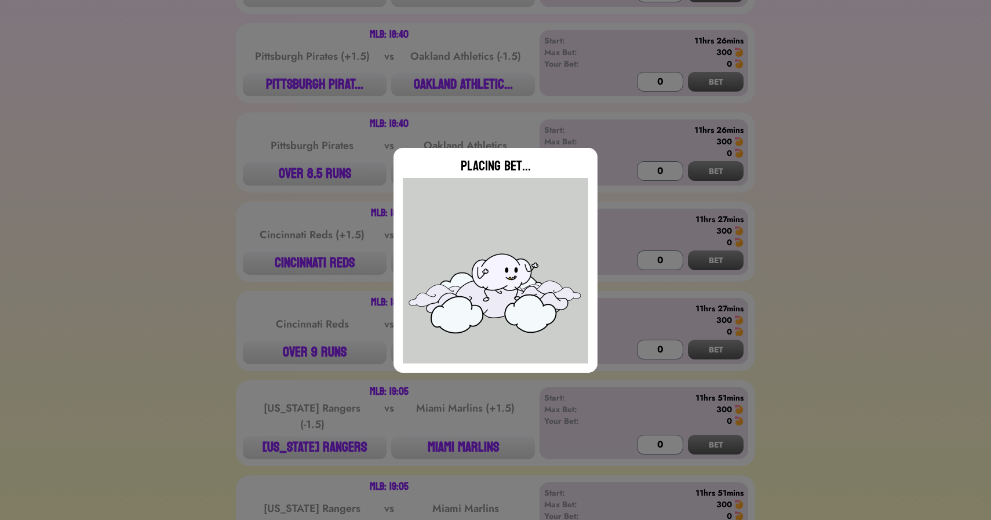
scroll to position [767, 0]
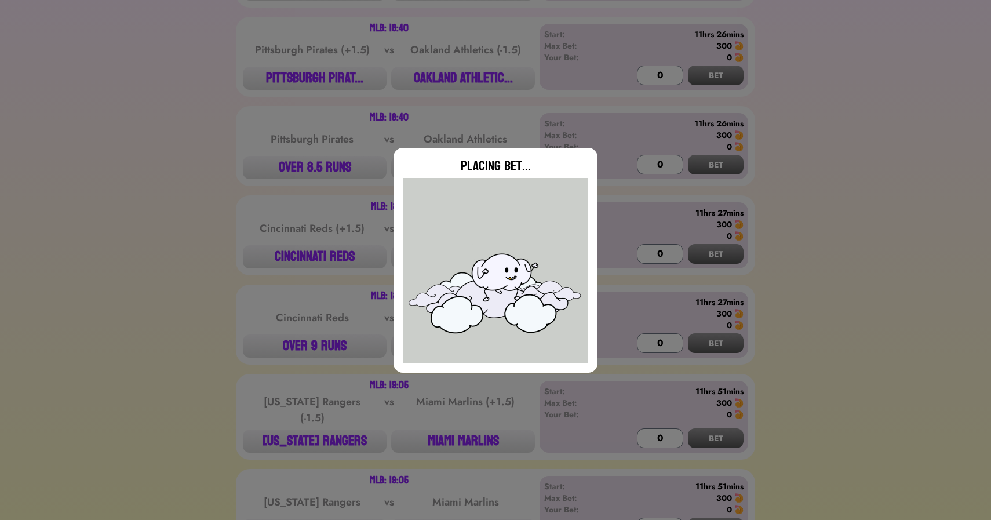
type input "0"
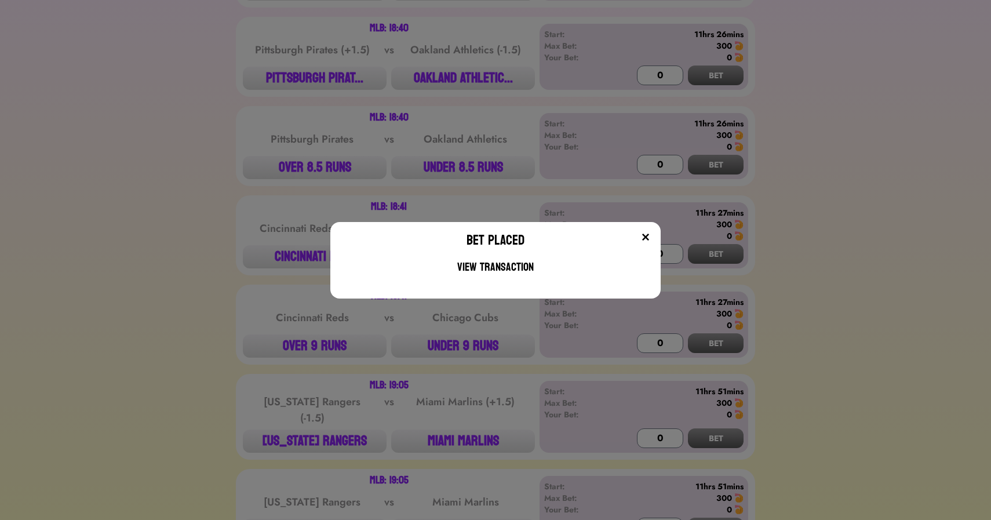
click at [300, 86] on div "Bet Placed View Transaction" at bounding box center [495, 260] width 991 height 520
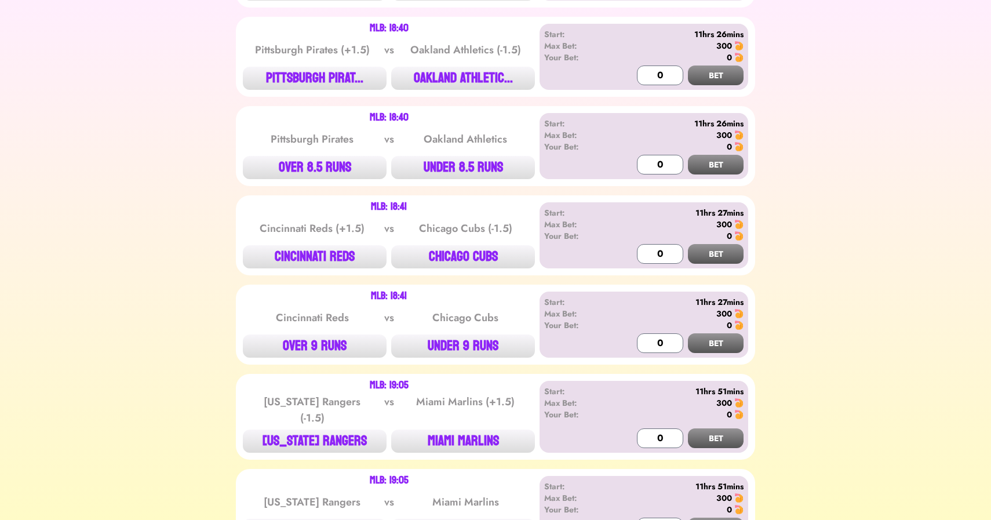
click at [300, 86] on button "PITTSBURGH PIRAT..." at bounding box center [315, 78] width 144 height 23
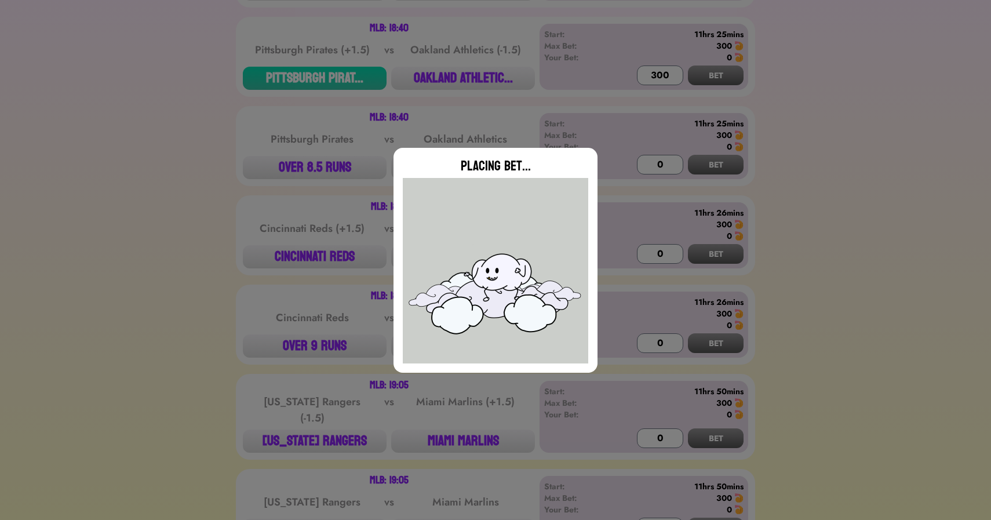
type input "0"
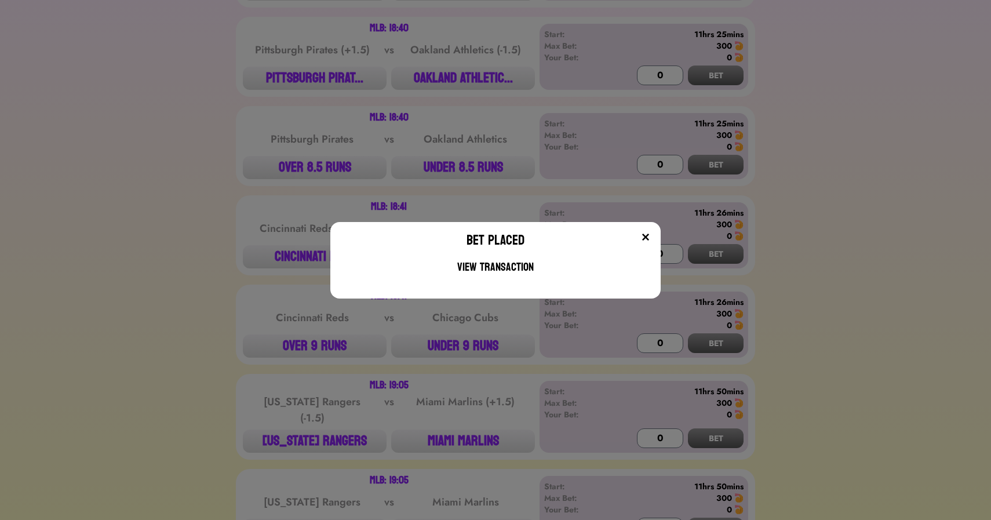
click at [303, 259] on div "Bet Placed View Transaction" at bounding box center [495, 260] width 991 height 520
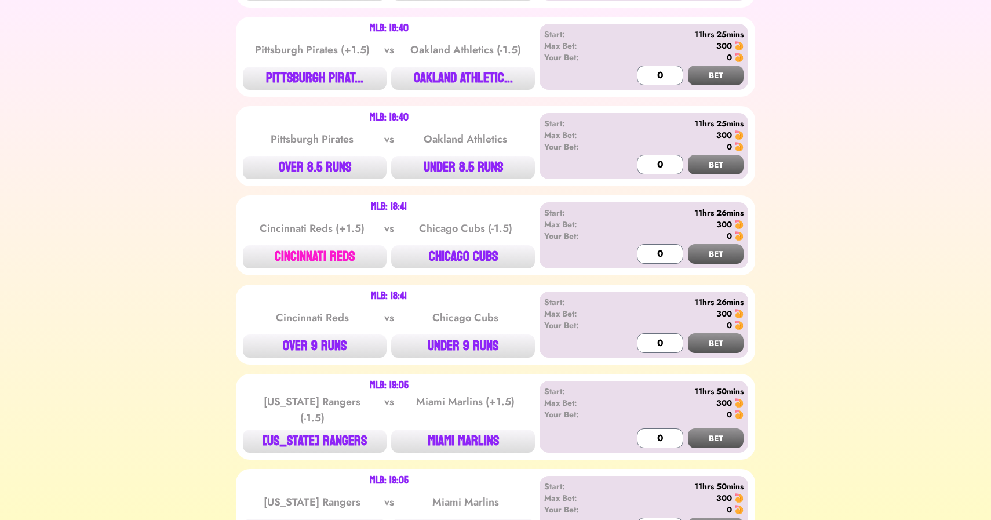
click at [303, 259] on button "CINCINNATI REDS" at bounding box center [315, 256] width 144 height 23
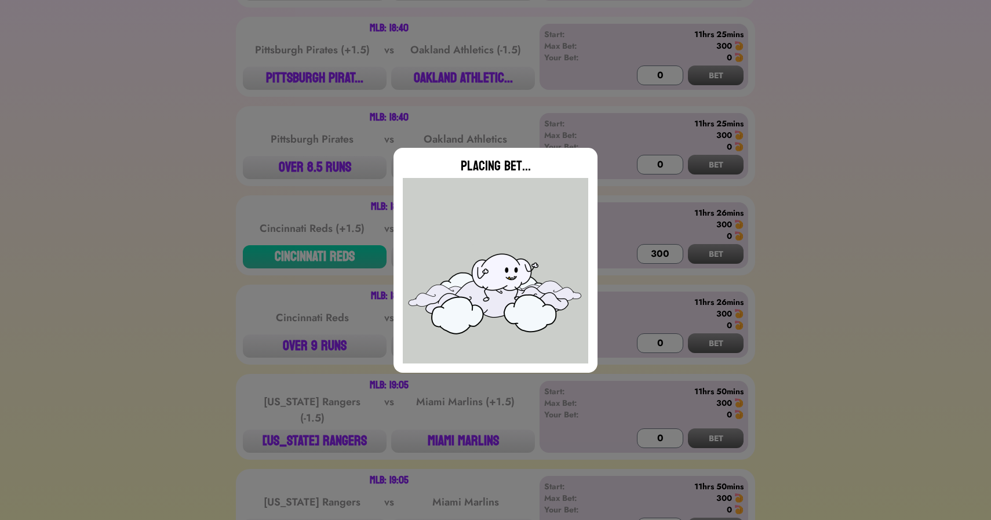
type input "0"
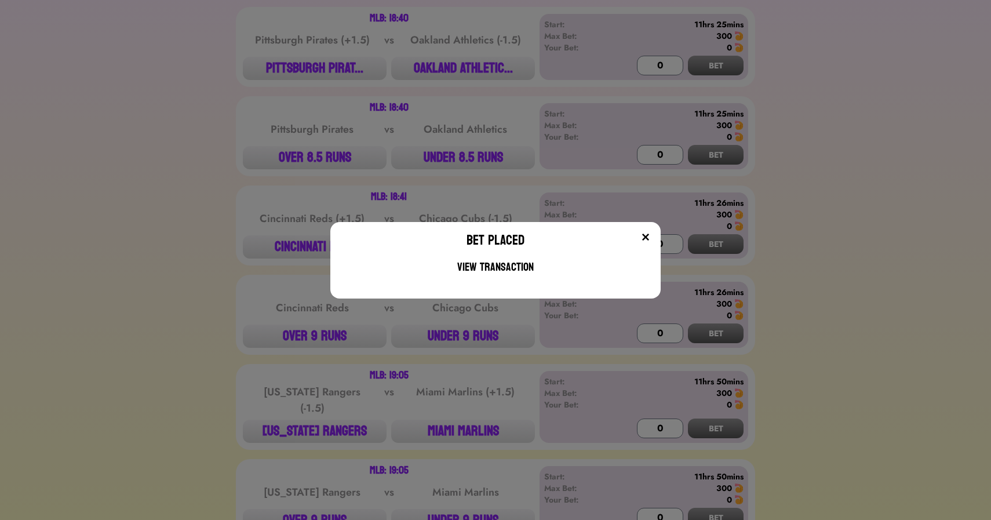
scroll to position [782, 0]
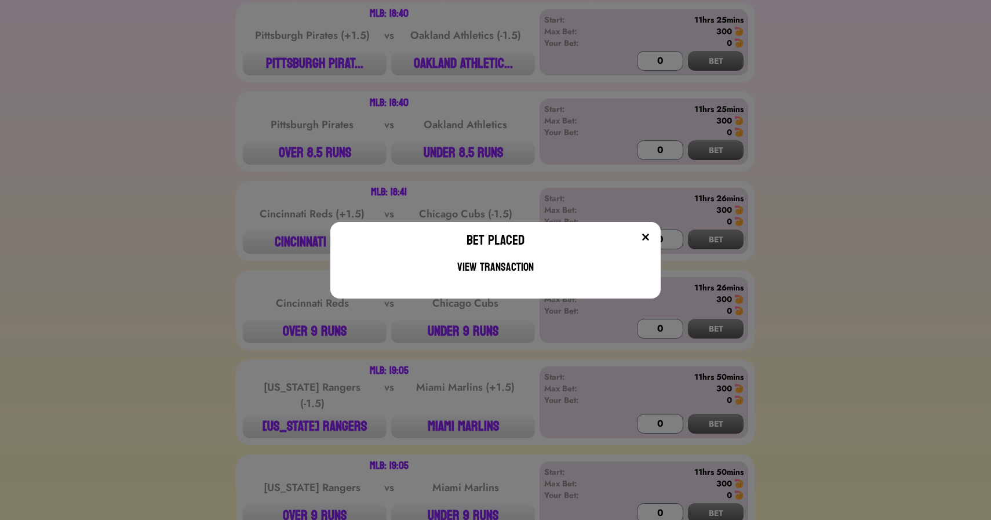
click at [321, 141] on div "Bet Placed View Transaction" at bounding box center [495, 260] width 991 height 520
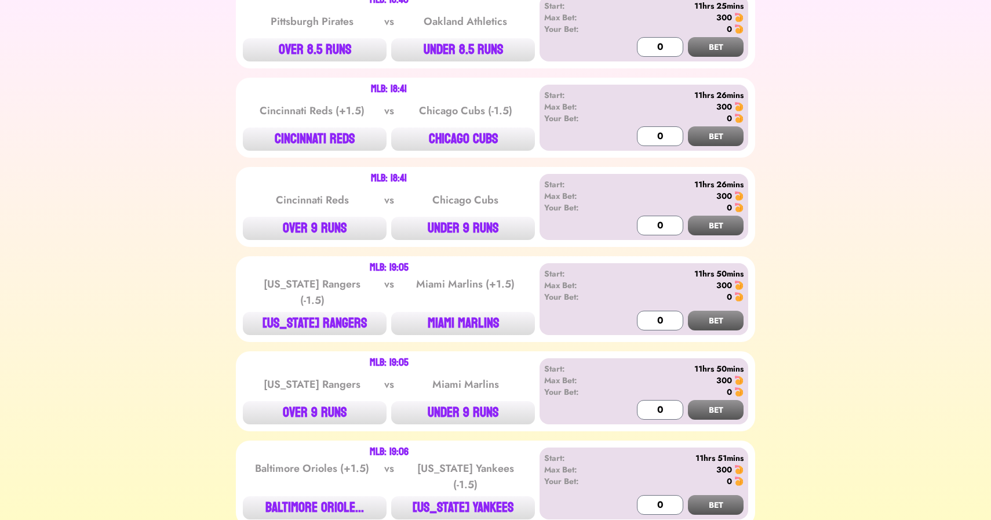
scroll to position [1023, 0]
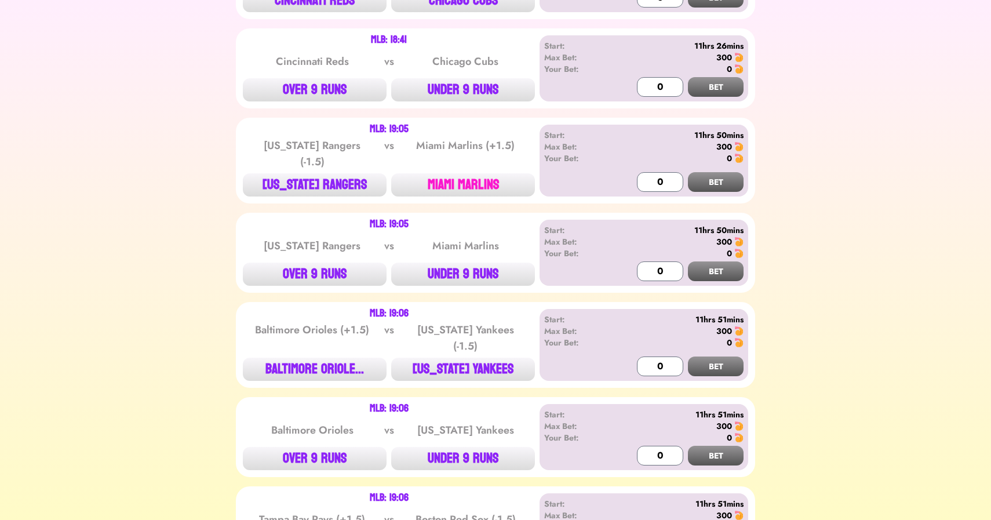
click at [485, 180] on button "MIAMI MARLINS" at bounding box center [463, 184] width 144 height 23
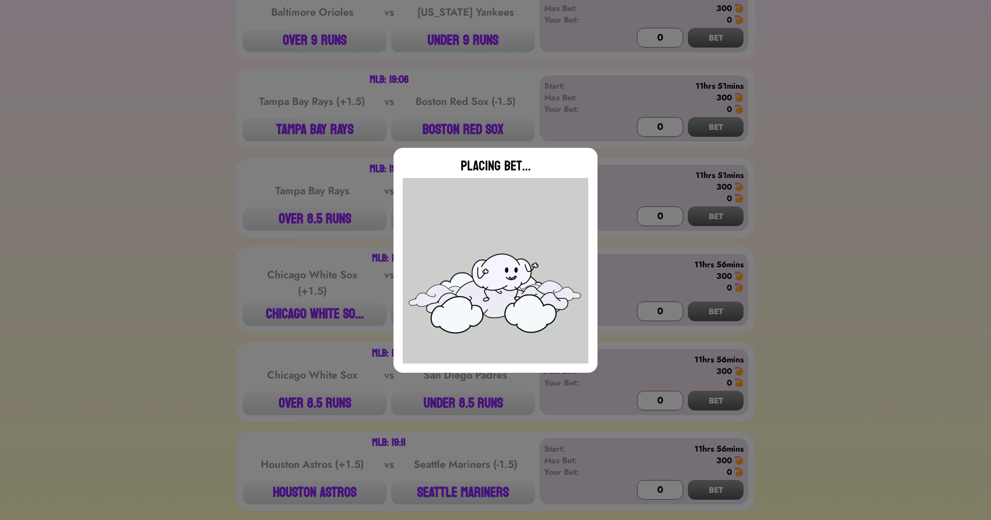
scroll to position [1462, 0]
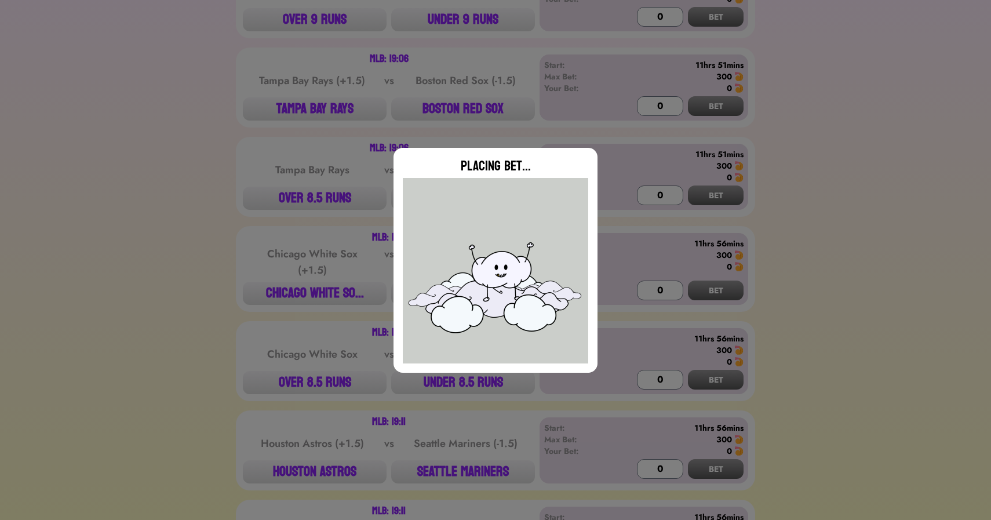
type input "0"
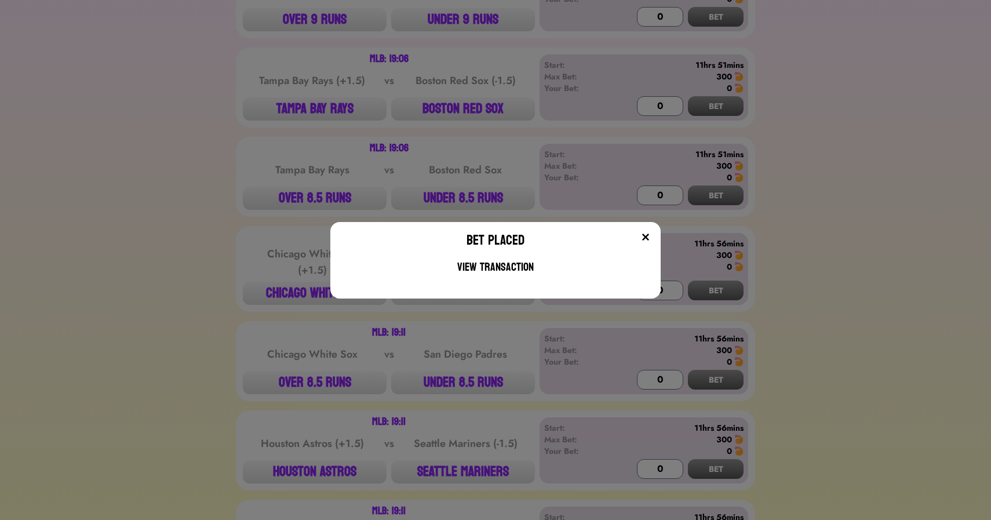
click at [309, 67] on div "Bet Placed View Transaction" at bounding box center [495, 260] width 991 height 520
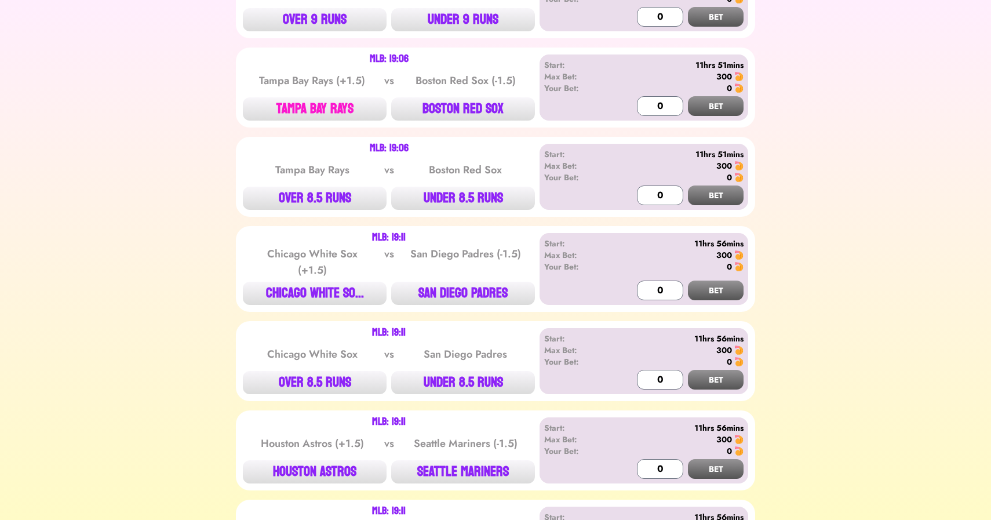
click at [300, 99] on button "TAMPA BAY RAYS" at bounding box center [315, 108] width 144 height 23
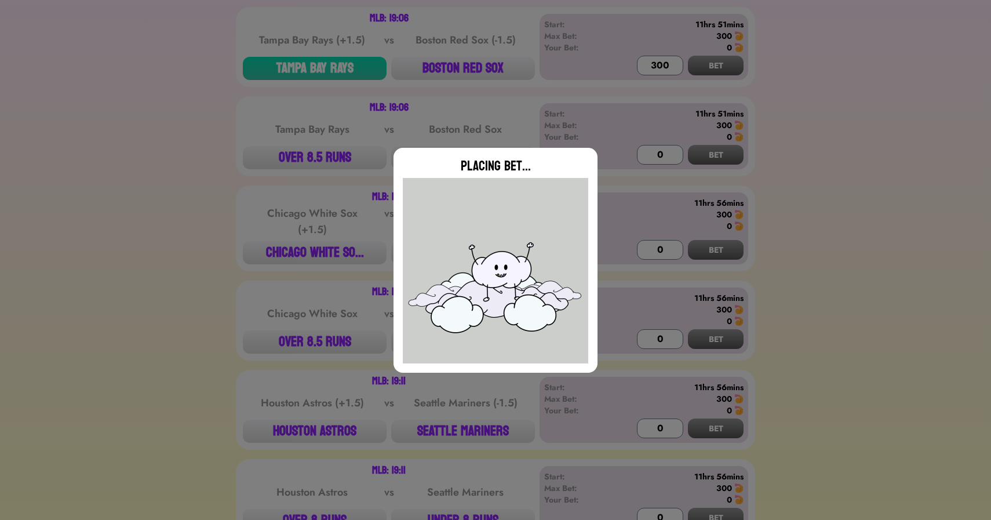
type input "0"
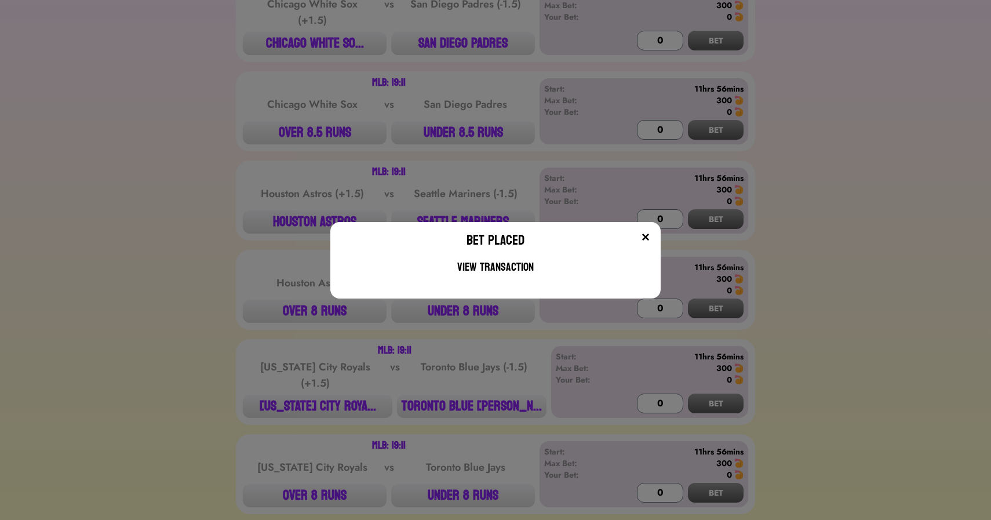
click at [203, 175] on div "Bet Placed View Transaction" at bounding box center [495, 260] width 991 height 520
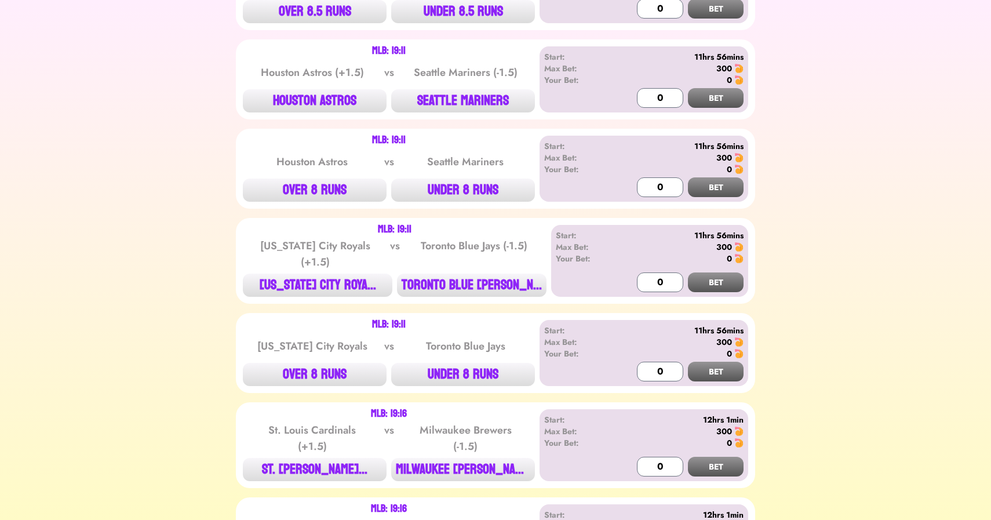
scroll to position [1833, 0]
click at [325, 90] on button "HOUSTON ASTROS" at bounding box center [315, 101] width 144 height 23
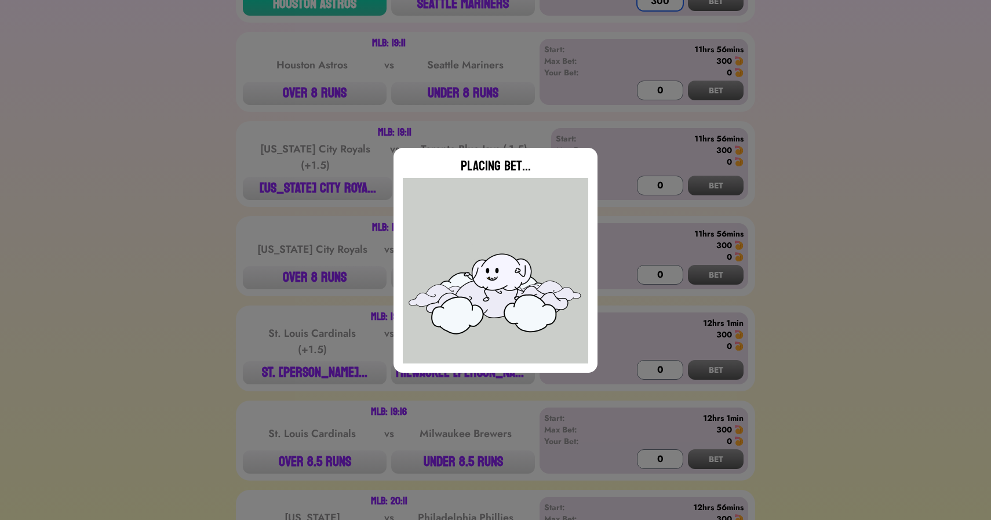
scroll to position [1959, 0]
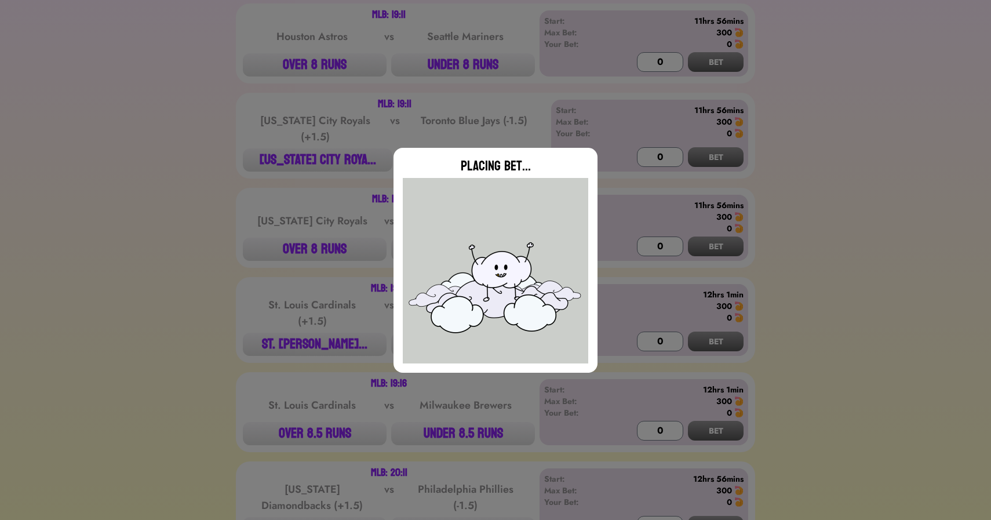
type input "0"
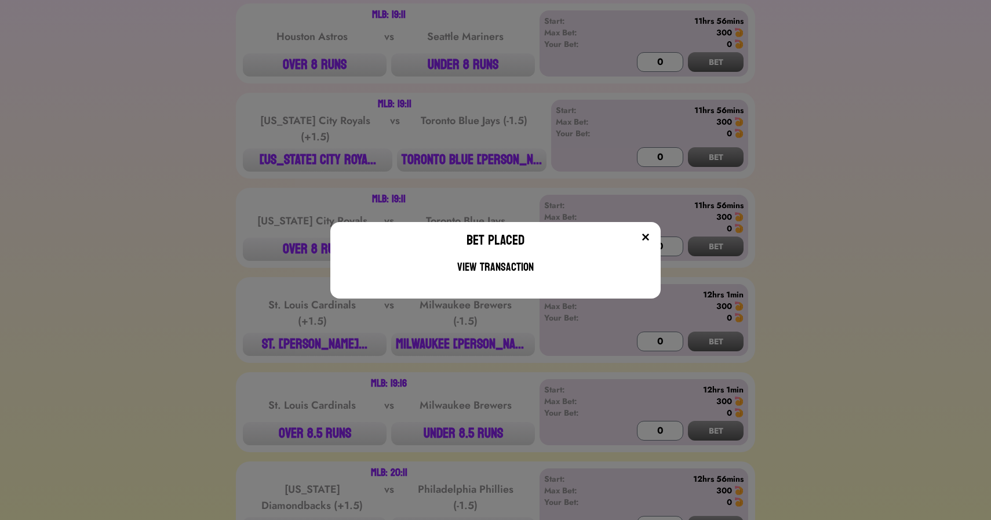
click at [304, 151] on div "Bet Placed View Transaction" at bounding box center [495, 260] width 991 height 520
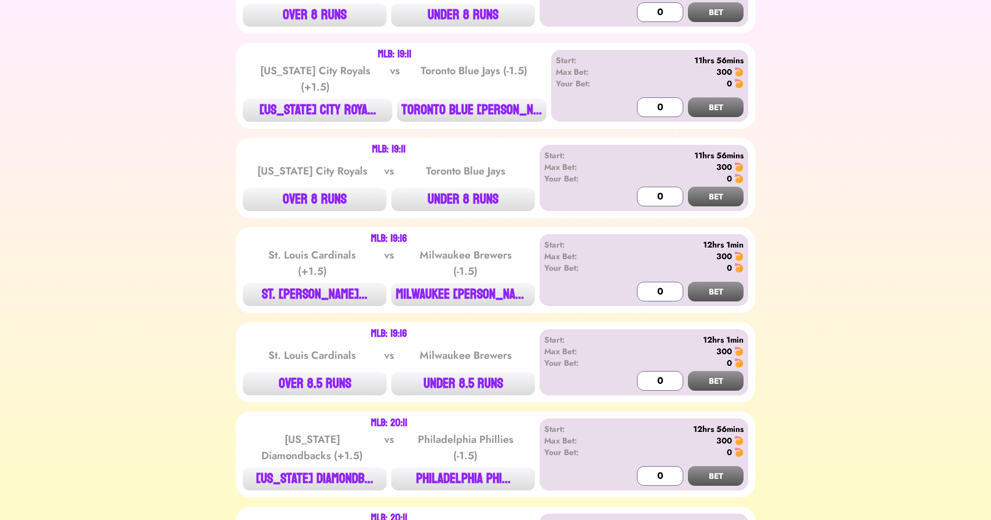
scroll to position [2174, 0]
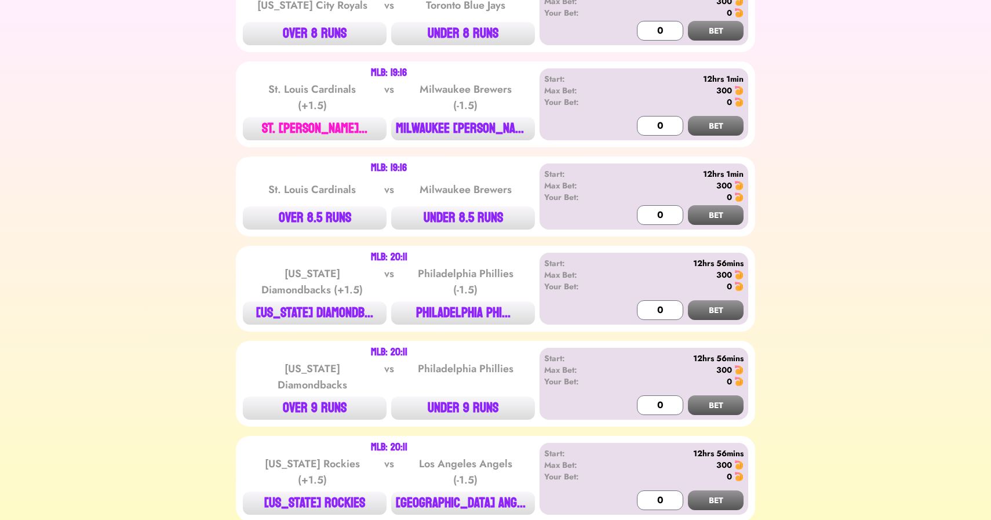
click at [304, 117] on button "ST. [PERSON_NAME]..." at bounding box center [315, 128] width 144 height 23
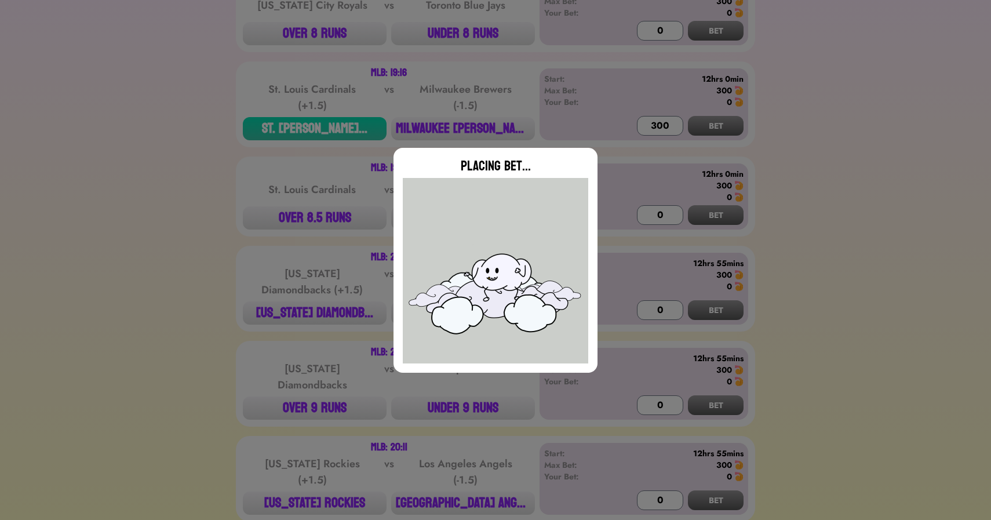
type input "0"
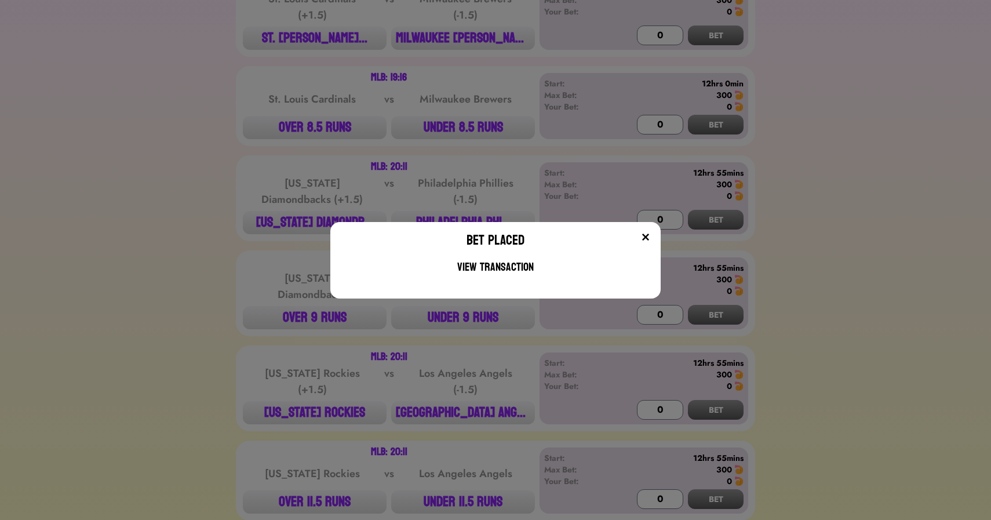
scroll to position [2368, 0]
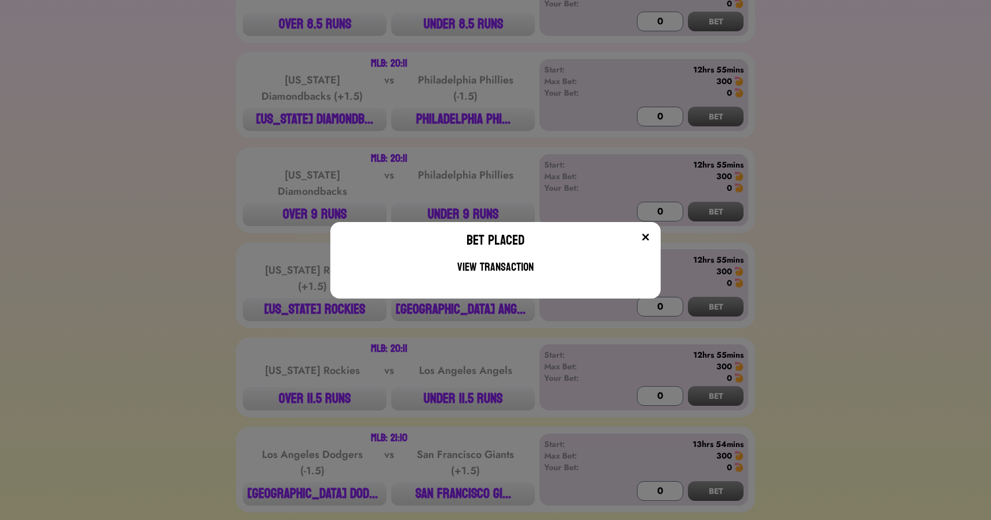
click at [319, 93] on div "Bet Placed View Transaction" at bounding box center [495, 260] width 991 height 520
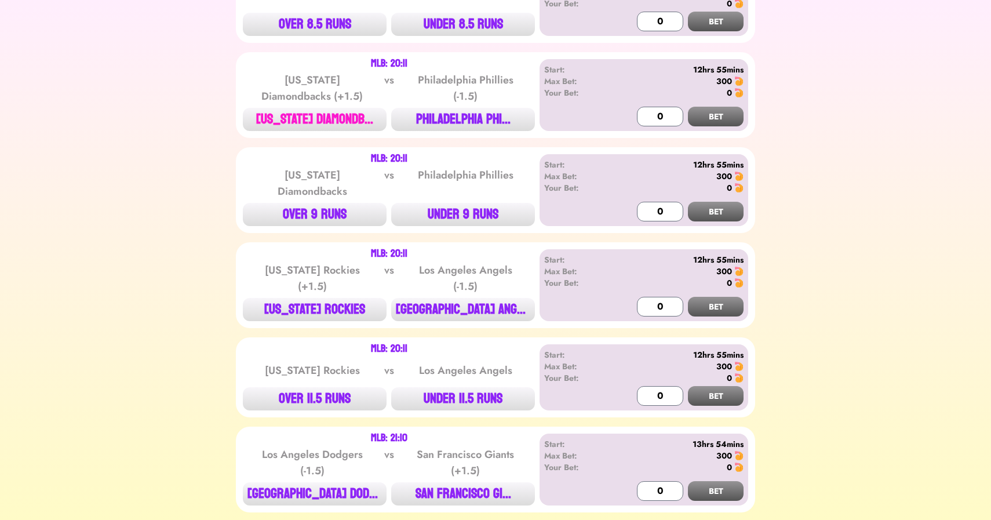
click at [315, 108] on button "[US_STATE] DIAMONDB..." at bounding box center [315, 119] width 144 height 23
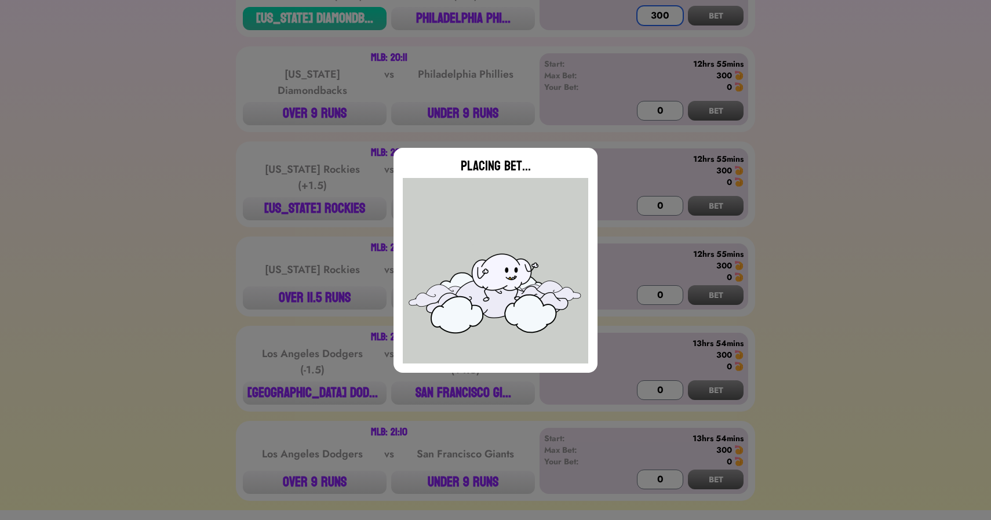
scroll to position [2483, 0]
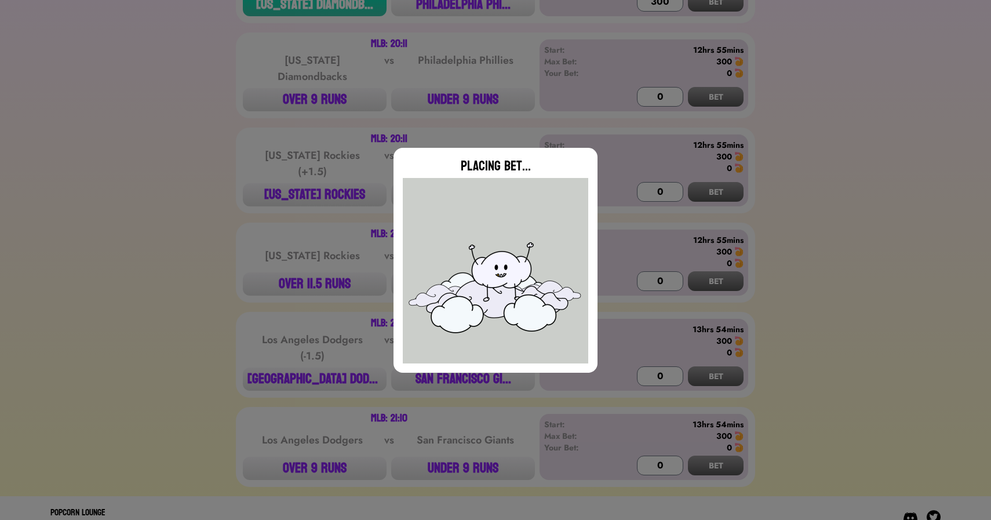
type input "0"
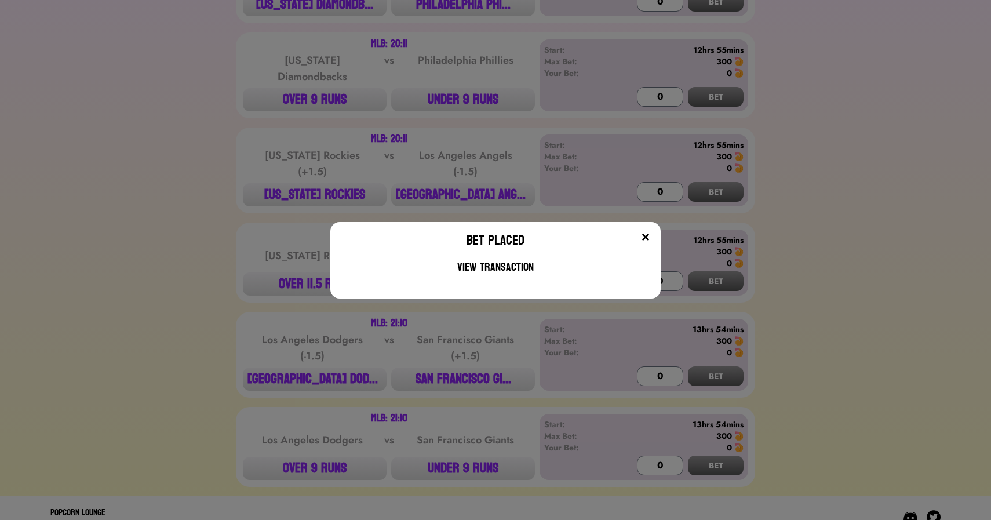
click at [238, 287] on div "Bet Placed View Transaction" at bounding box center [495, 260] width 991 height 520
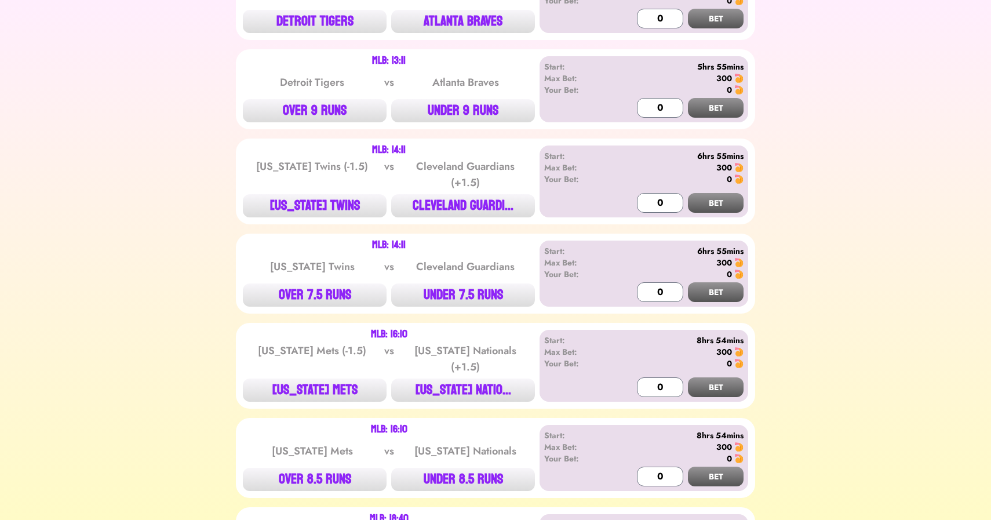
scroll to position [0, 0]
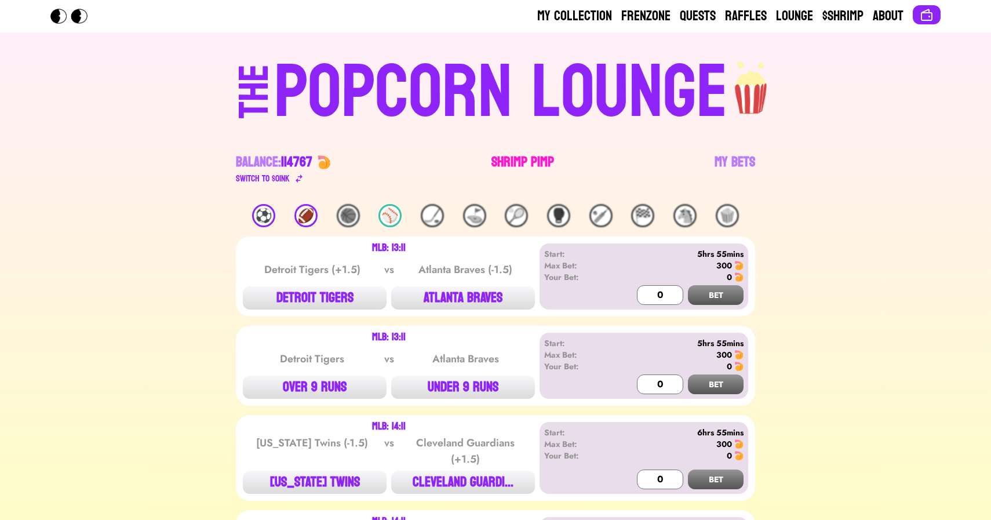
click at [516, 158] on link "Shrimp Pimp" at bounding box center [523, 169] width 63 height 32
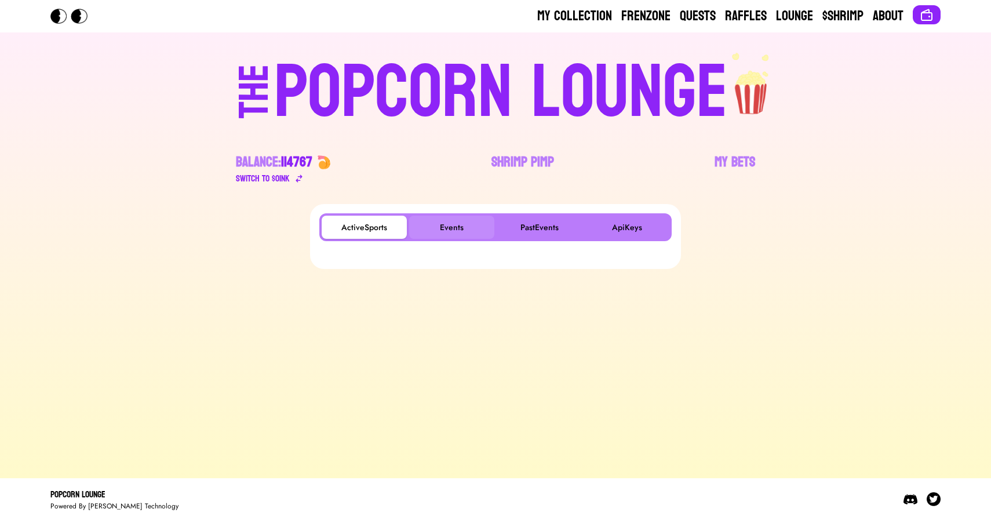
click at [454, 217] on button "Events" at bounding box center [451, 227] width 85 height 23
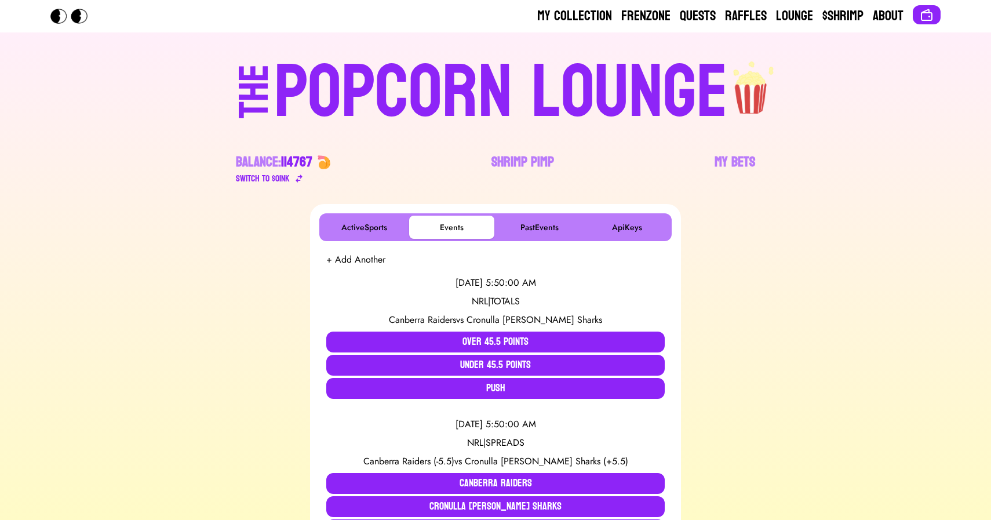
click at [435, 57] on div "POPCORN LOUNGE" at bounding box center [501, 93] width 454 height 74
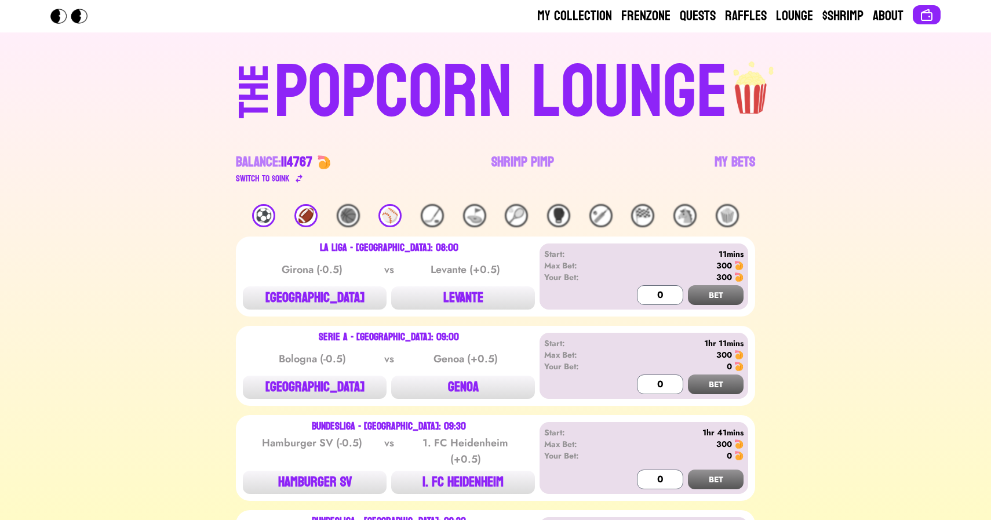
click at [488, 130] on div "POPCORN LOUNGE" at bounding box center [501, 93] width 454 height 74
click at [511, 158] on link "Shrimp Pimp" at bounding box center [523, 169] width 63 height 32
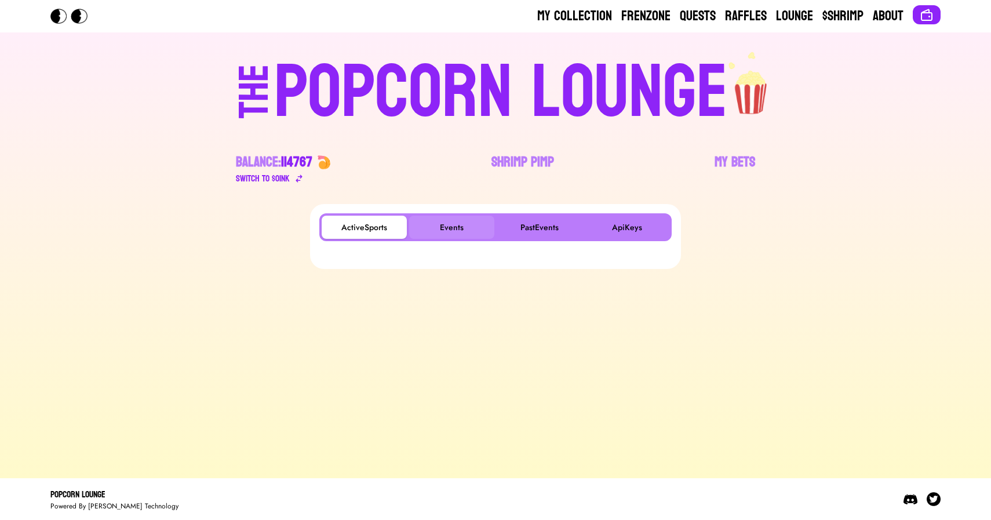
click at [449, 221] on button "Events" at bounding box center [451, 227] width 85 height 23
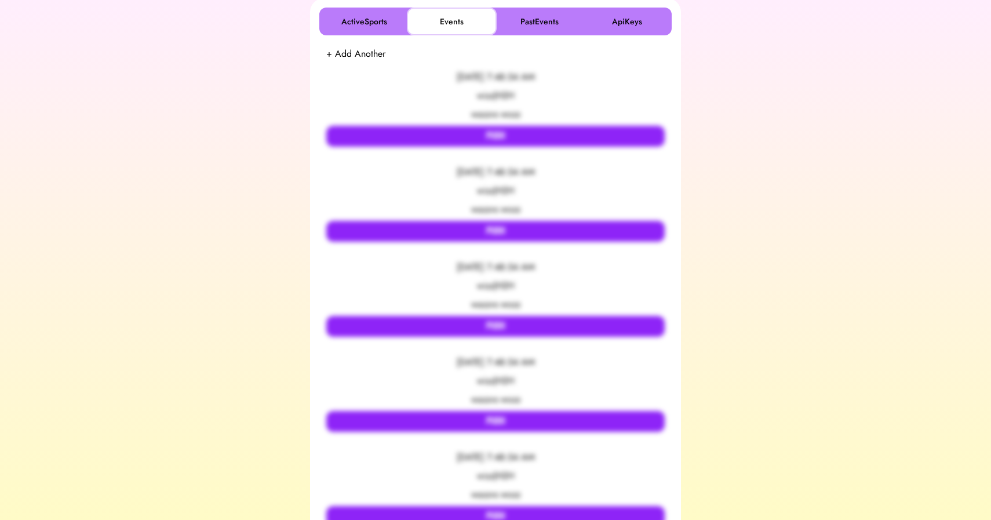
scroll to position [212, 0]
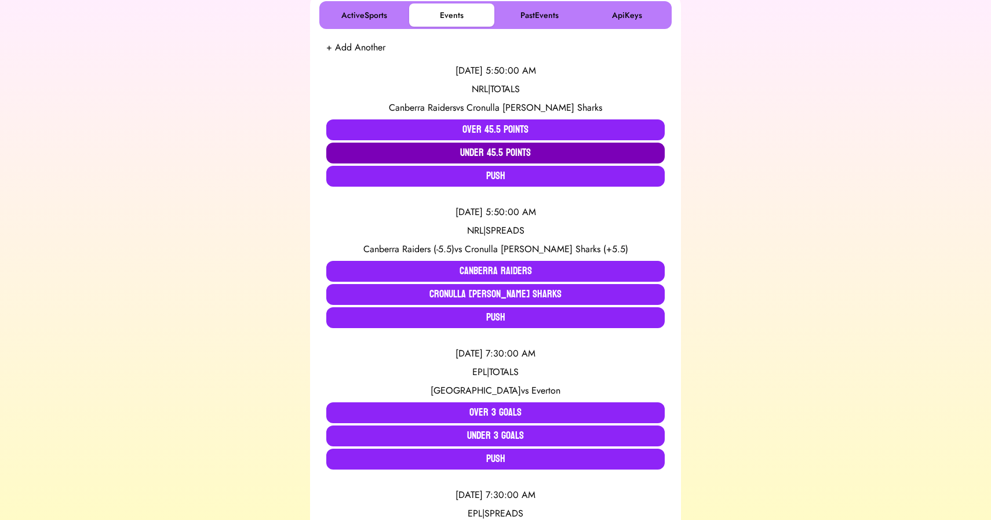
click at [363, 149] on button "Under 45.5 Points" at bounding box center [495, 153] width 339 height 21
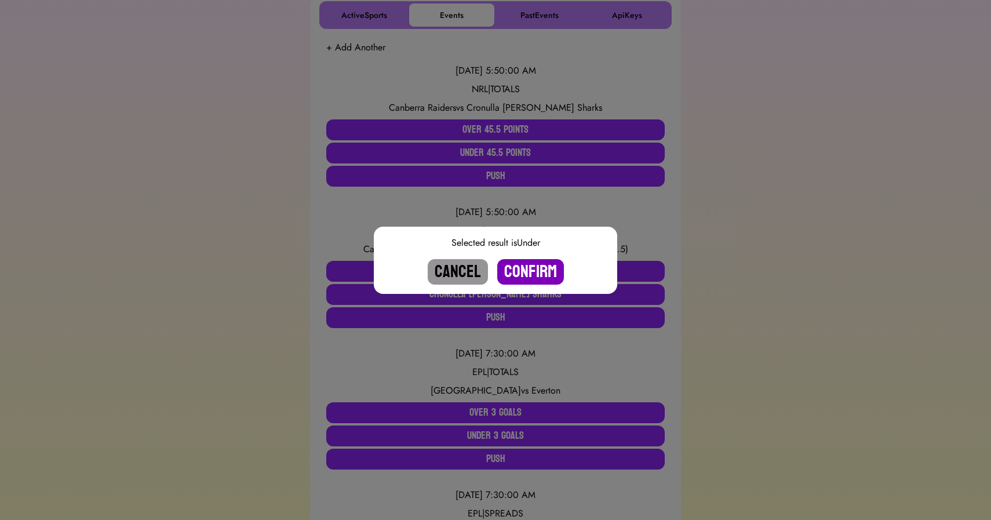
click at [529, 271] on button "Confirm" at bounding box center [530, 272] width 67 height 26
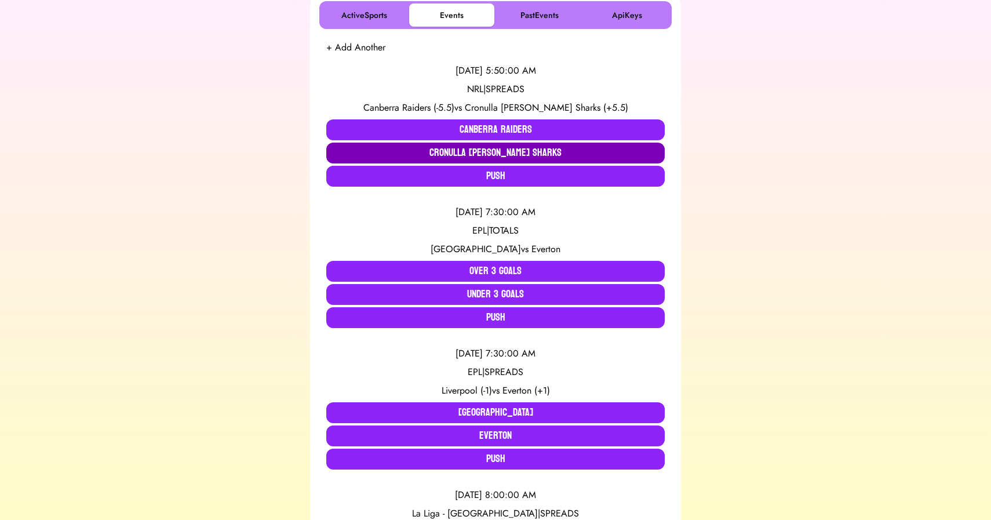
click at [535, 148] on button "Cronulla [PERSON_NAME] Sharks" at bounding box center [495, 153] width 339 height 21
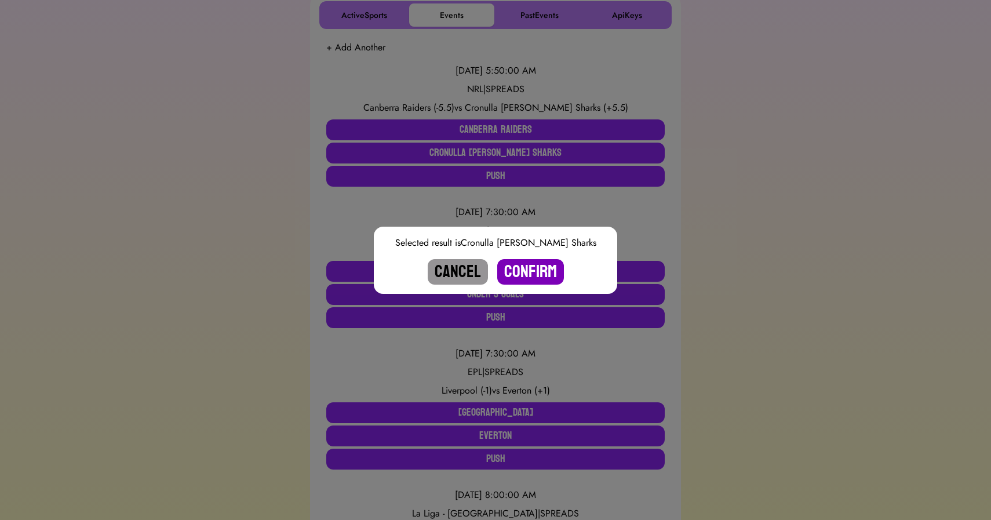
click at [538, 268] on button "Confirm" at bounding box center [530, 272] width 67 height 26
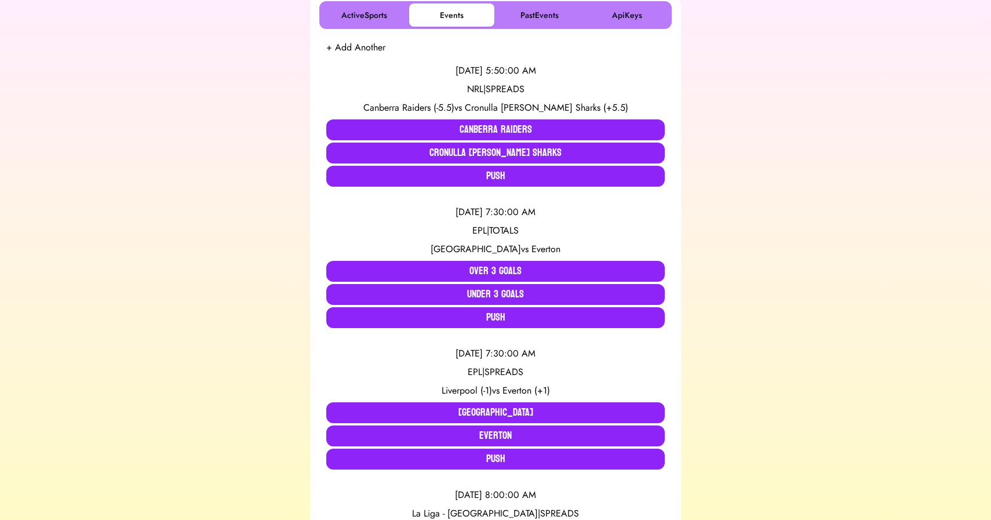
scroll to position [0, 0]
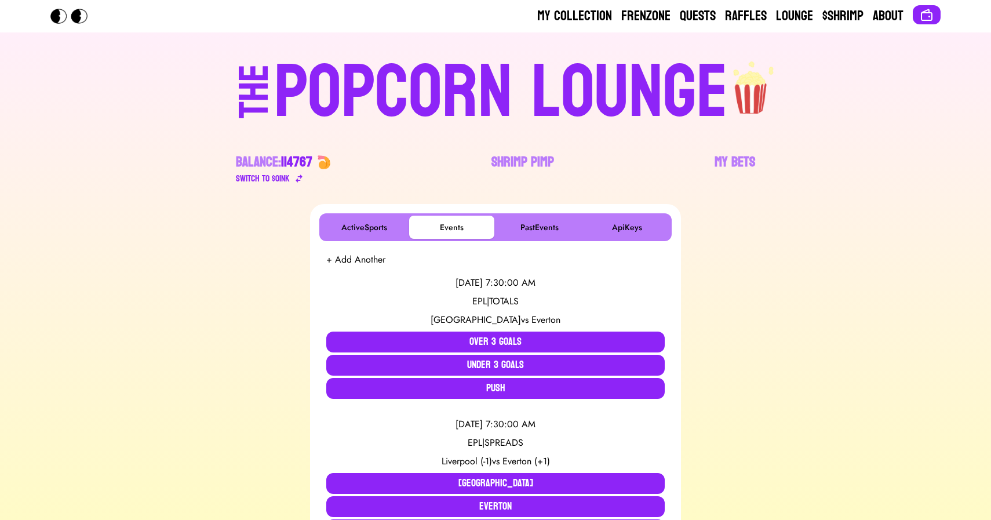
click at [393, 70] on div "POPCORN LOUNGE" at bounding box center [501, 93] width 454 height 74
